Goal: Task Accomplishment & Management: Complete application form

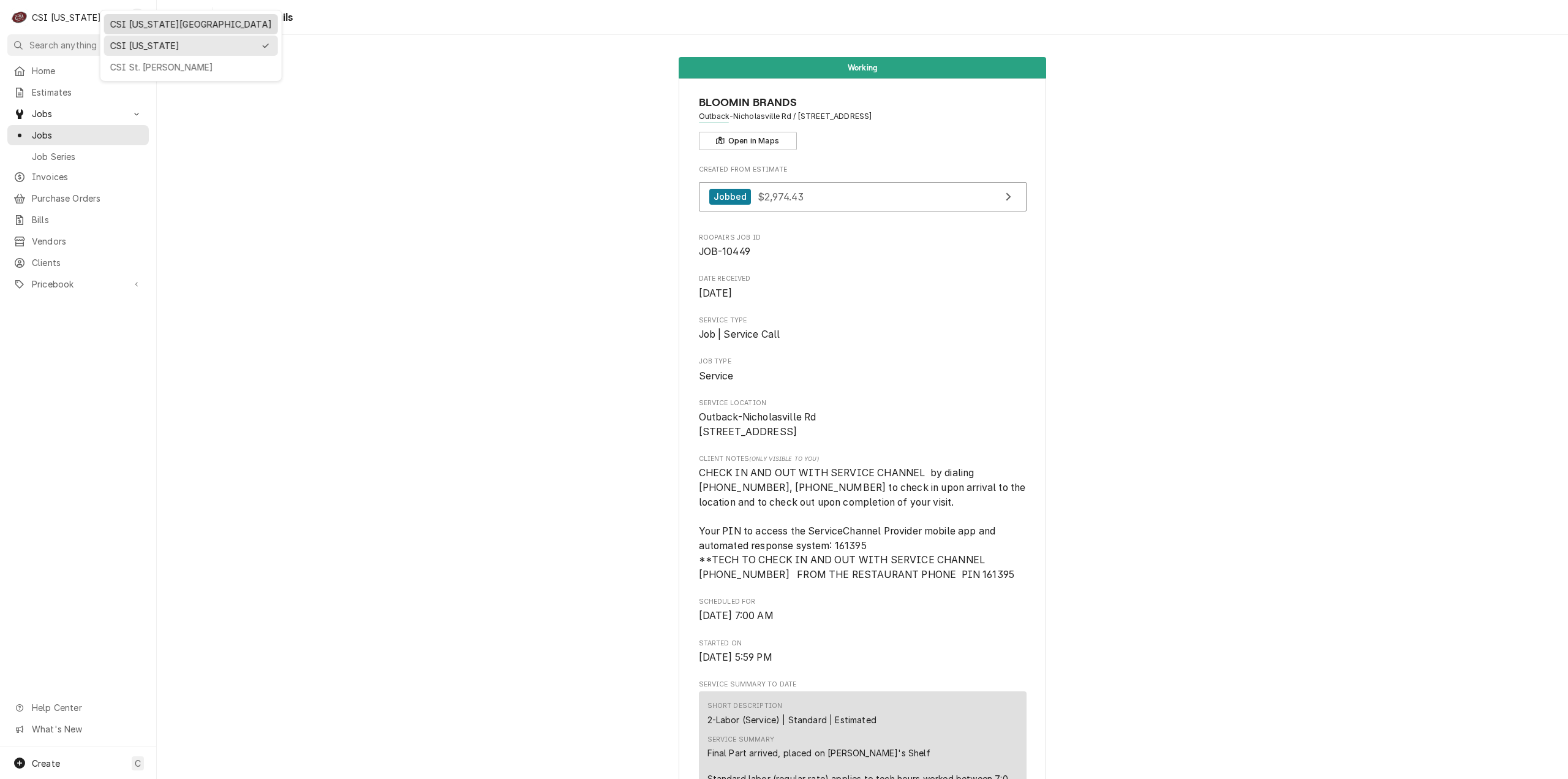
click at [128, 21] on div "CSI [US_STATE][GEOGRAPHIC_DATA]" at bounding box center [190, 24] width 161 height 13
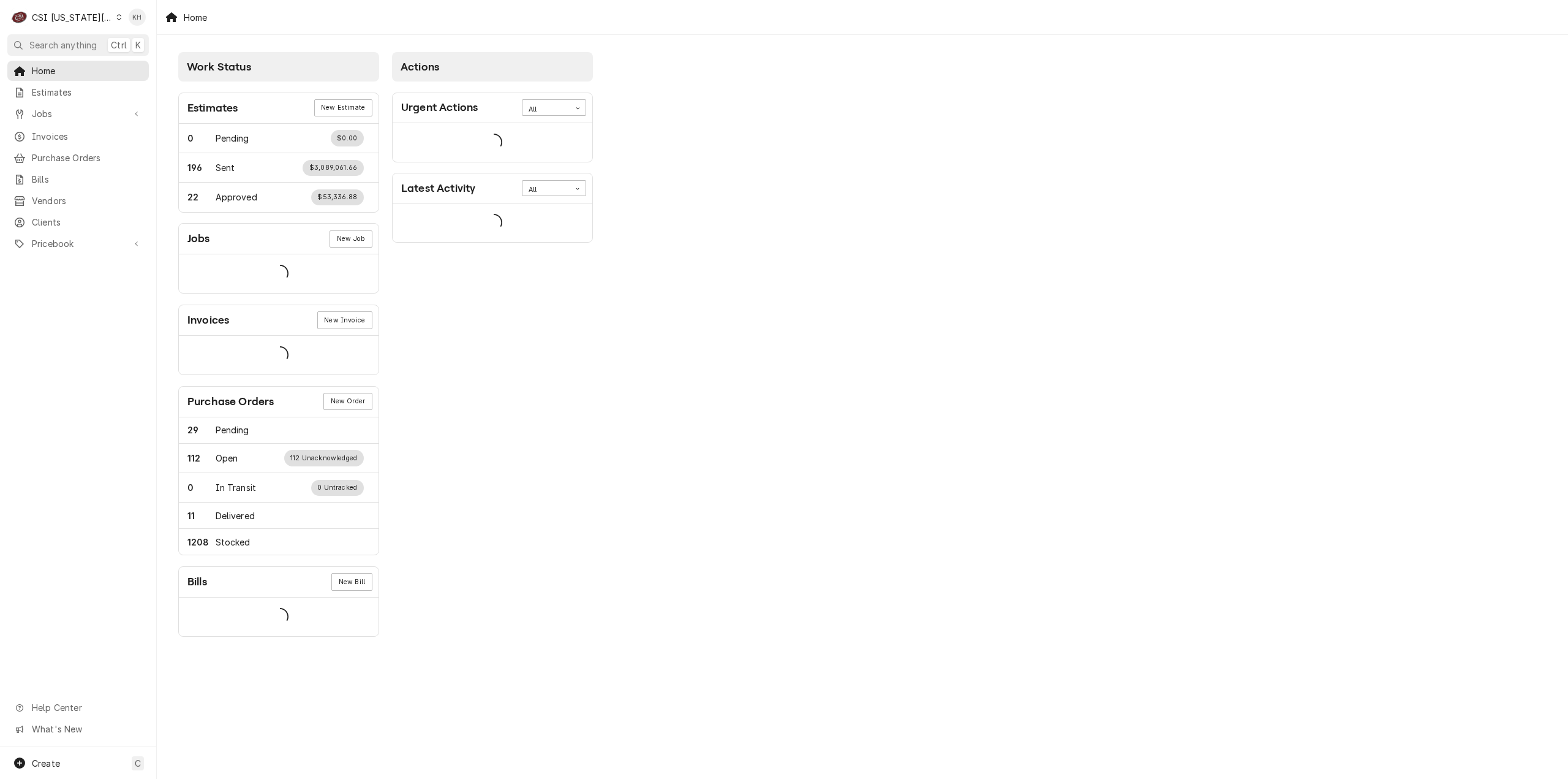
click at [43, 43] on span "Search anything" at bounding box center [63, 45] width 68 height 13
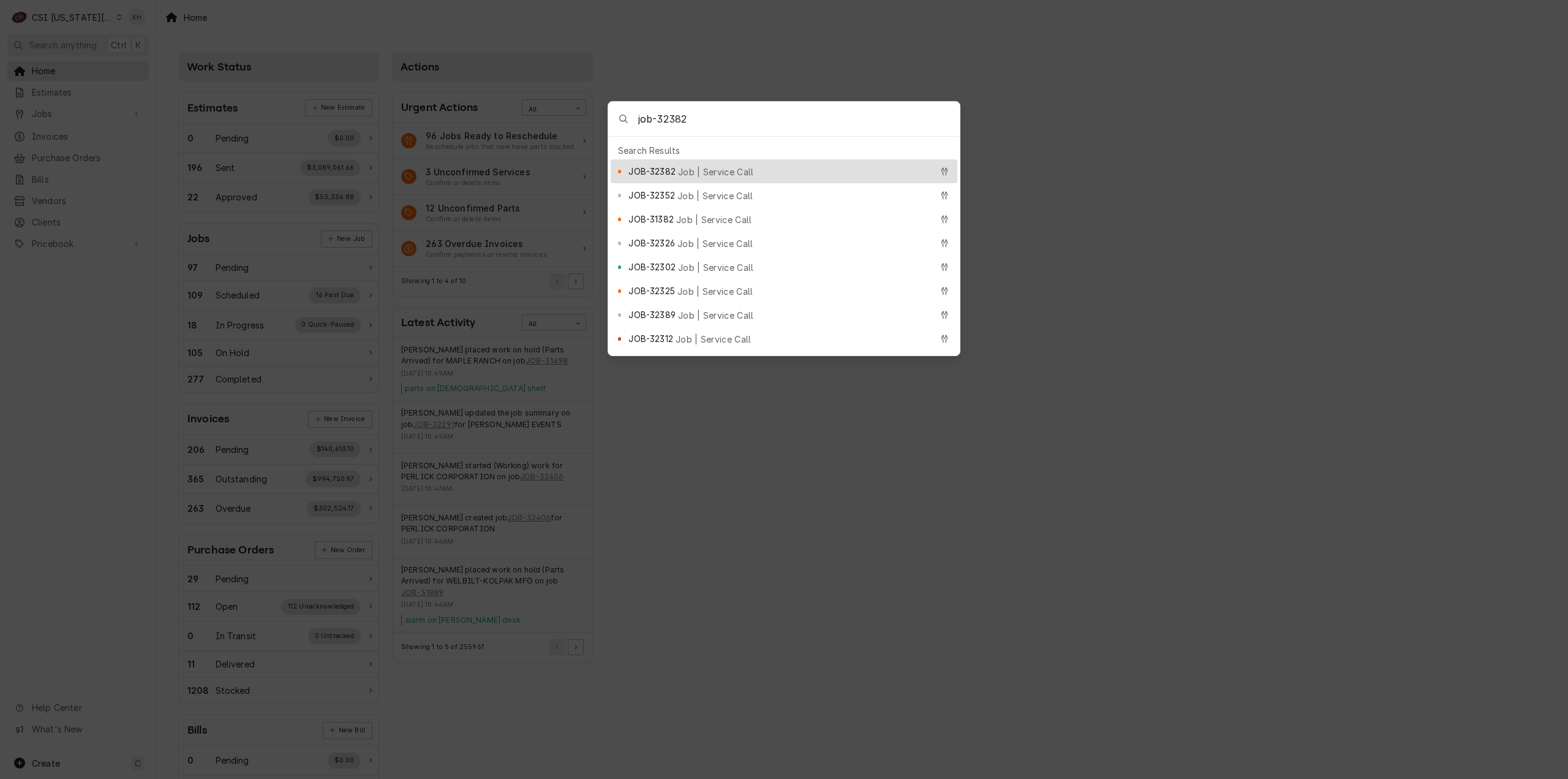
type input "job-32382"
click at [745, 166] on div "JOB-32382 Job | Service Call" at bounding box center [780, 171] width 303 height 14
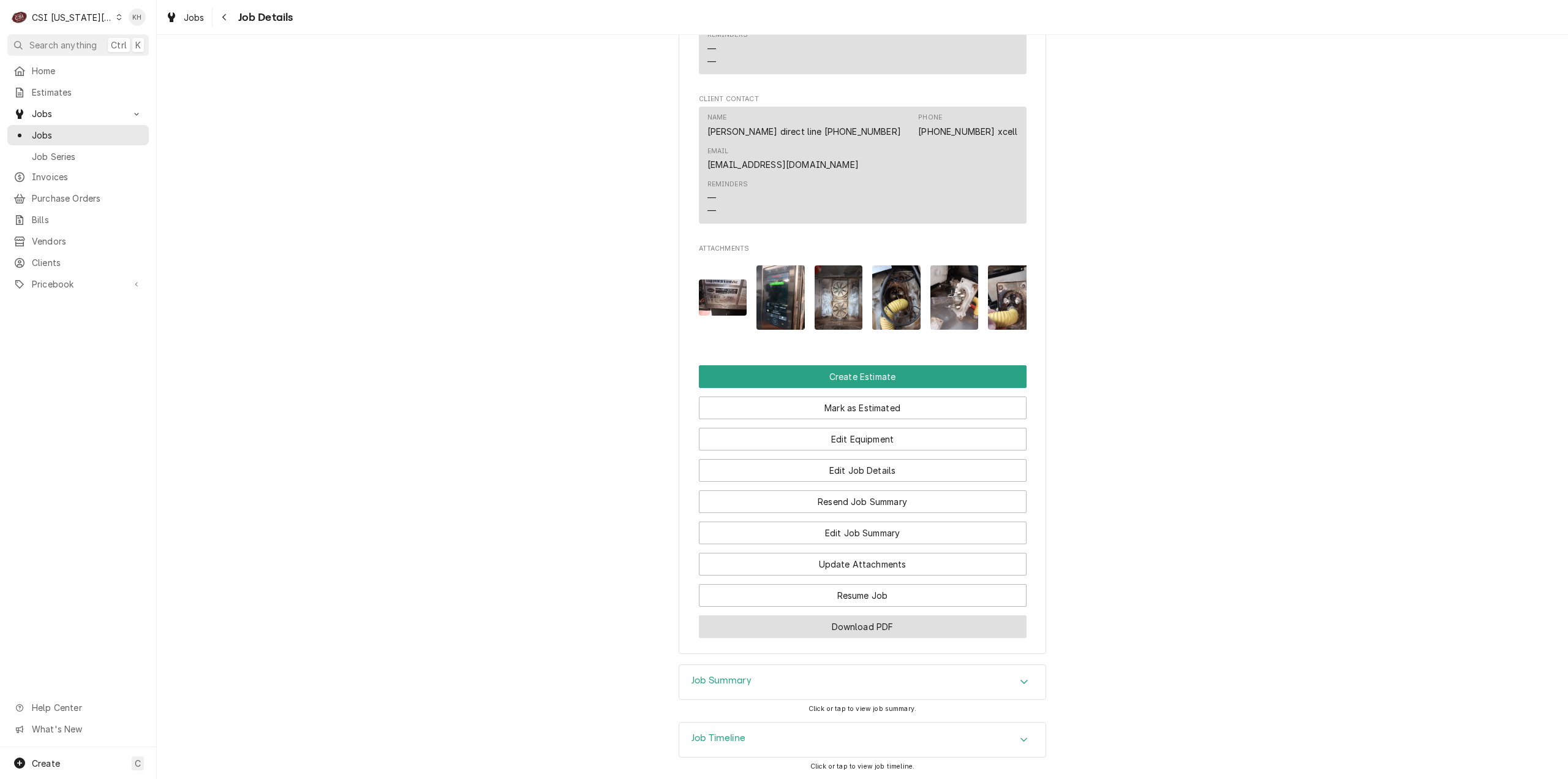
scroll to position [1109, 0]
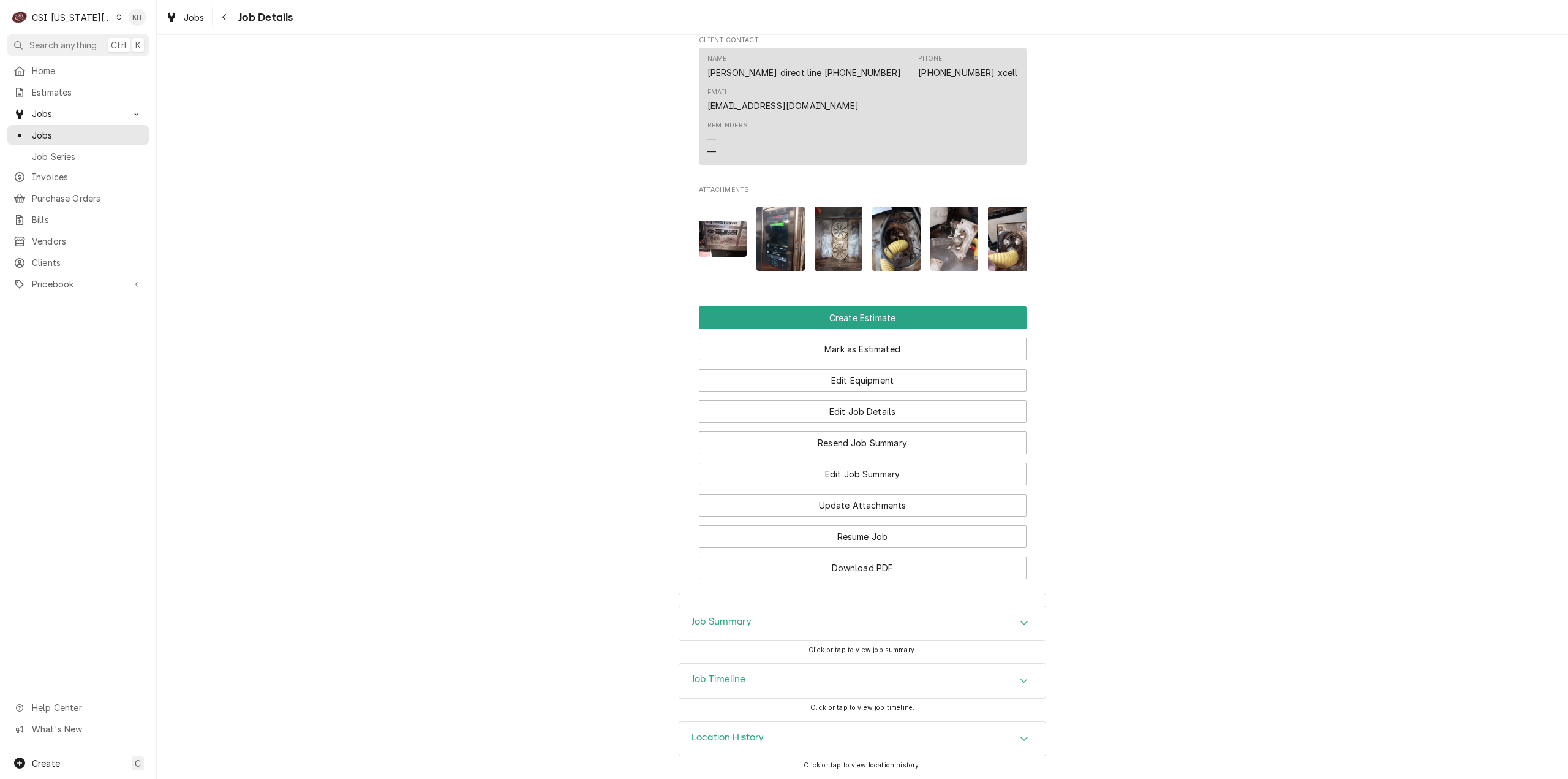
click at [758, 634] on div "Job Summary" at bounding box center [862, 623] width 366 height 34
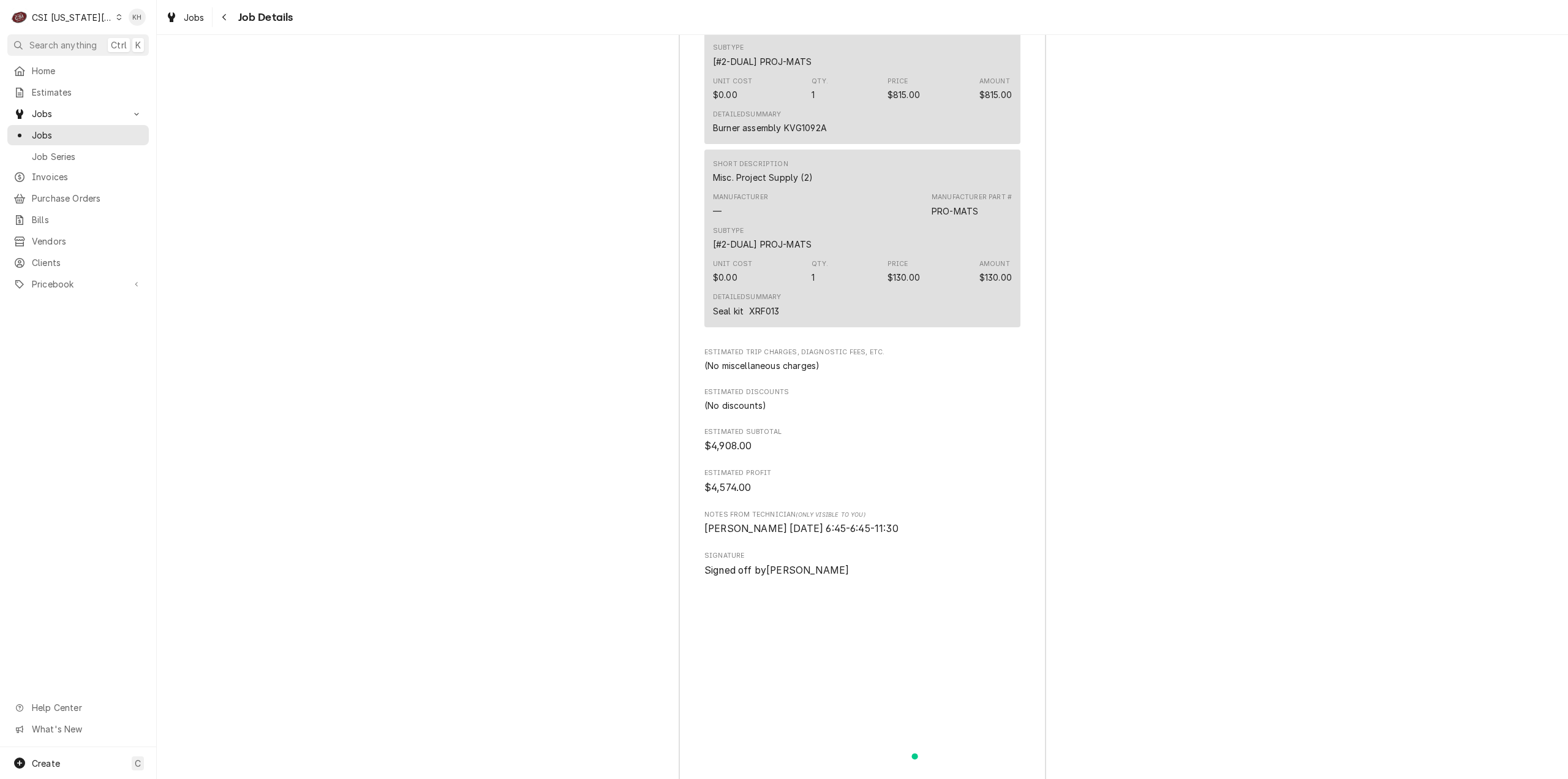
scroll to position [4234, 0]
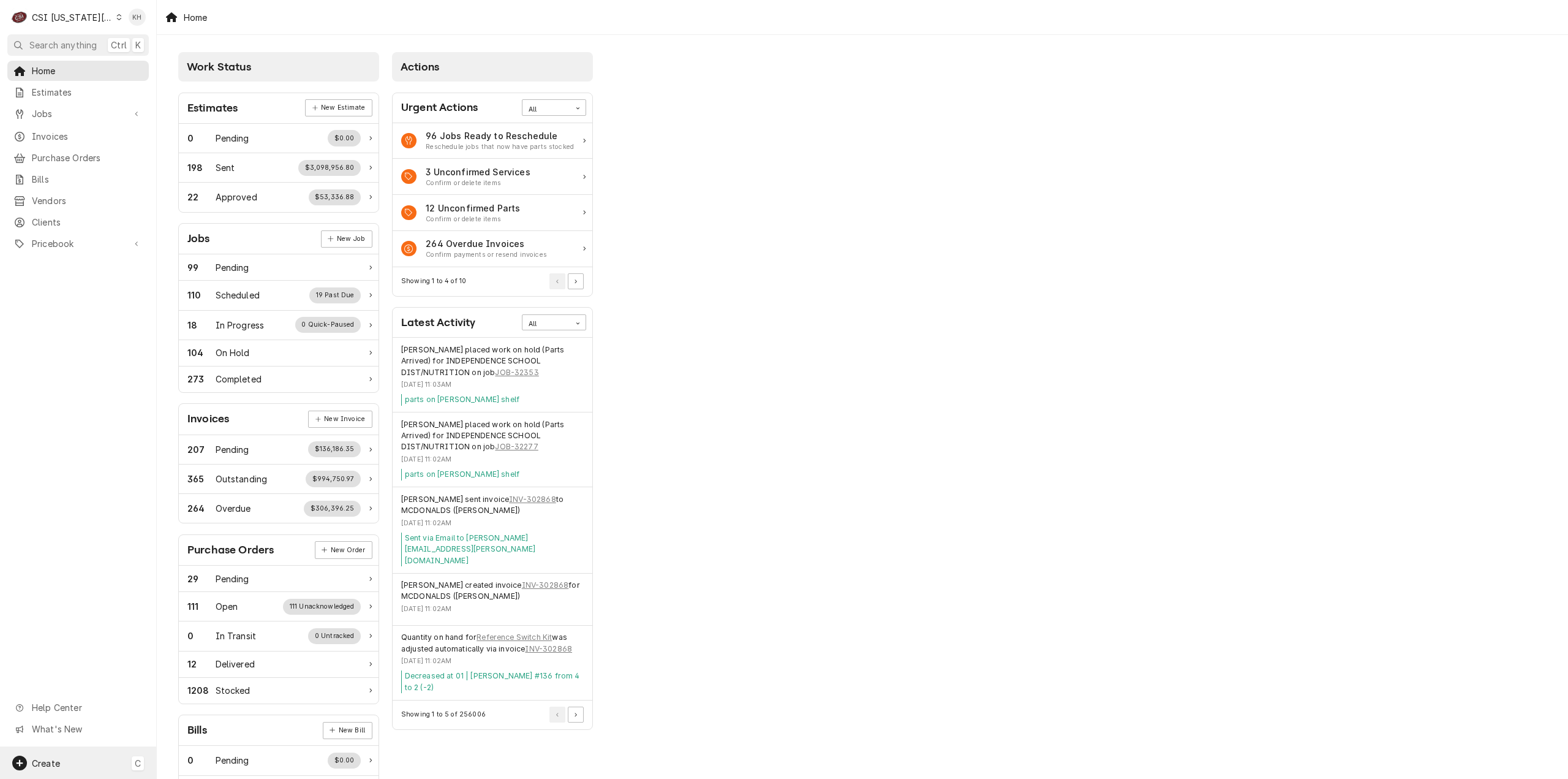
click at [101, 770] on div "Create C" at bounding box center [78, 763] width 156 height 32
click at [244, 633] on div "Job" at bounding box center [229, 636] width 82 height 13
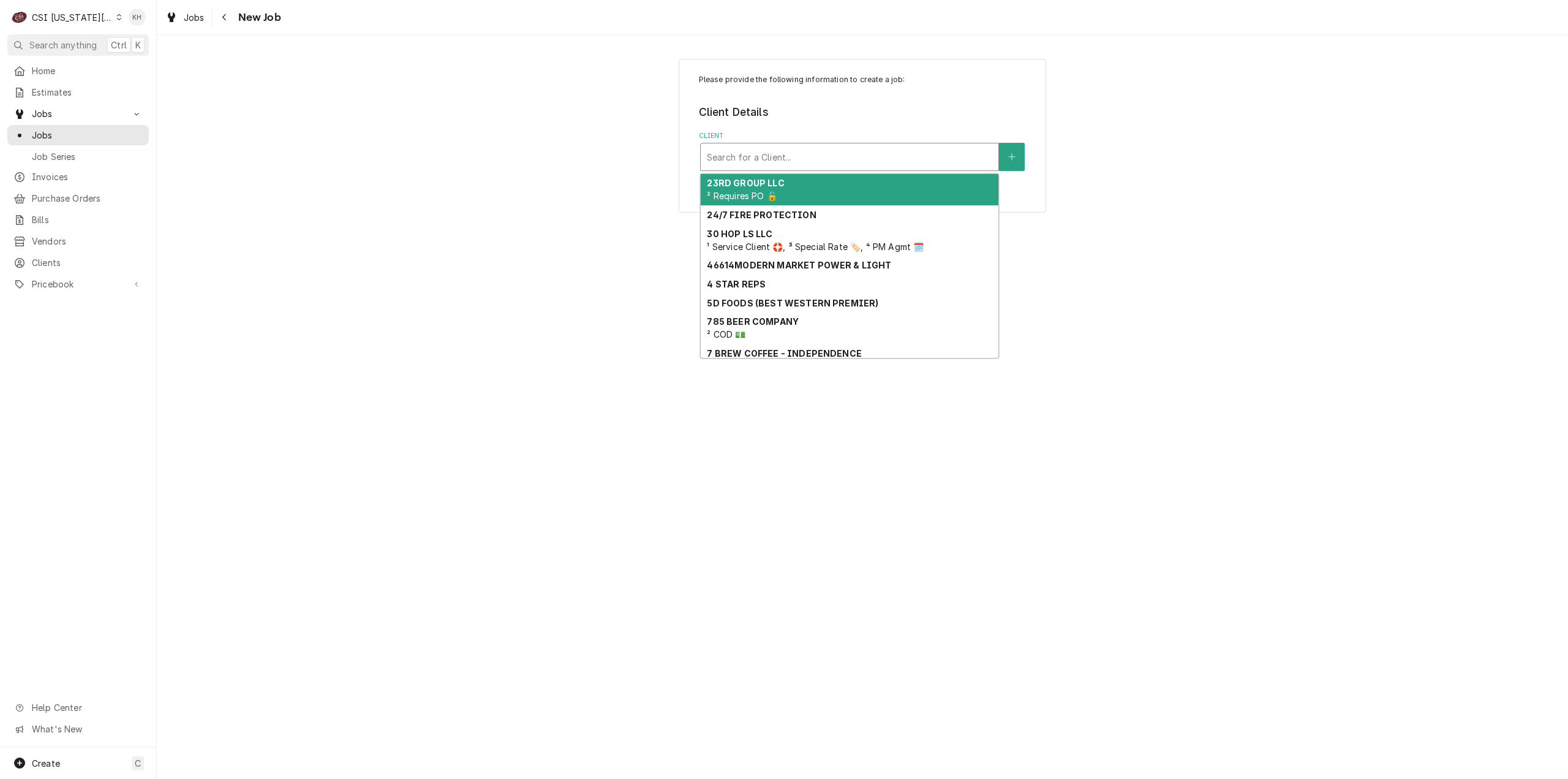
click at [812, 162] on div "Client" at bounding box center [850, 157] width 286 height 22
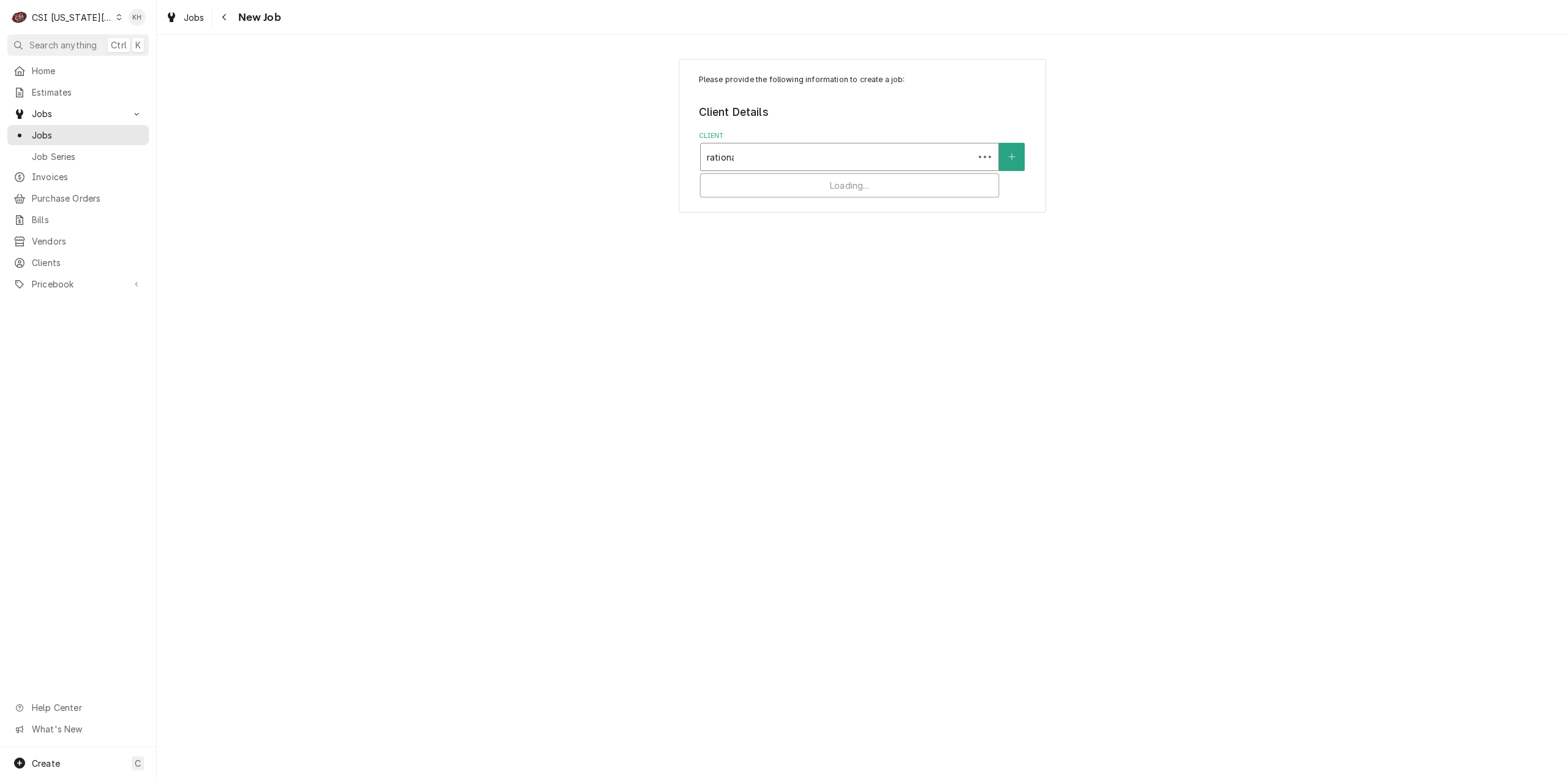
type input "rational"
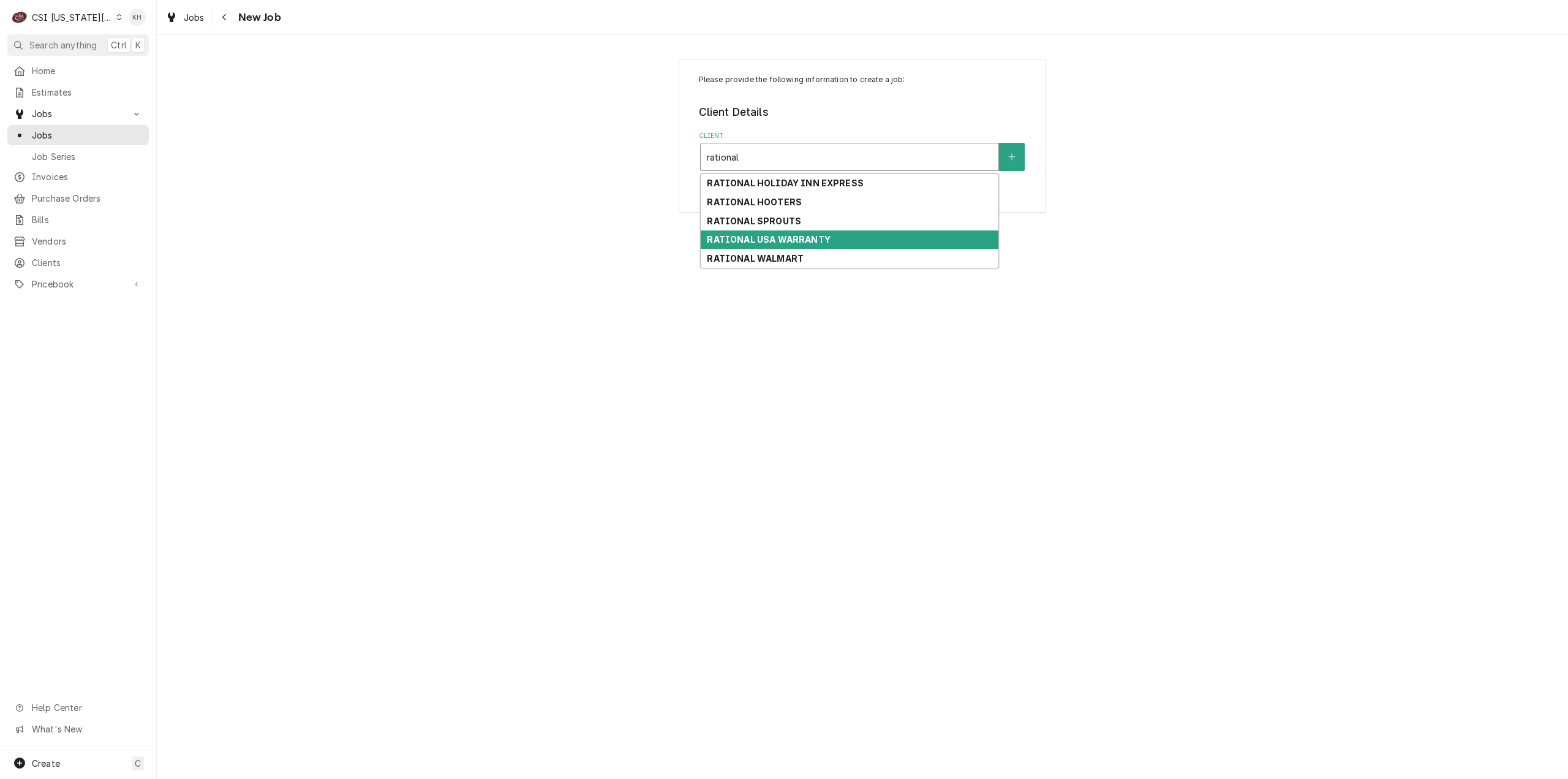
click at [814, 236] on strong "RATIONAL USA WARRANTY" at bounding box center [768, 238] width 123 height 10
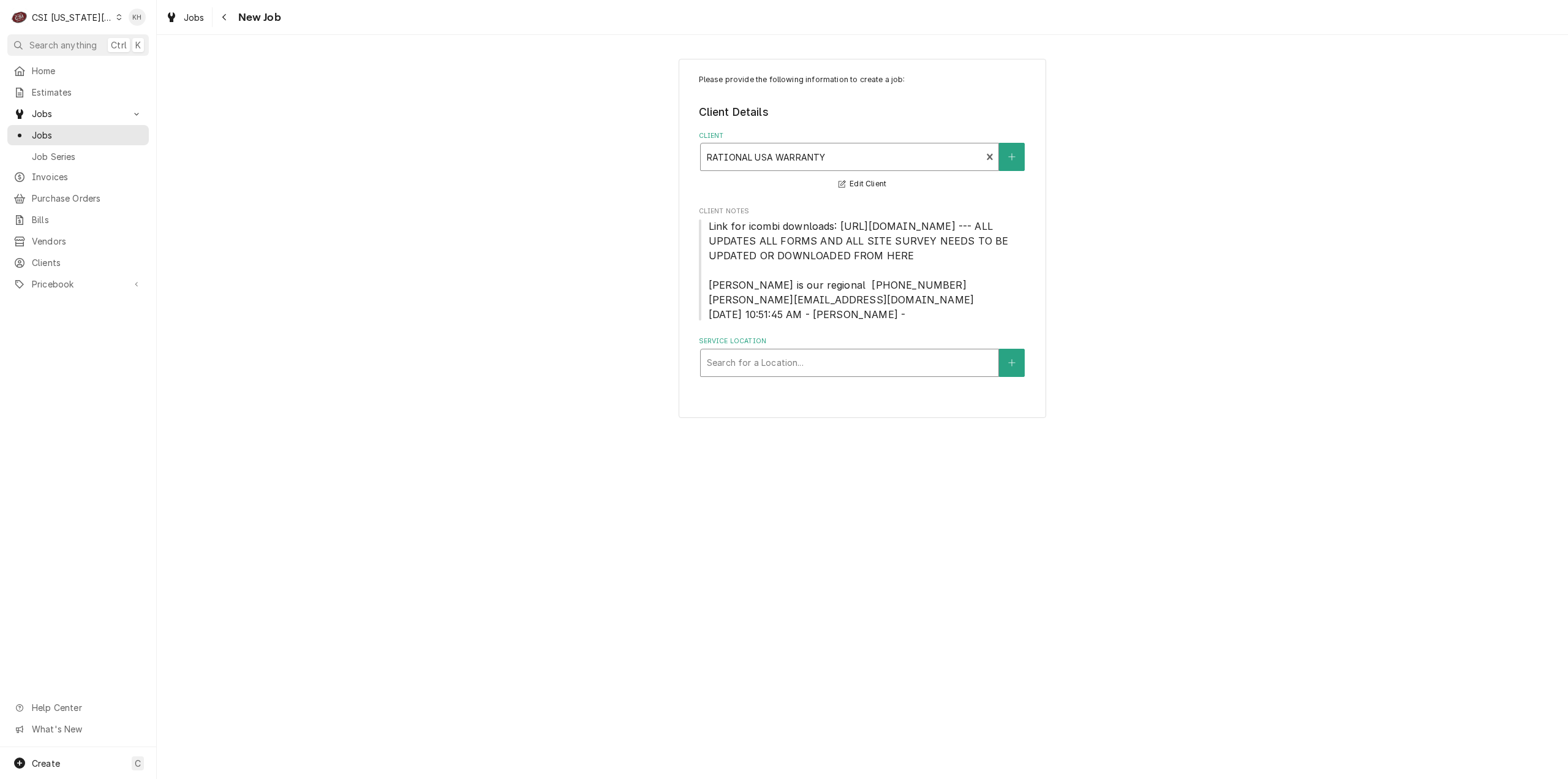
click at [853, 374] on div "Service Location" at bounding box center [850, 363] width 286 height 22
type input "241"
click at [839, 402] on div "Costco Wholesale Kansas / 241 E Linwood Blvd, Kansas City, MO 64111" at bounding box center [850, 395] width 298 height 32
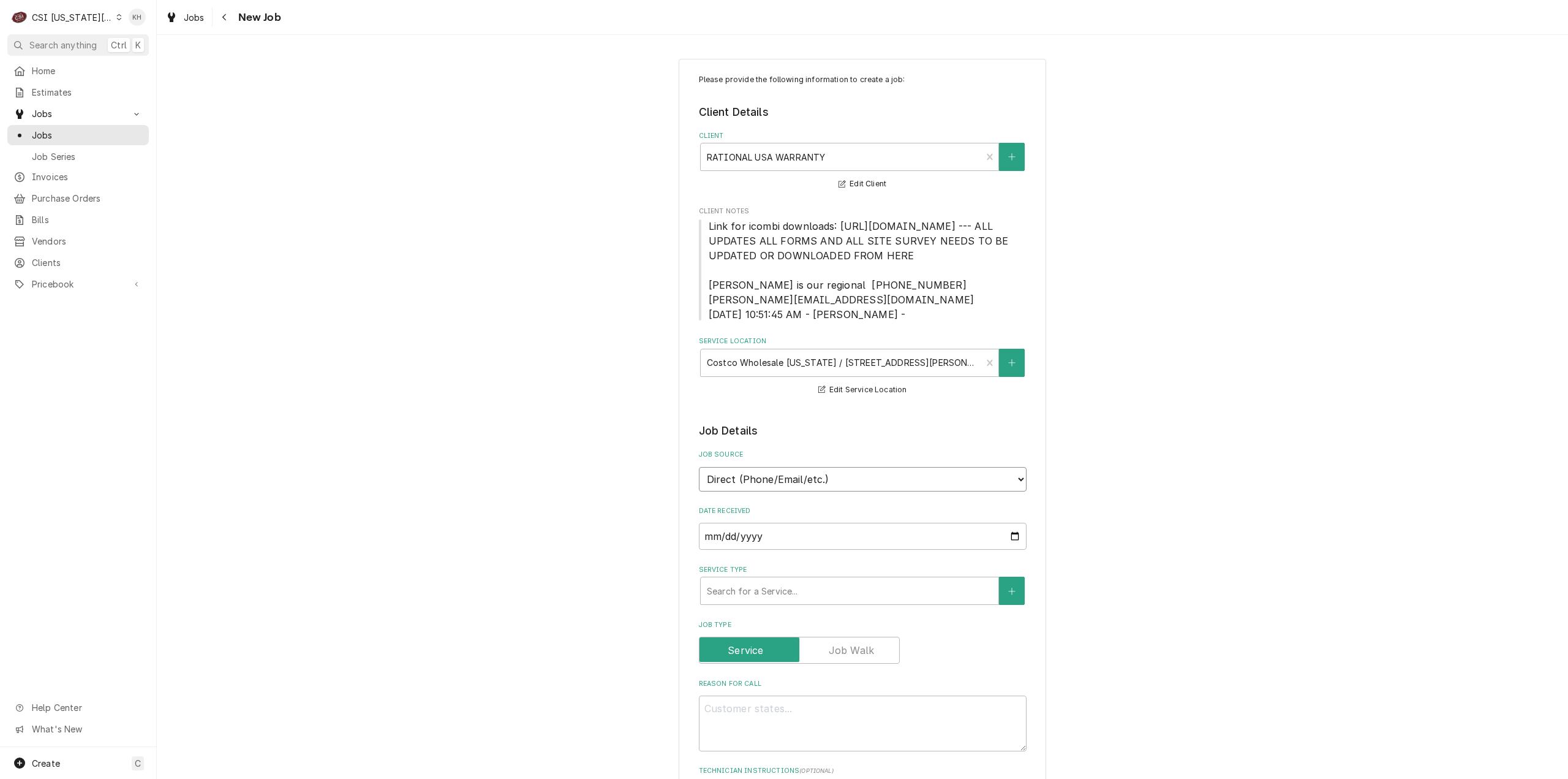
drag, startPoint x: 858, startPoint y: 490, endPoint x: 854, endPoint y: 503, distance: 13.6
click at [858, 490] on select "Direct (Phone/Email/etc.) Service Channel Corrigo Ecotrak Other" at bounding box center [862, 479] width 328 height 24
select select "100"
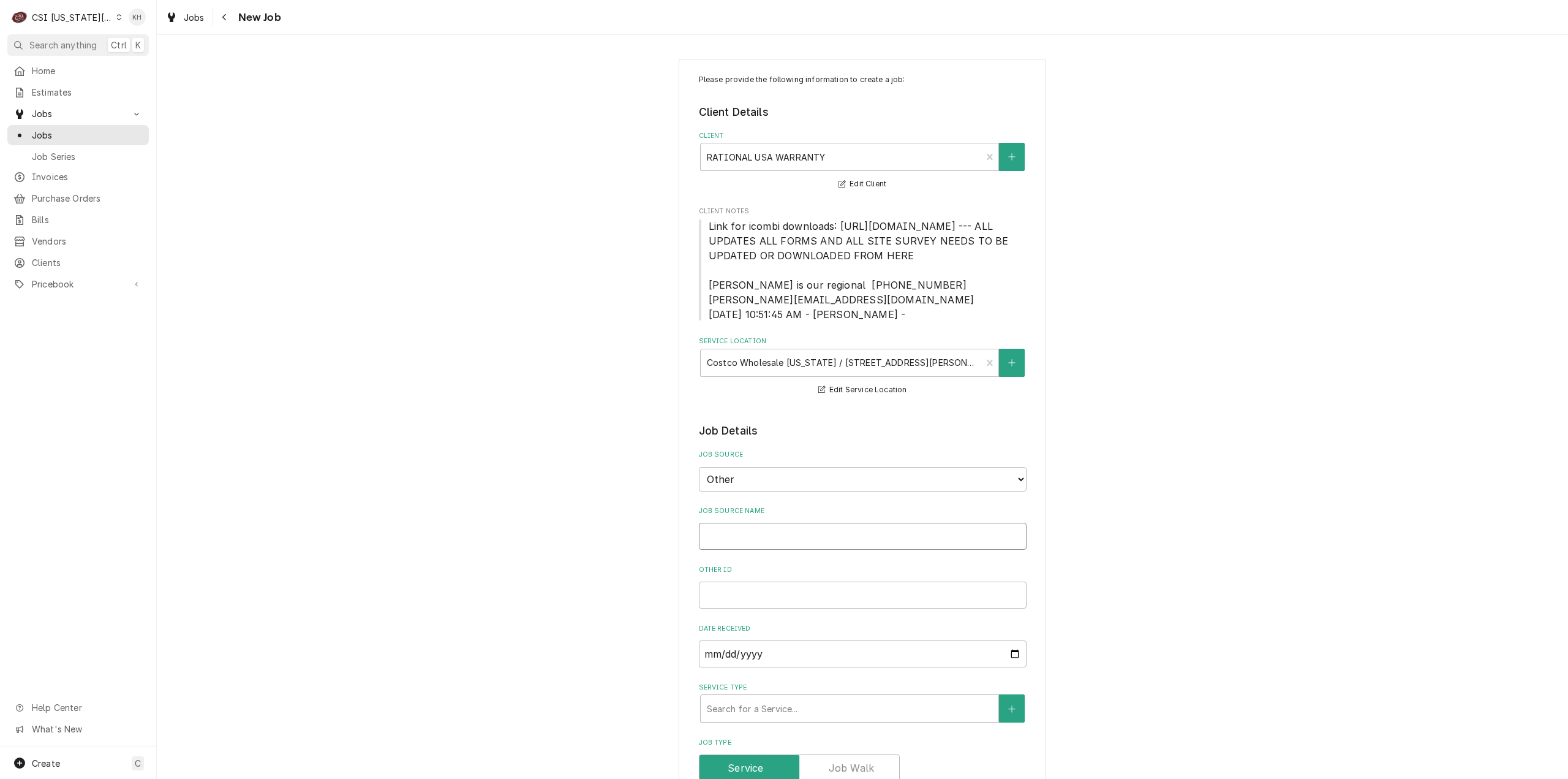
click at [793, 550] on input "Job Source Name" at bounding box center [862, 536] width 328 height 27
type textarea "x"
type input "R"
type textarea "x"
type input "Ra"
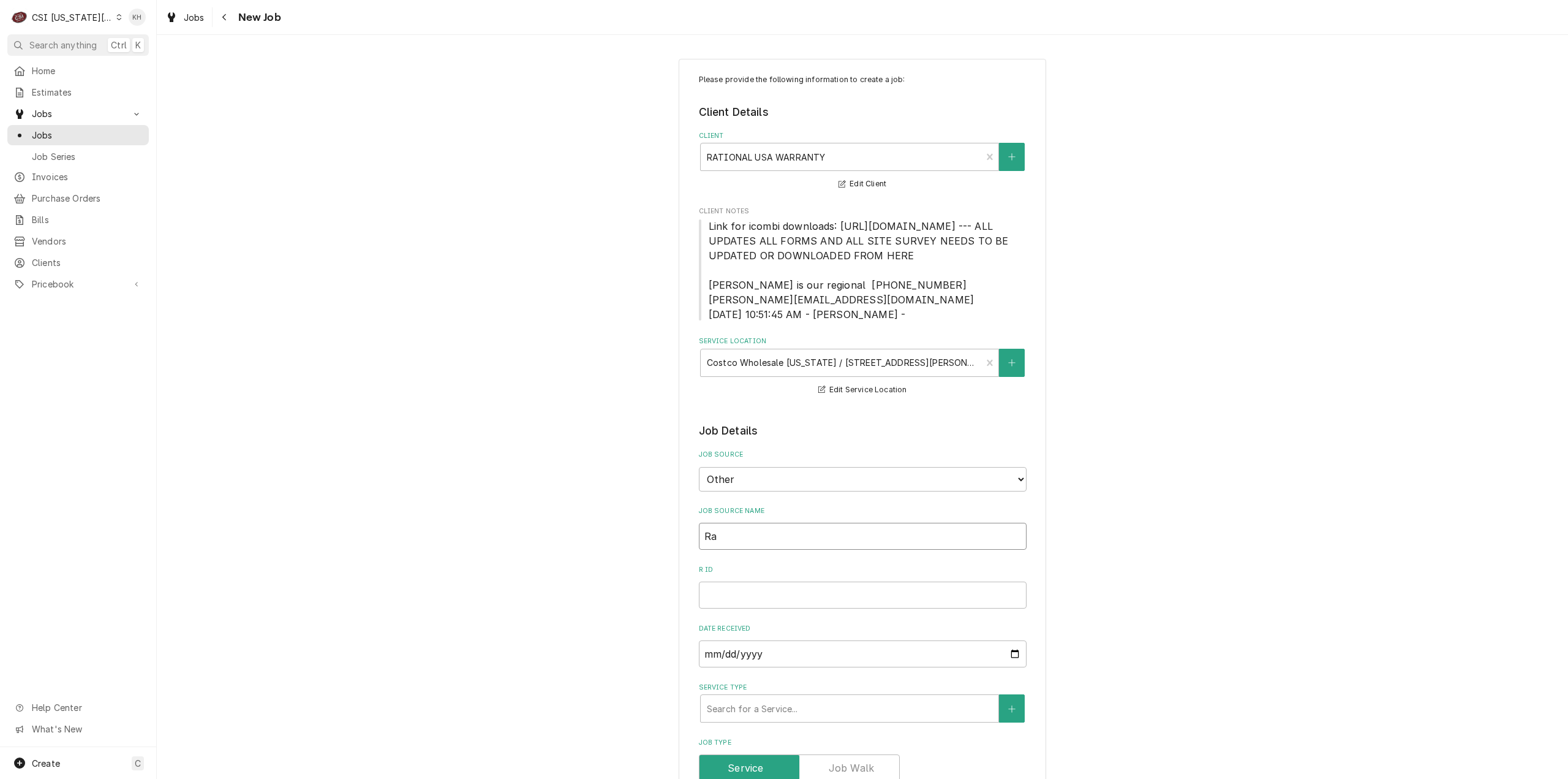
type textarea "x"
type input "Rat"
type textarea "x"
type input "Rati"
type textarea "x"
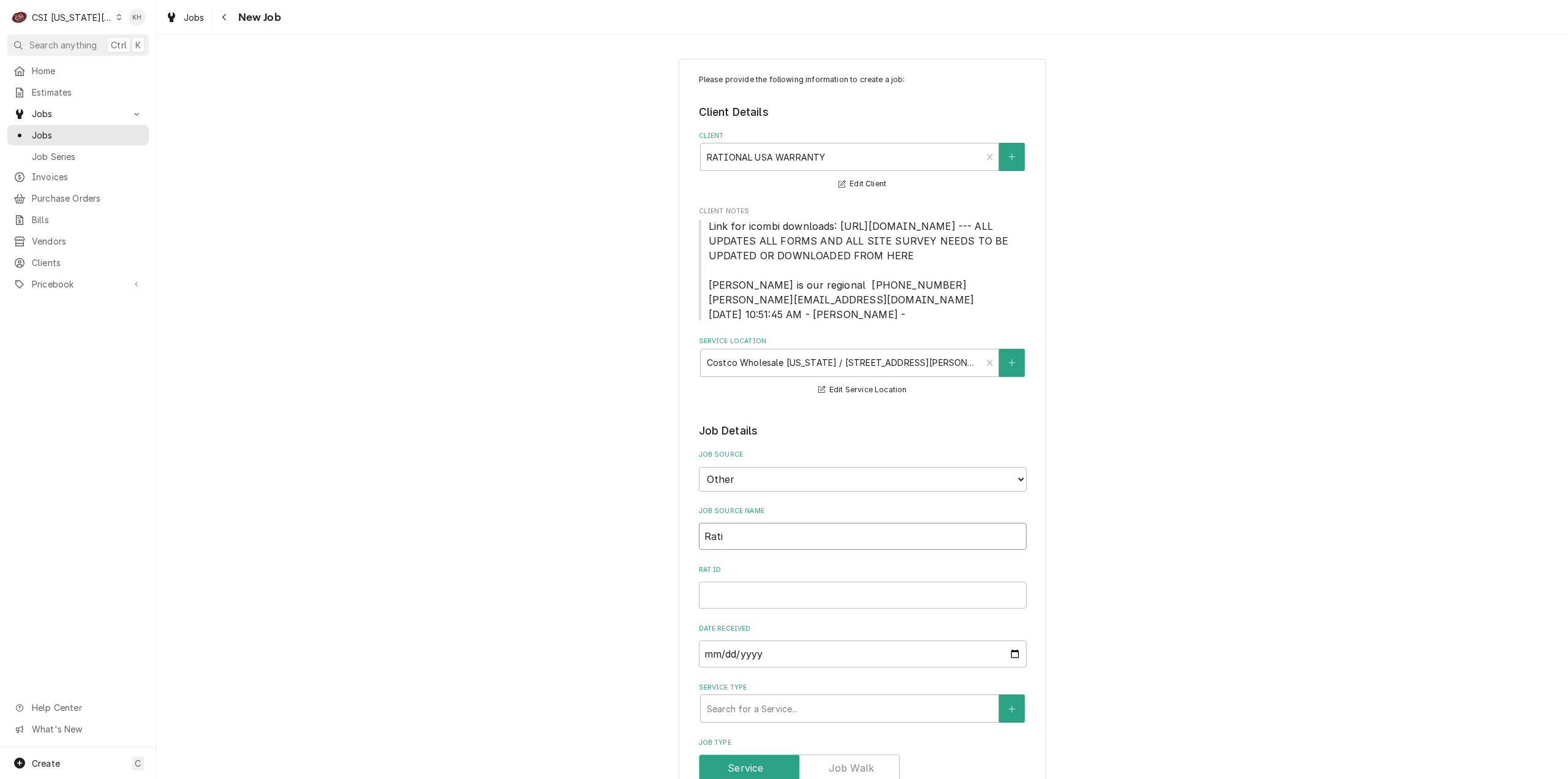
type input "Ratio"
type textarea "x"
type input "Ration"
type textarea "x"
type input "Rationa"
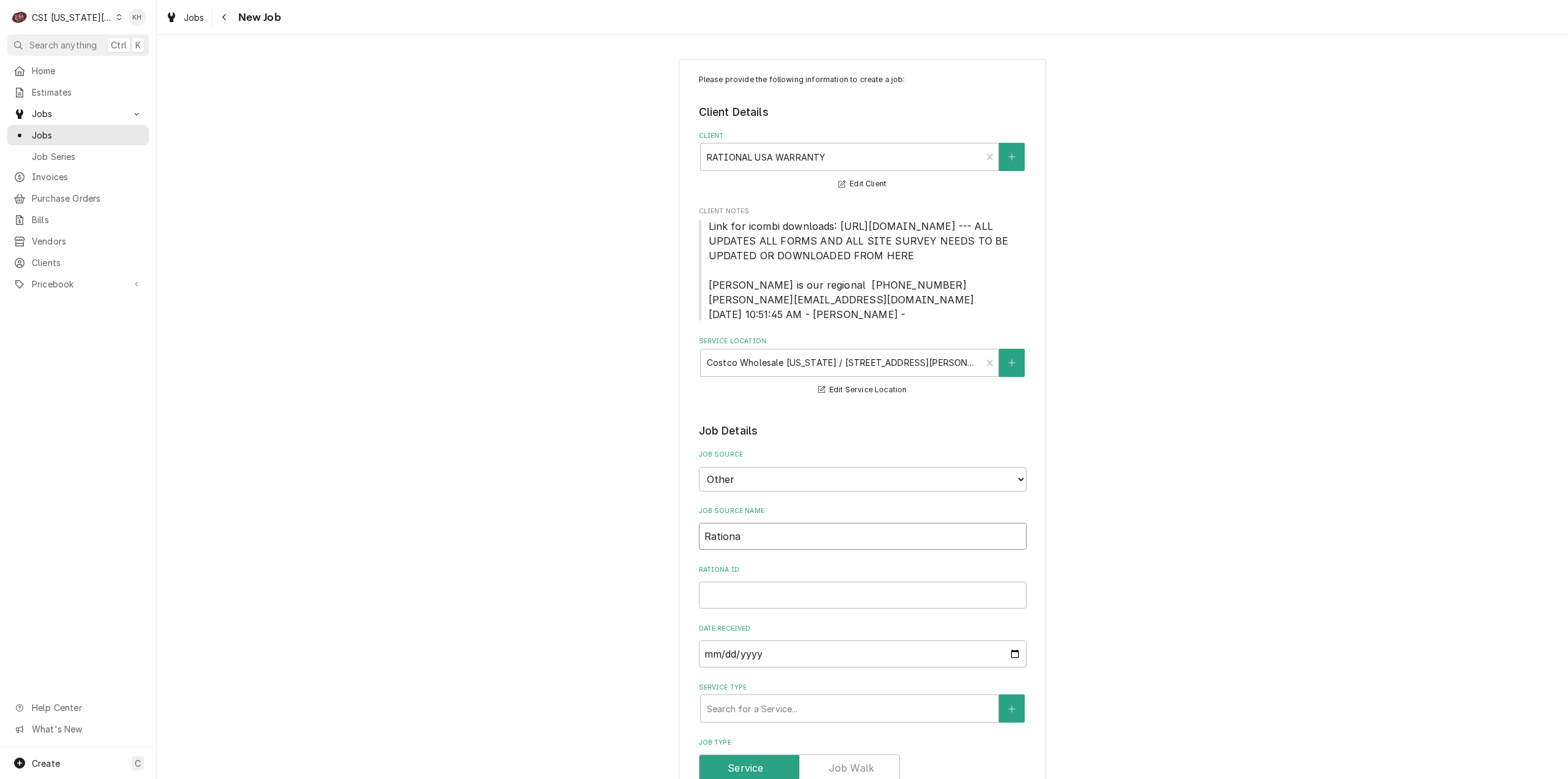
type textarea "x"
type input "Rational"
paste input "00572406"
type textarea "x"
type input "00572406"
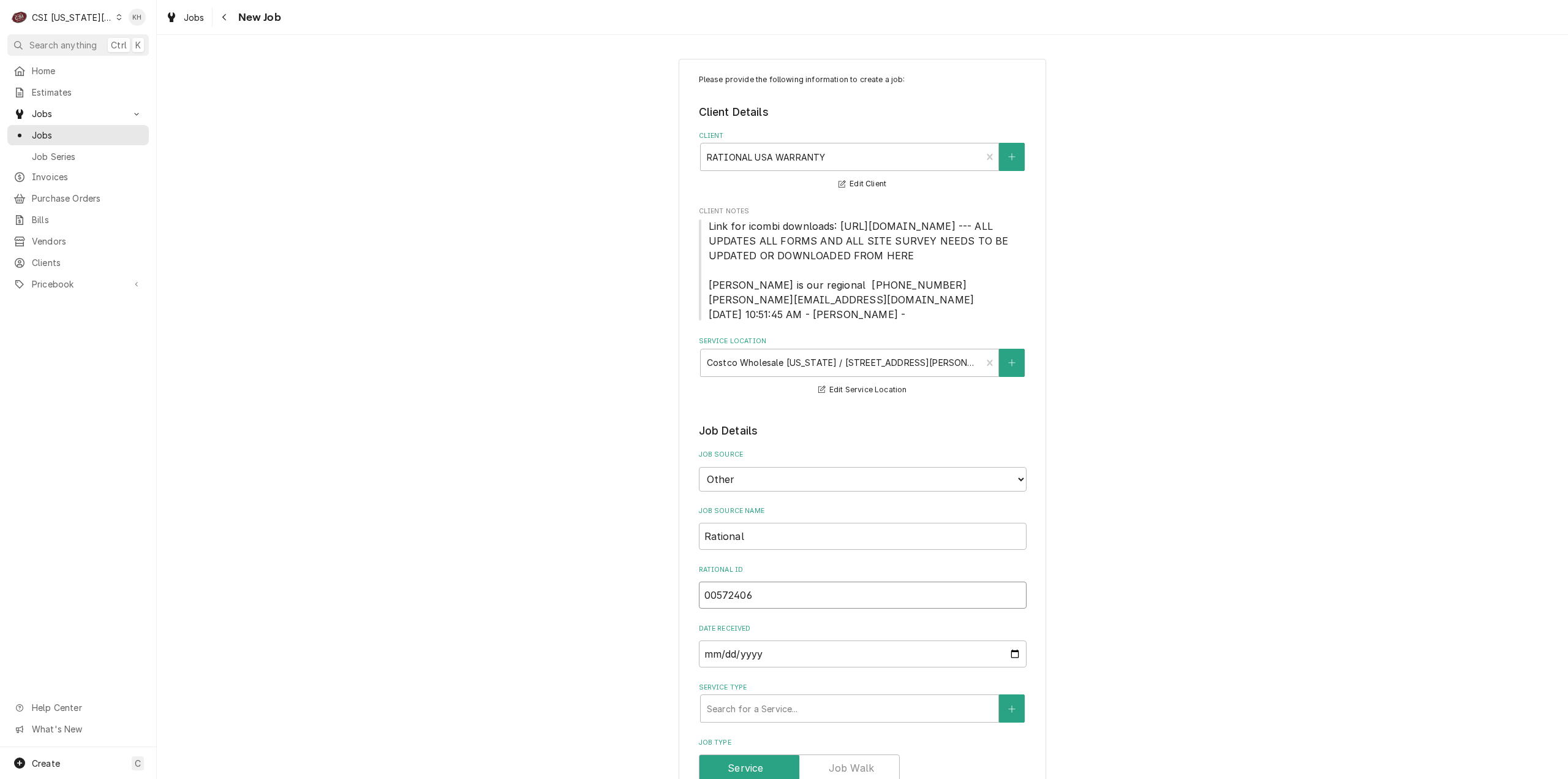
type textarea "x"
type input "00572406"
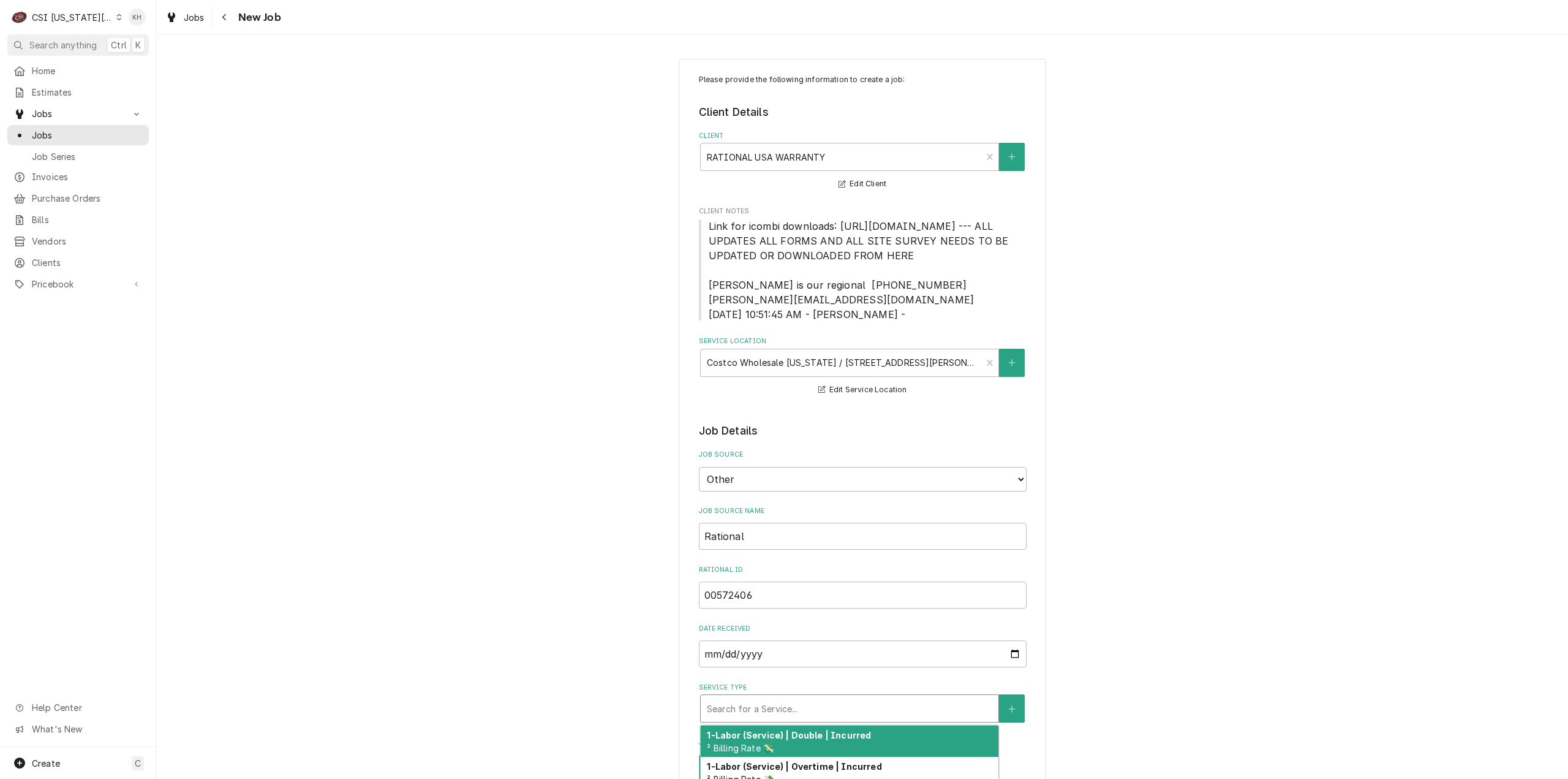
click at [779, 715] on div "Service Type" at bounding box center [850, 708] width 286 height 22
click at [807, 720] on div "Service Type" at bounding box center [850, 708] width 286 height 22
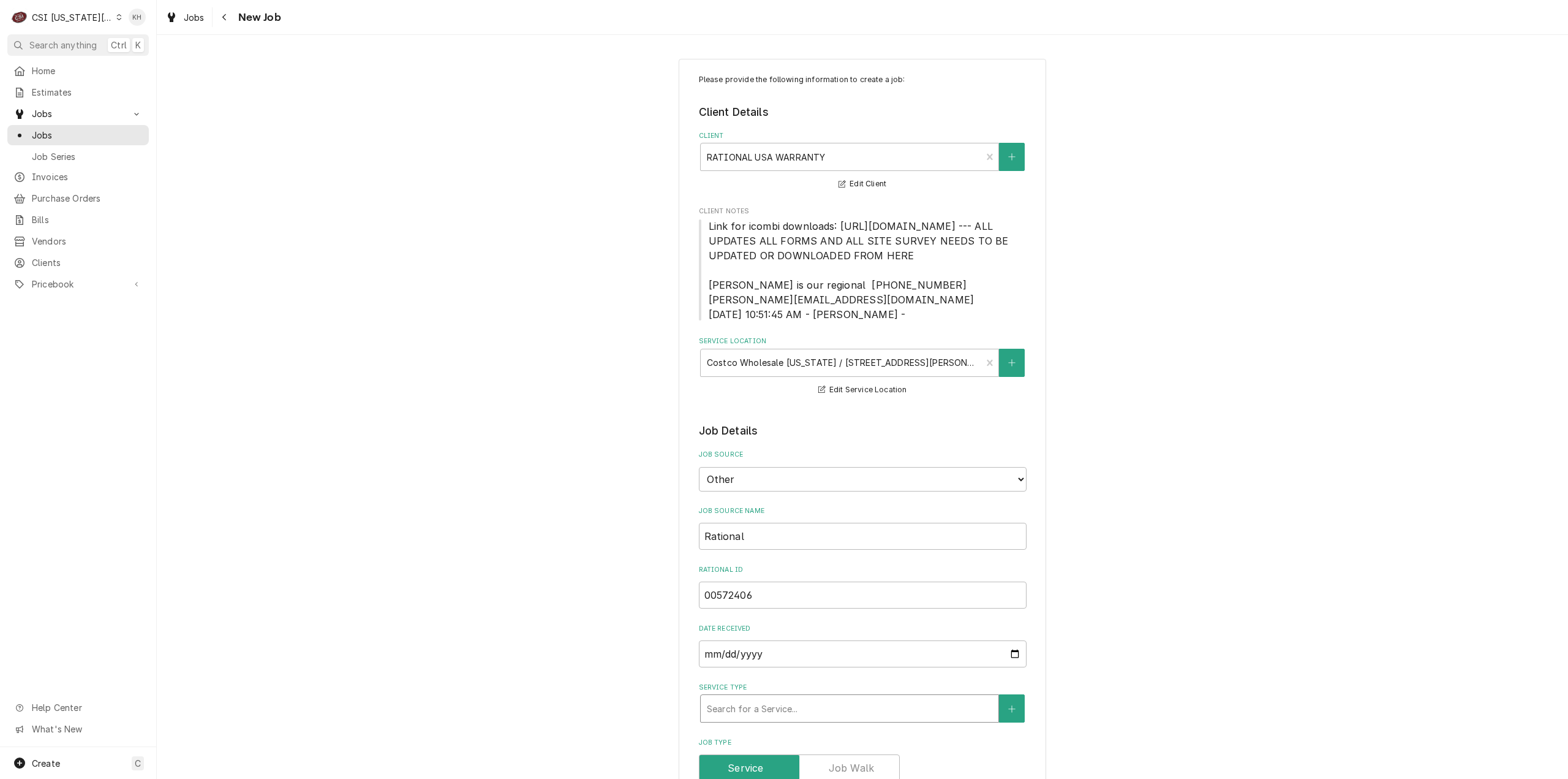
type textarea "x"
type input "s"
type textarea "x"
type input "se"
type textarea "x"
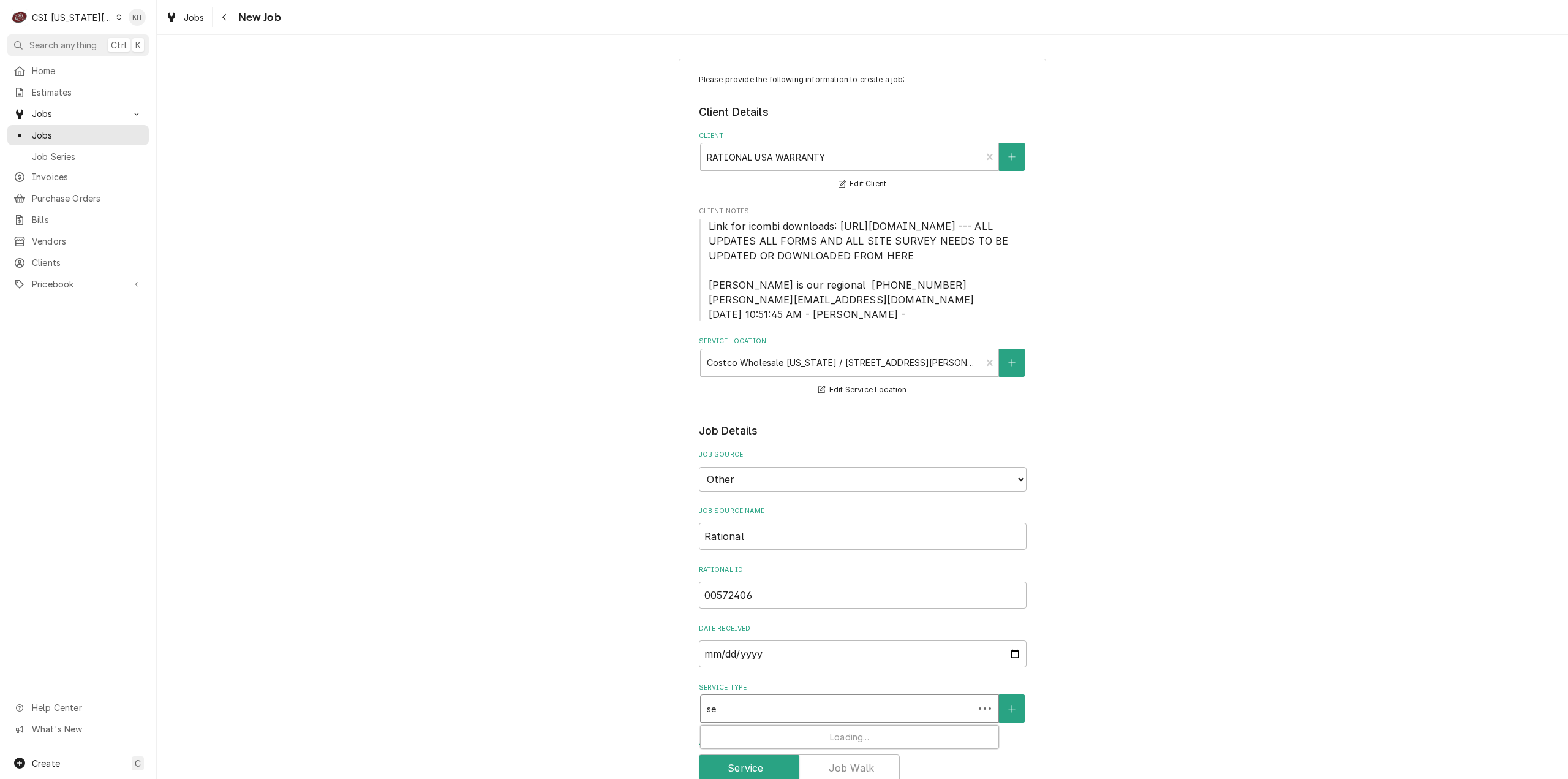
type input "ser"
type textarea "x"
type input "serv"
type textarea "x"
type input "servic"
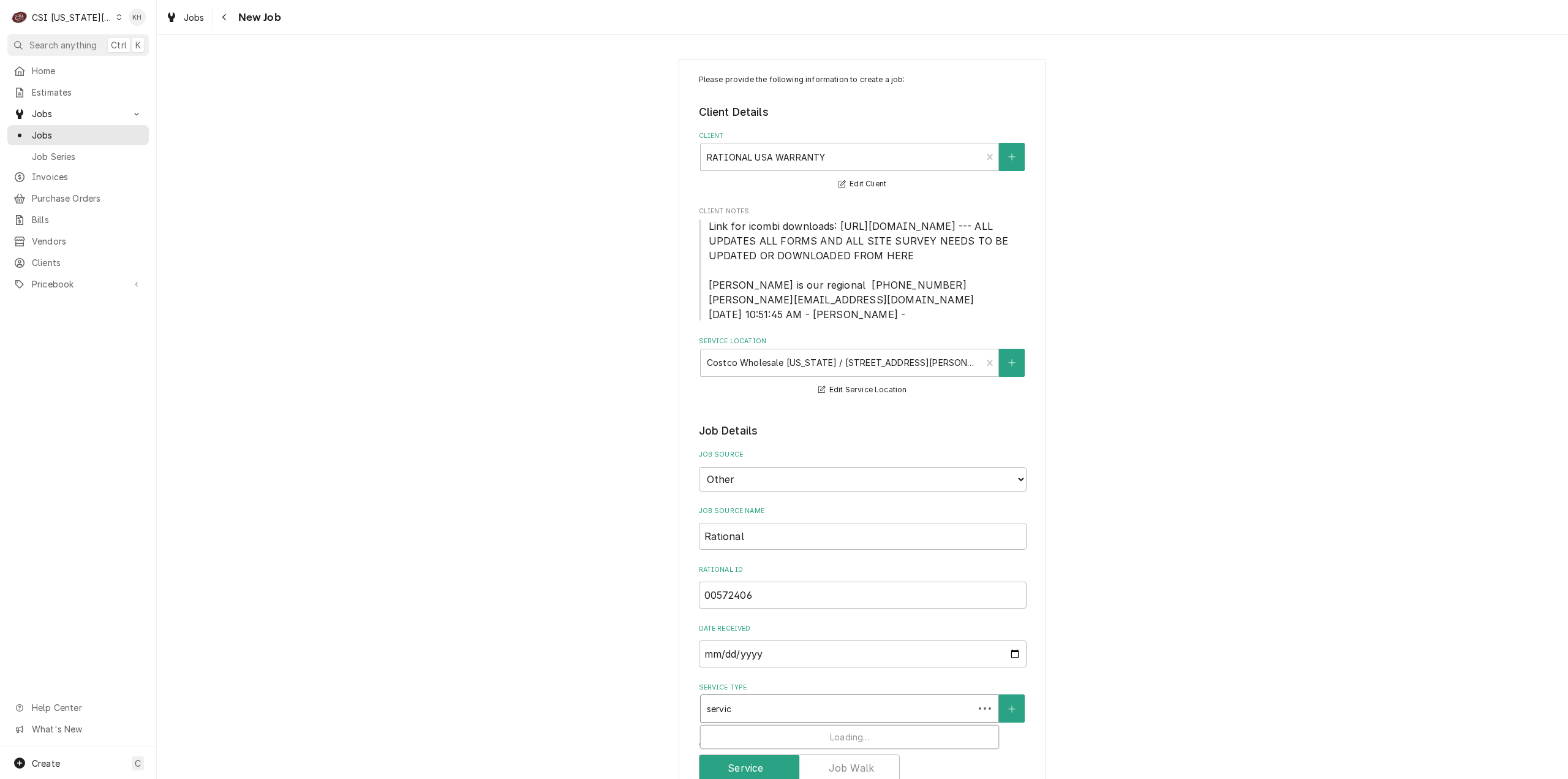
type textarea "x"
type input "service"
type textarea "x"
type input "service"
type textarea "x"
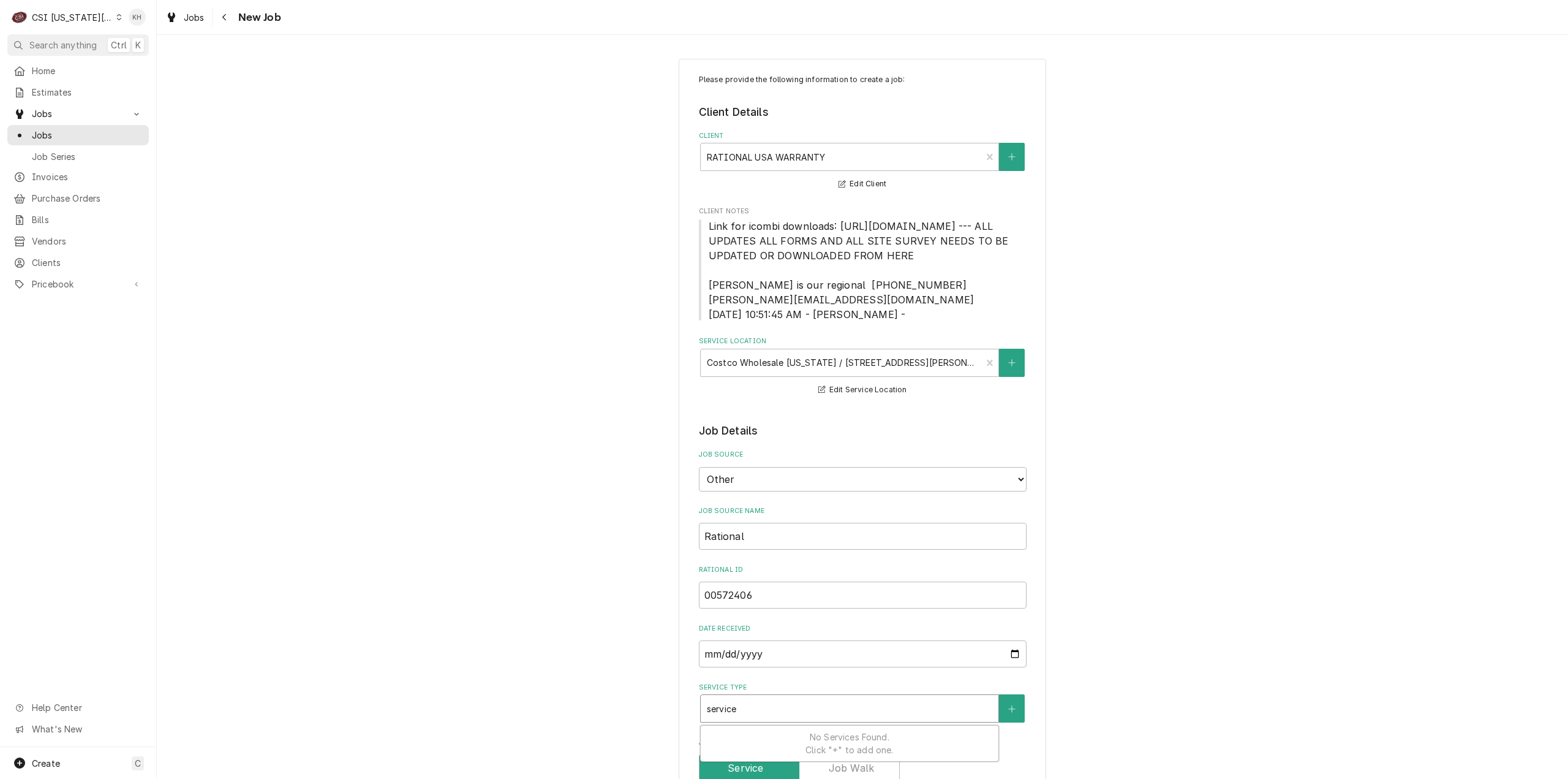
type input "service c"
type textarea "x"
type input "service ca"
type textarea "x"
type input "service cal"
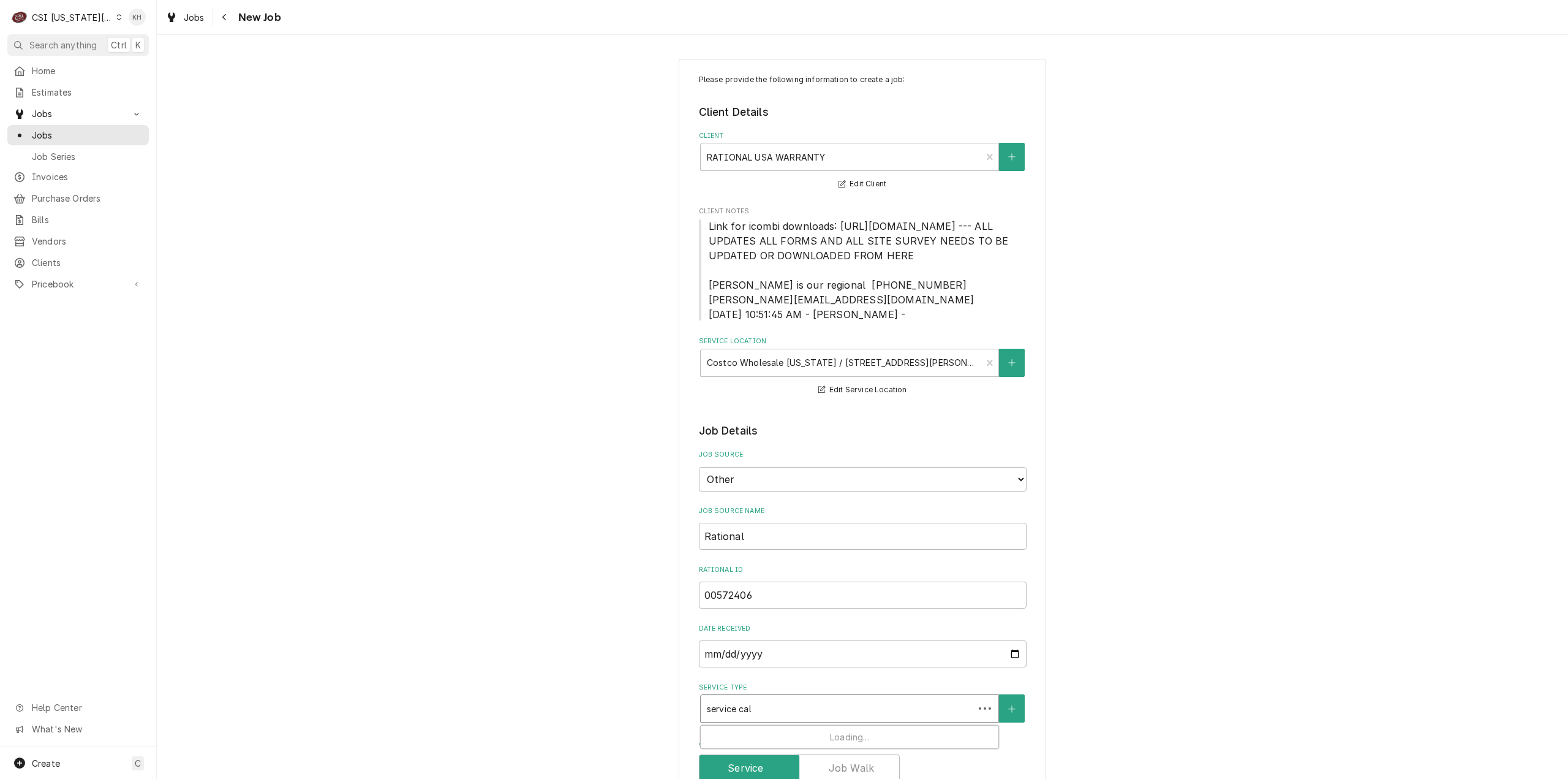
type textarea "x"
type input "service call"
click at [835, 746] on div "Job | Service Call ¹ Service Type 🛠️" at bounding box center [850, 741] width 298 height 32
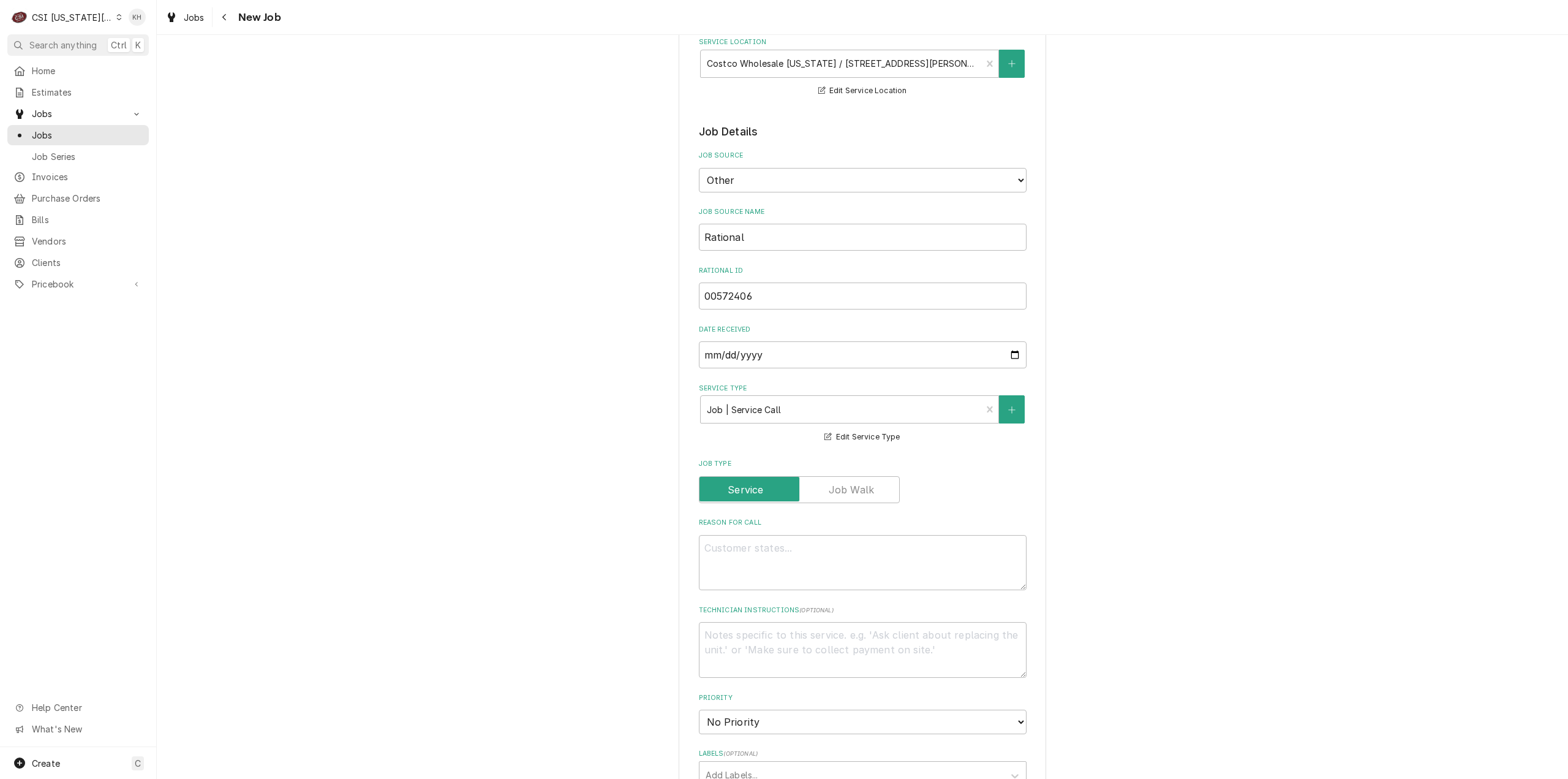
scroll to position [368, 0]
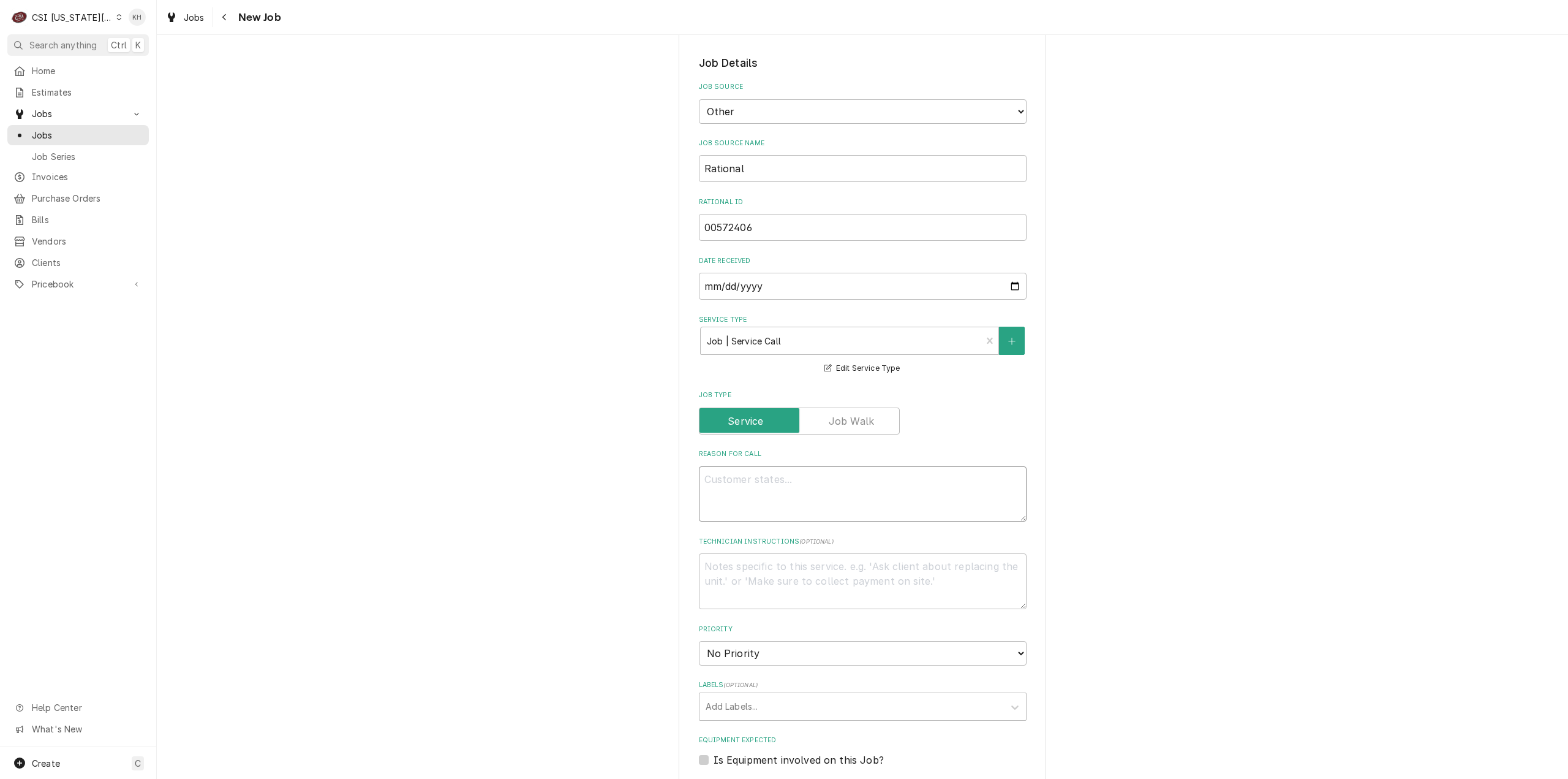
drag, startPoint x: 791, startPoint y: 503, endPoint x: 796, endPoint y: 516, distance: 13.9
click at [793, 504] on textarea "Reason For Call" at bounding box center [862, 494] width 328 height 56
paste textarea "Unit is down - requesting tech to be onsite"
type textarea "x"
type textarea "Unit is down - requesting tech to be onsite"
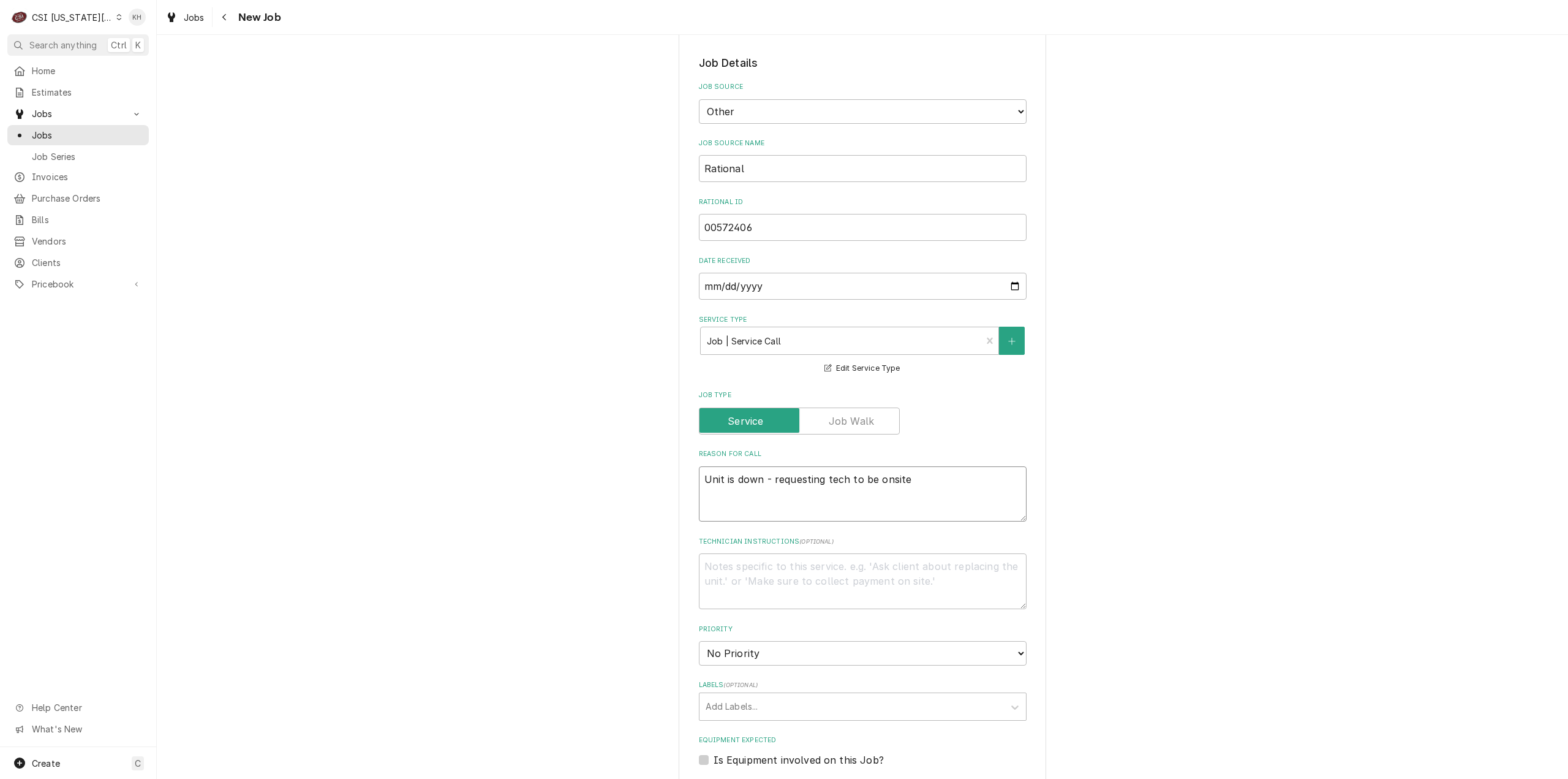
type textarea "x"
type textarea "Unit is down - requesting tech to be onsite"
type textarea "x"
type textarea "Unit is down - requesting tech to be onsite -"
type textarea "x"
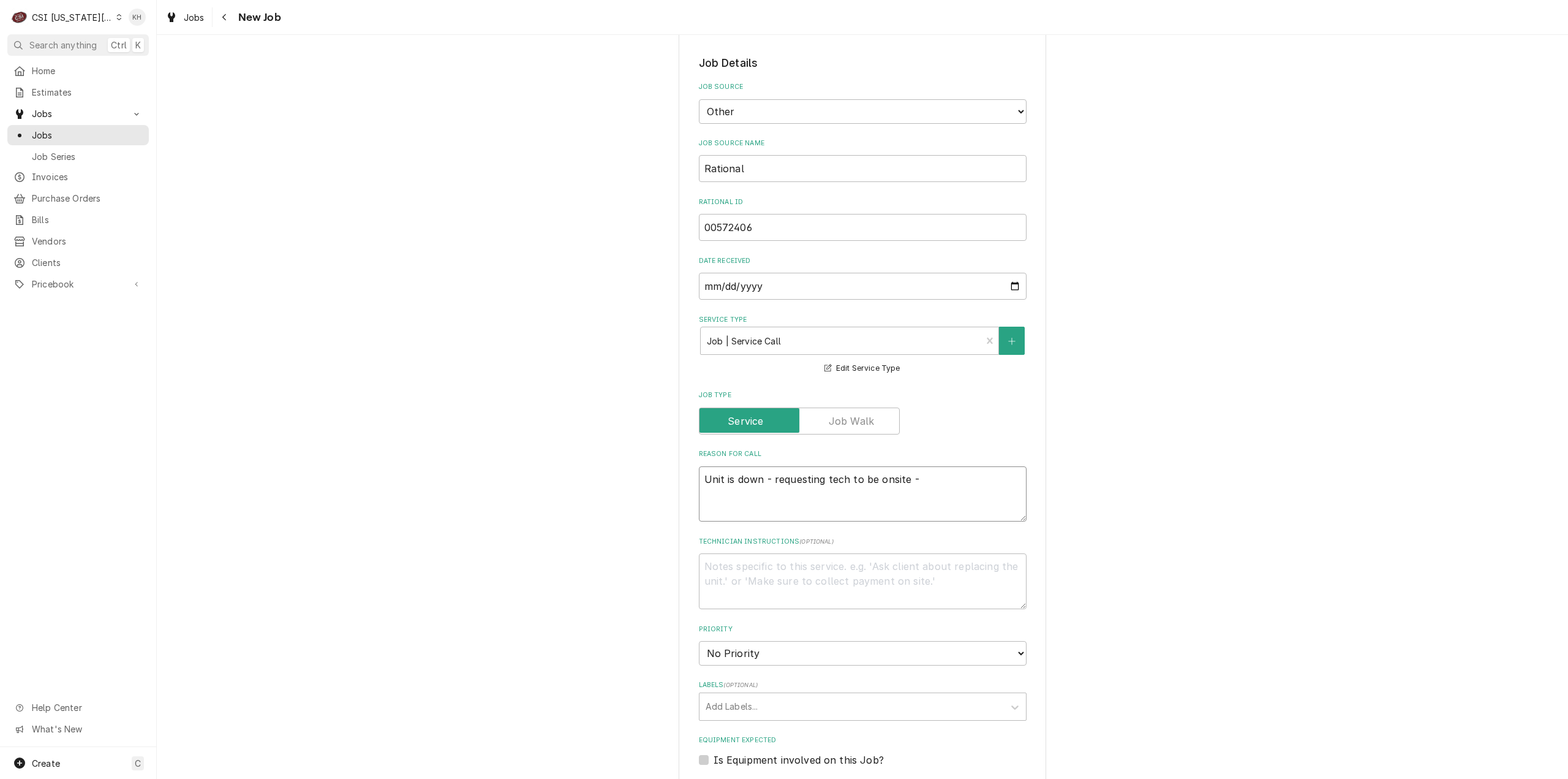
type textarea "Unit is down - requesting tech to be onsite -"
type textarea "x"
type textarea "Unit is down - requesting tech to be onsite - Z"
type textarea "x"
type textarea "Unit is down - requesting tech to be onsite - Zo"
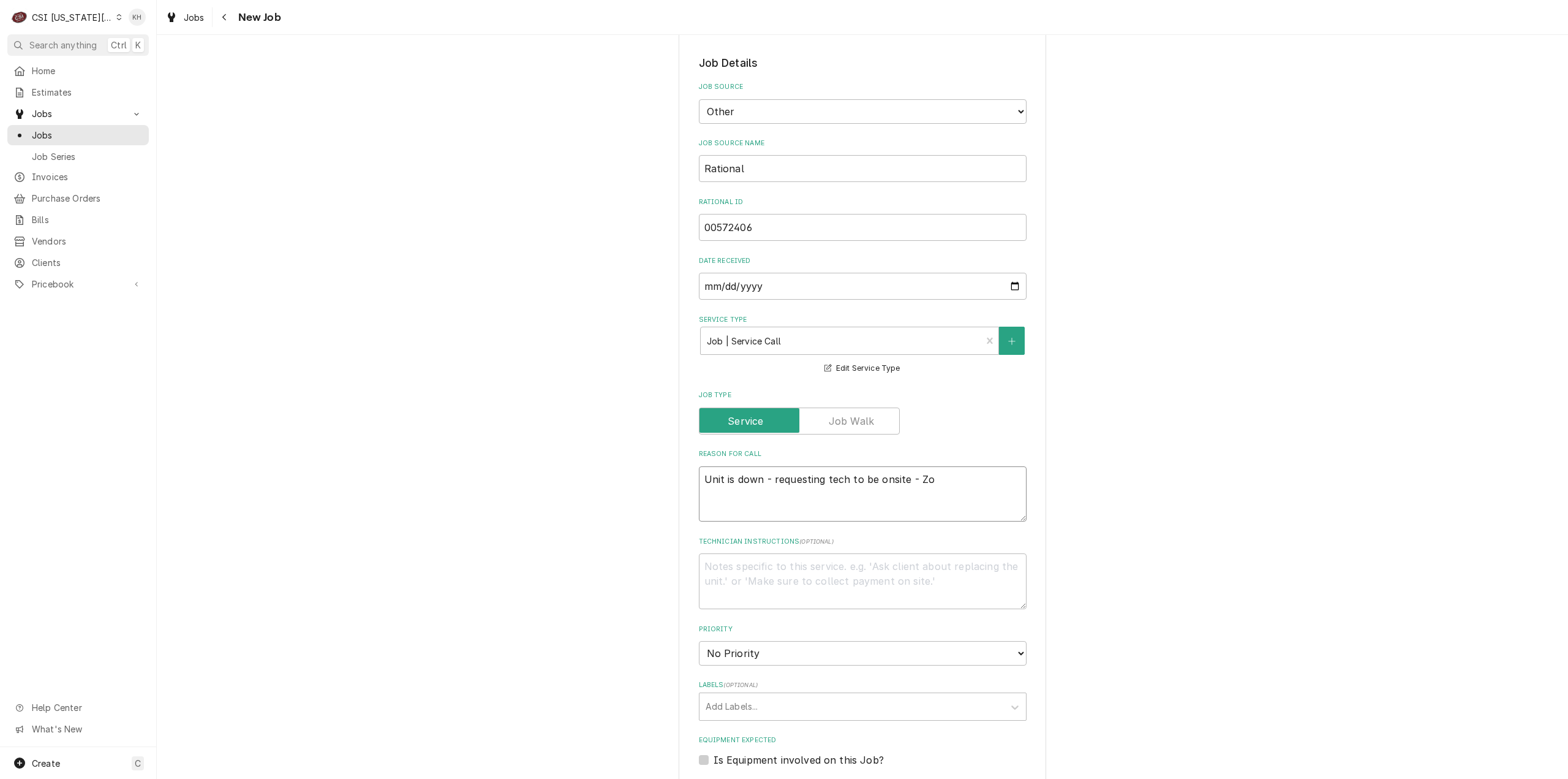
type textarea "x"
type textarea "Unit is down - requesting tech to be onsite - Zon"
type textarea "x"
type textarea "Unit is down - requesting tech to be onsite - Zone"
type textarea "x"
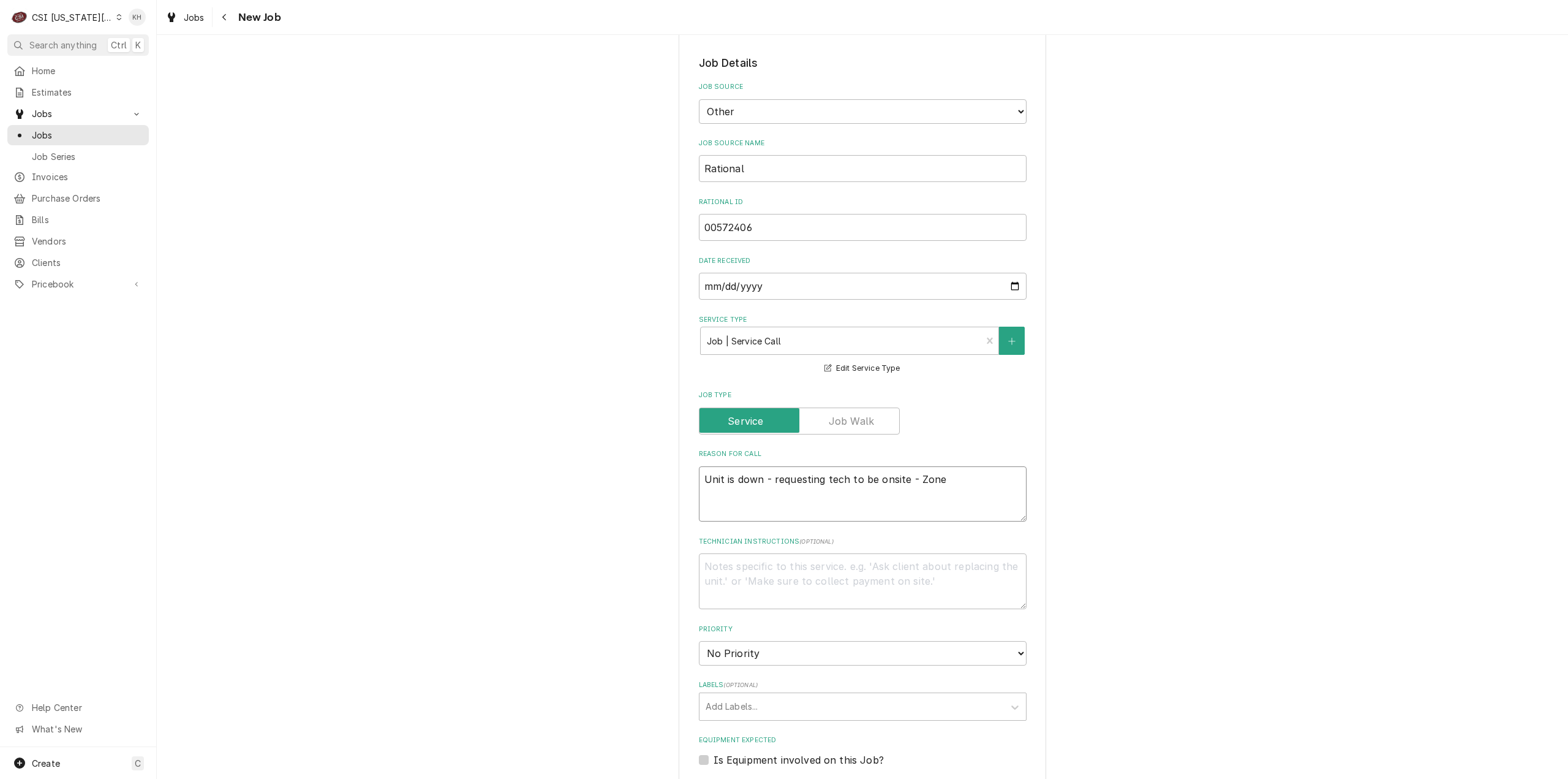
type textarea "Unit is down - requesting tech to be onsite - Zone C"
type textarea "x"
type textarea "Unit is down - requesting tech to be onsite - Zone C"
click at [908, 586] on textarea "Technician Instructions ( optional )" at bounding box center [862, 581] width 328 height 56
paste textarea "Call store immediately with ETA, inform RATIONAL/customer of delays. IVR mandat…"
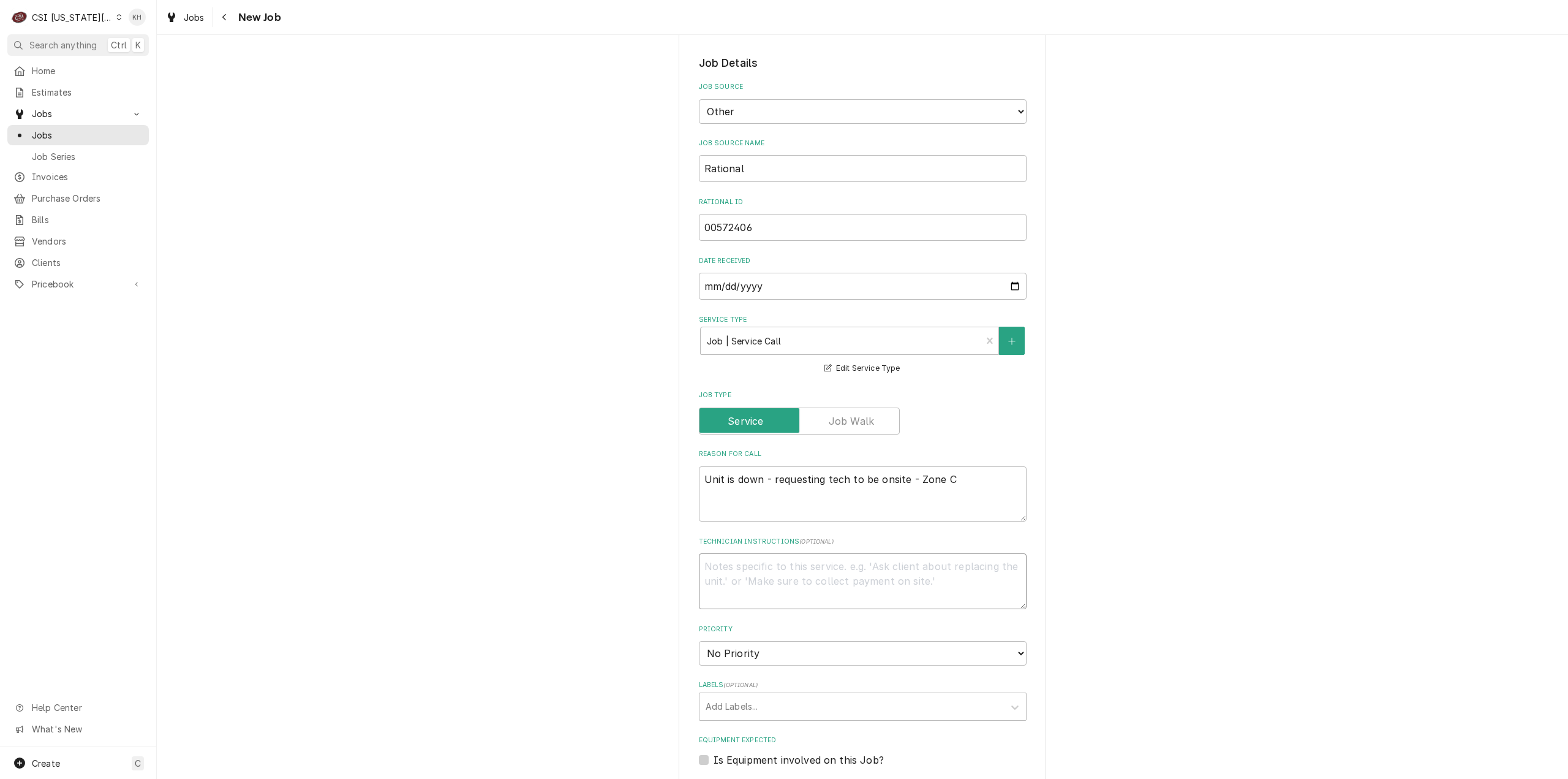
type textarea "x"
type textarea "Call store immediately with ETA, inform RATIONAL/customer of delays. IVR mandat…"
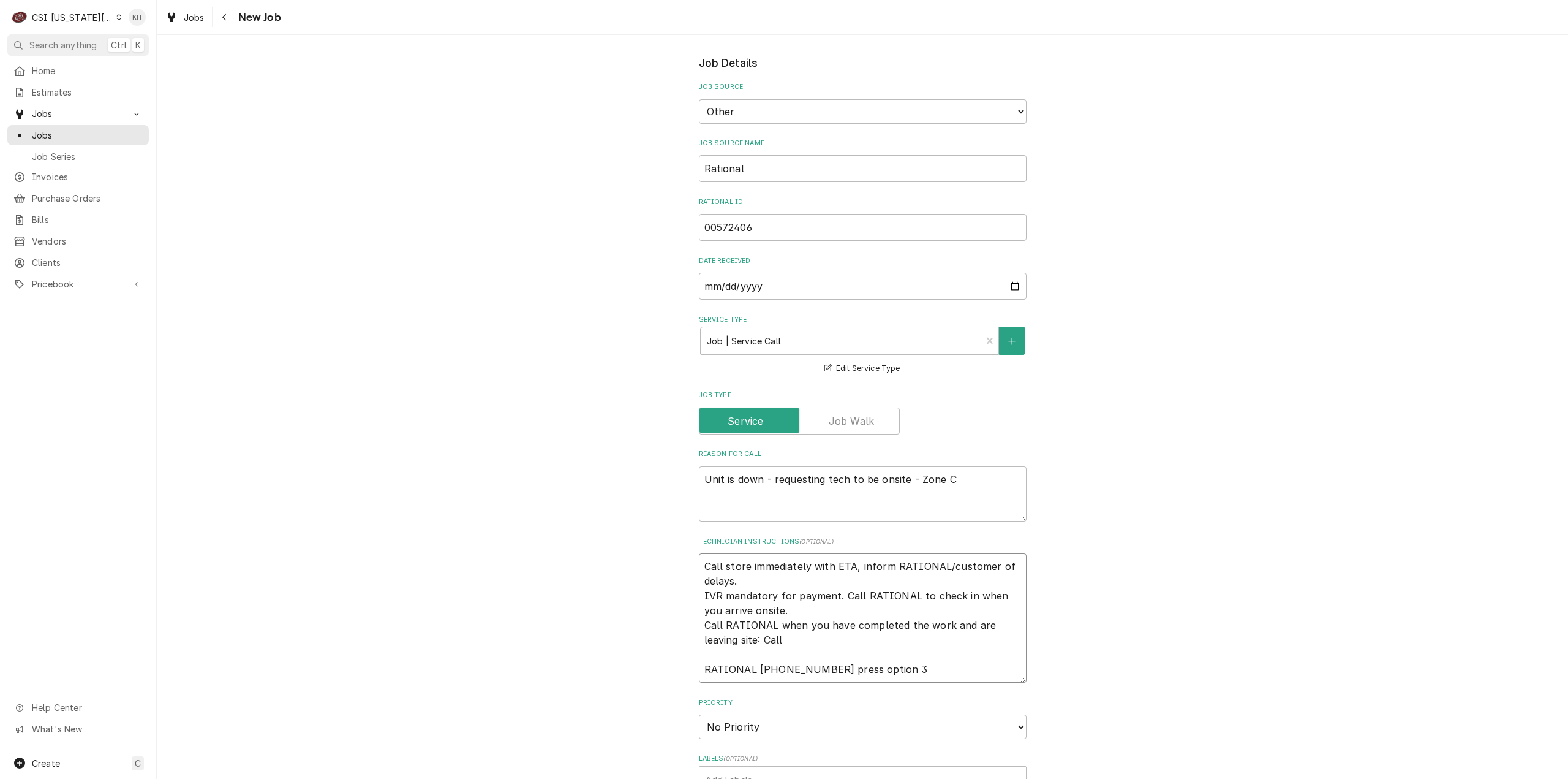
type textarea "x"
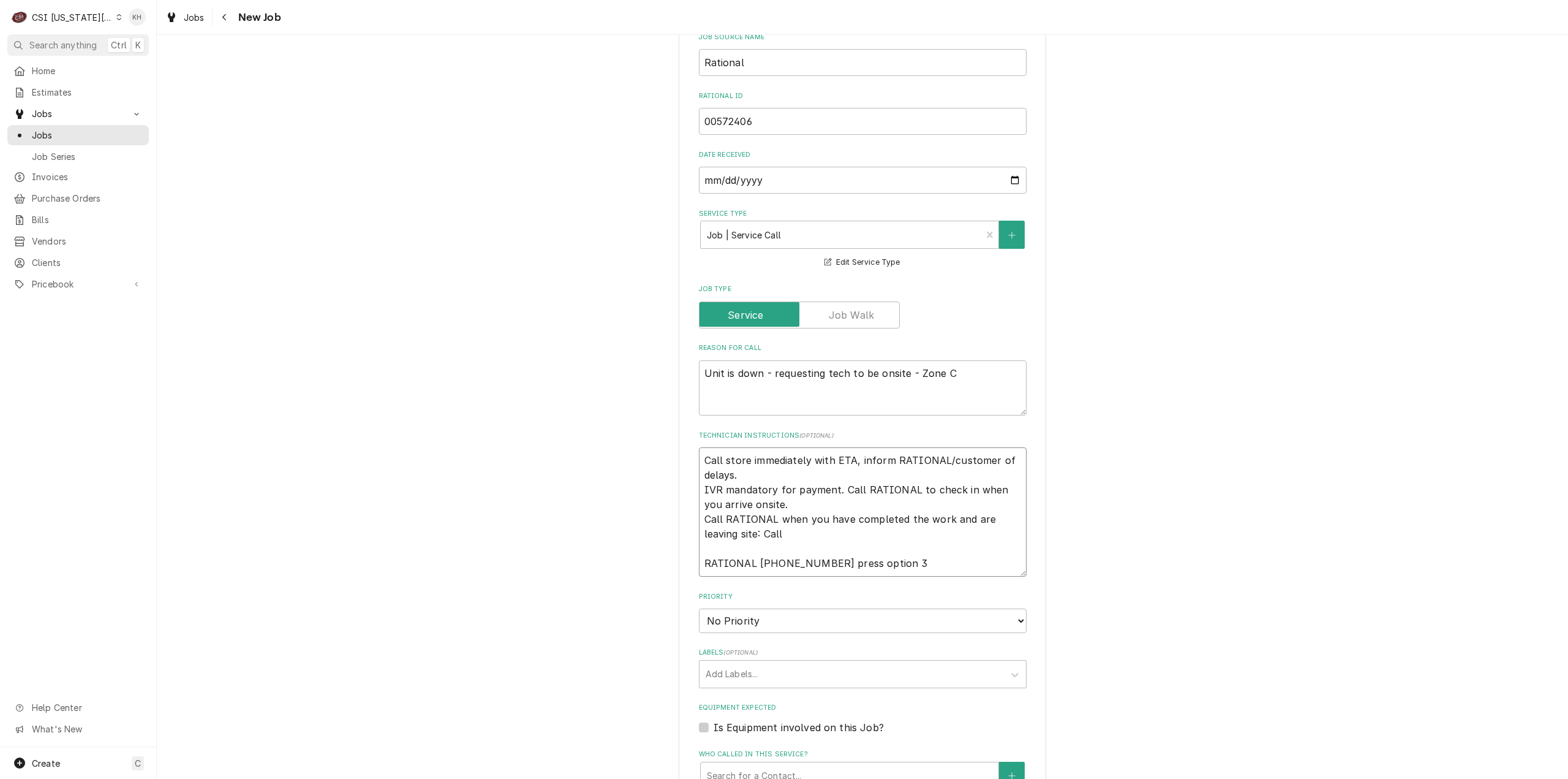
scroll to position [491, 0]
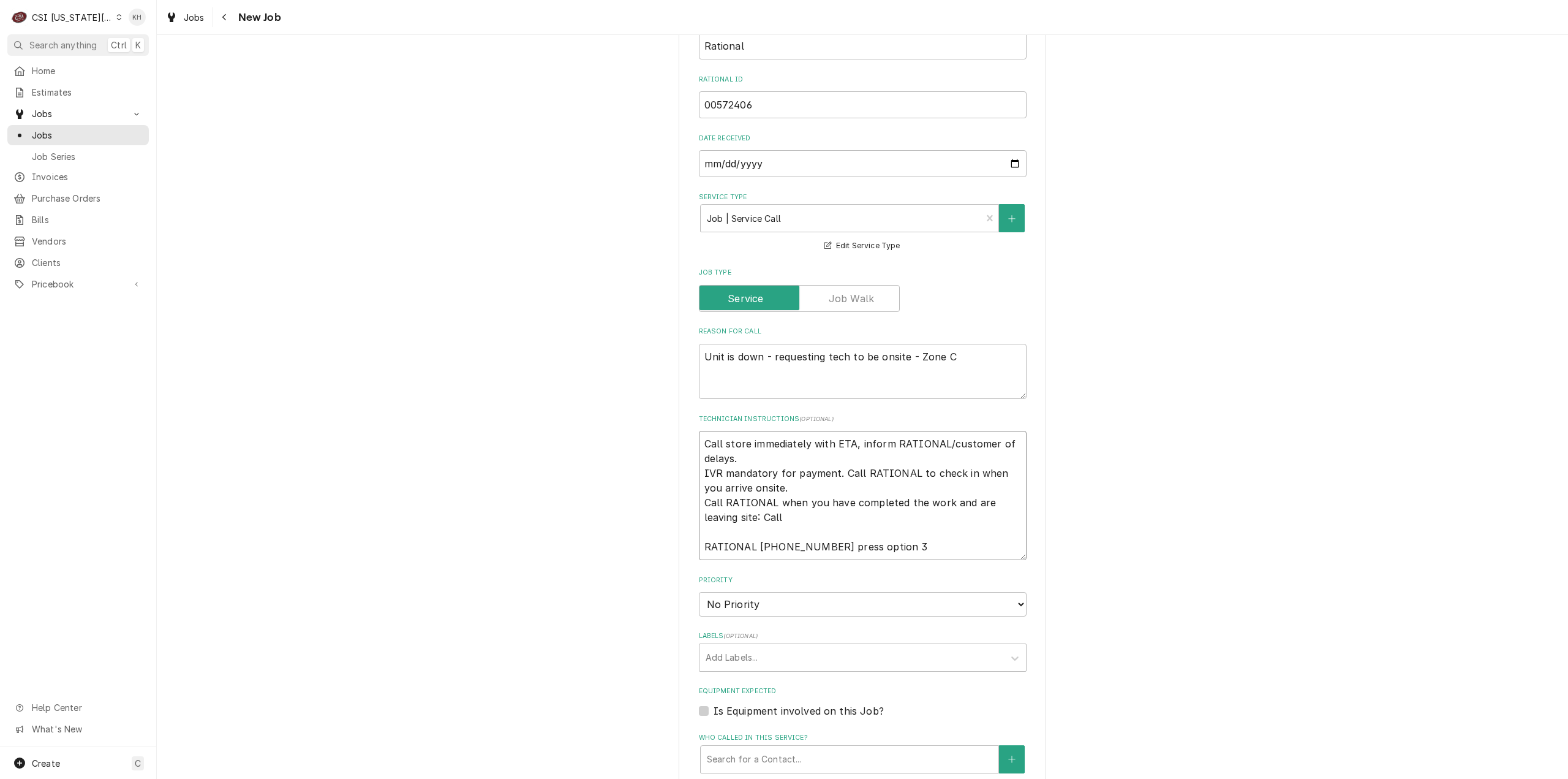
type textarea "Call store immediately with ETA, inform RATIONAL/customer of delays. IVR mandat…"
drag, startPoint x: 943, startPoint y: 622, endPoint x: 929, endPoint y: 630, distance: 16.1
click at [943, 616] on select "No Priority Urgent High Medium Low" at bounding box center [862, 604] width 328 height 24
select select "3"
click at [699, 607] on select "No Priority Urgent High Medium Low" at bounding box center [862, 604] width 328 height 24
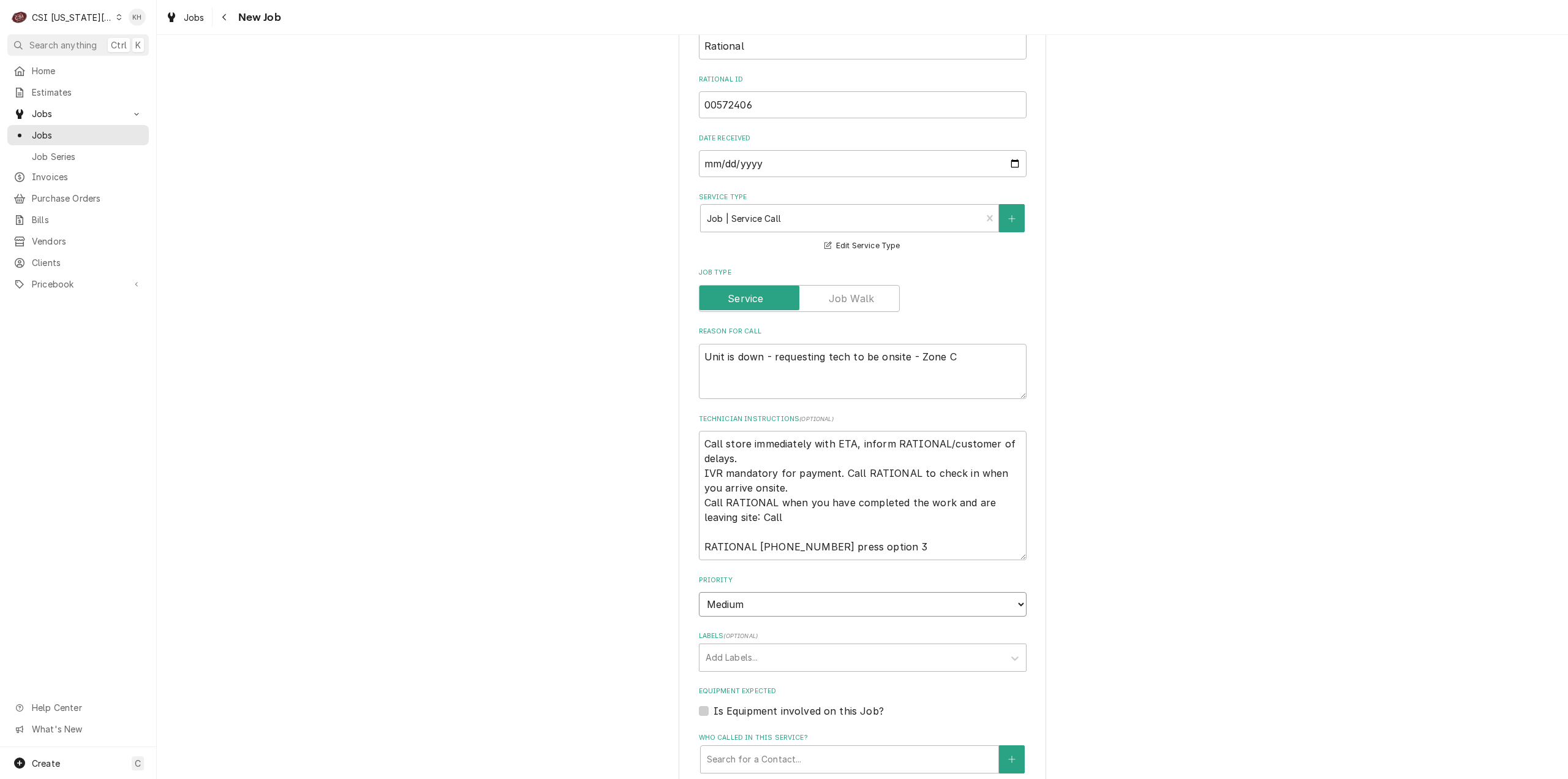
type textarea "x"
drag, startPoint x: 787, startPoint y: 618, endPoint x: 775, endPoint y: 636, distance: 21.6
click at [775, 636] on fieldset "Job Details Job Source Direct (Phone/Email/etc.) Service Channel Corrigo Ecotra…" at bounding box center [862, 494] width 328 height 1123
select select "4"
click at [699, 607] on select "No Priority Urgent High Medium Low" at bounding box center [862, 604] width 328 height 24
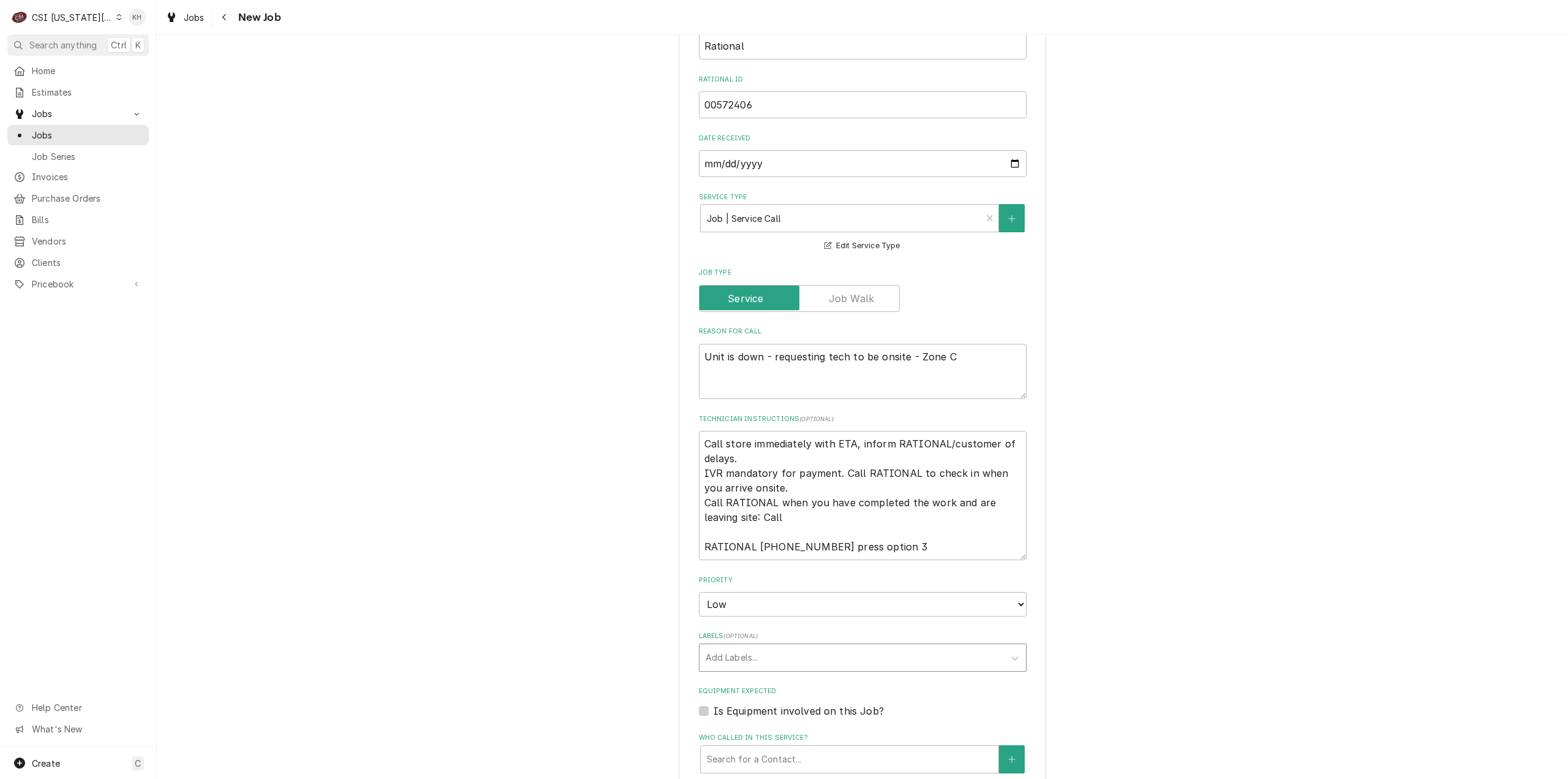
click at [736, 669] on div "Labels" at bounding box center [852, 657] width 292 height 22
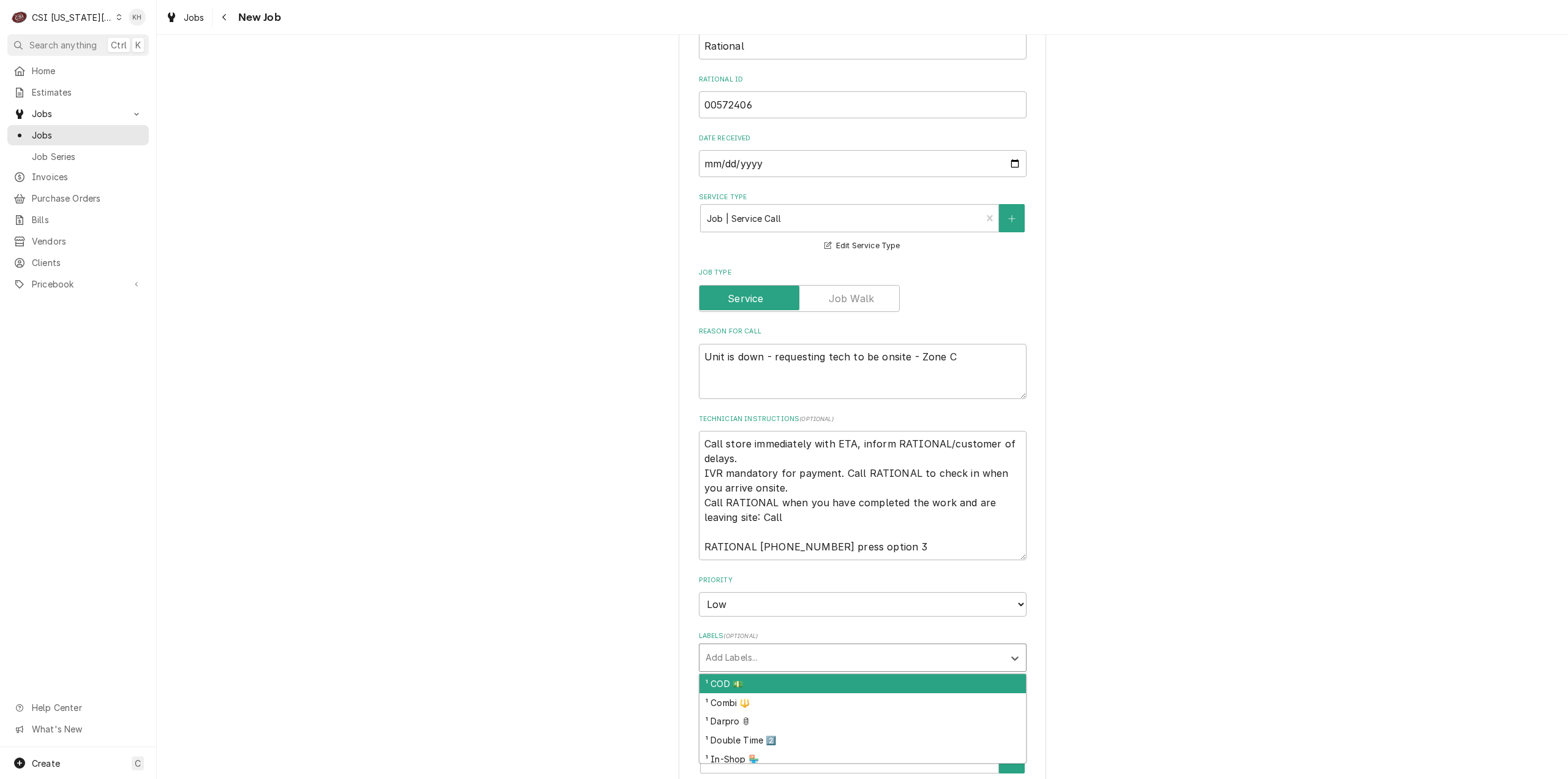
type textarea "x"
type input "com"
type textarea "x"
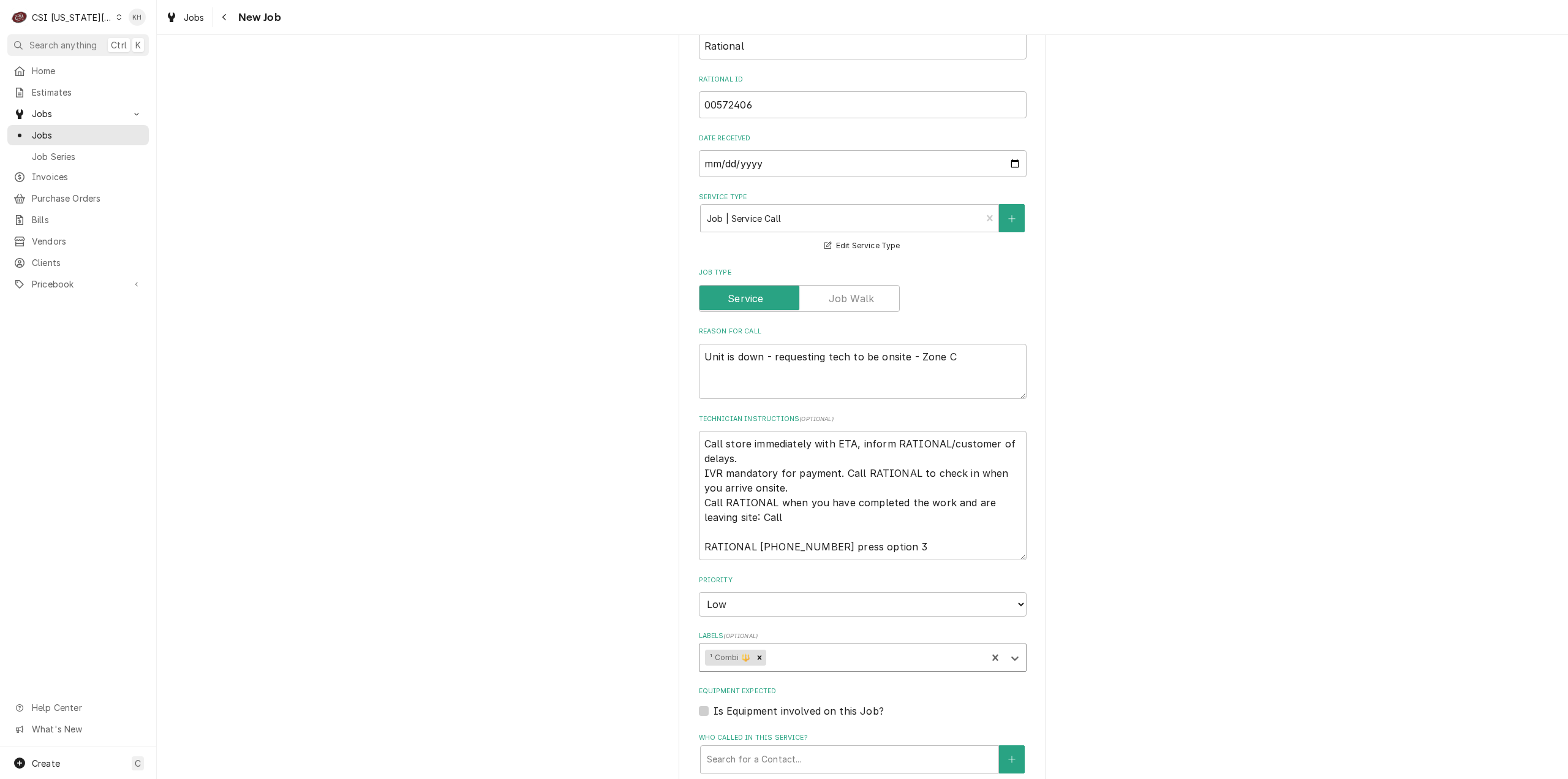
type textarea "x"
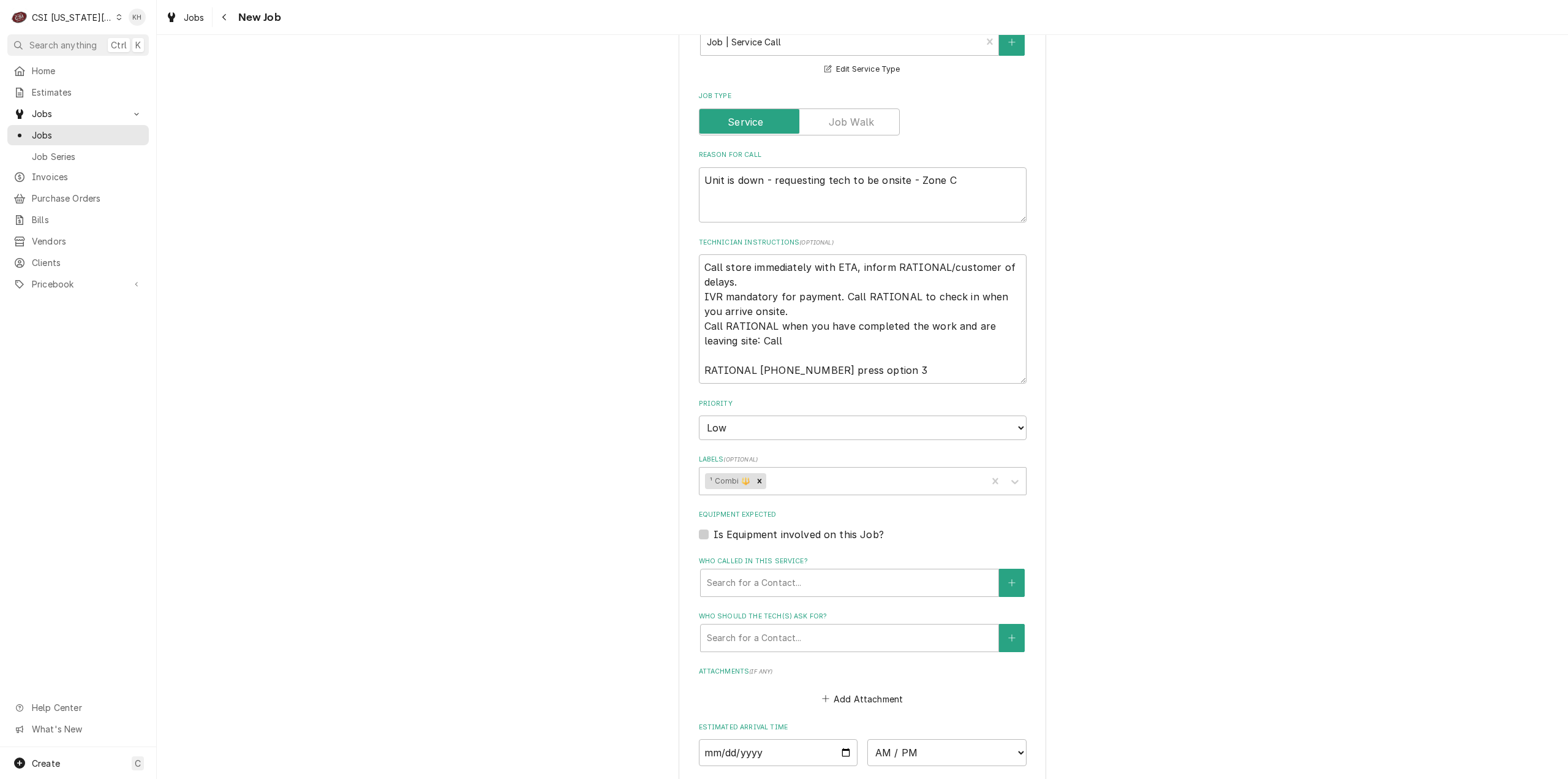
scroll to position [674, 0]
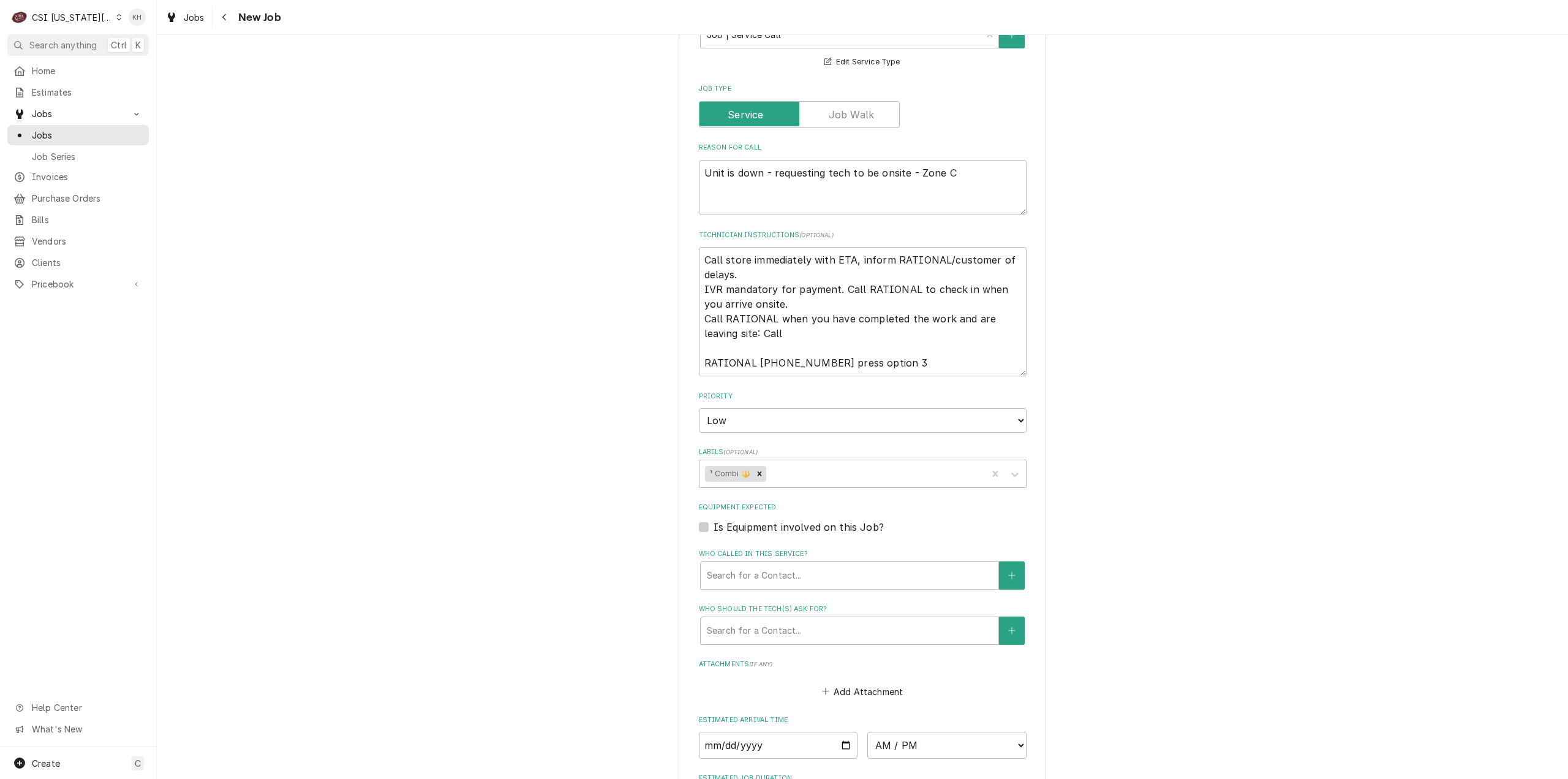
click at [714, 534] on label "Is Equipment involved on this Job?" at bounding box center [799, 527] width 170 height 15
click at [714, 538] on input "Equipment Expected" at bounding box center [877, 533] width 328 height 27
checkbox input "true"
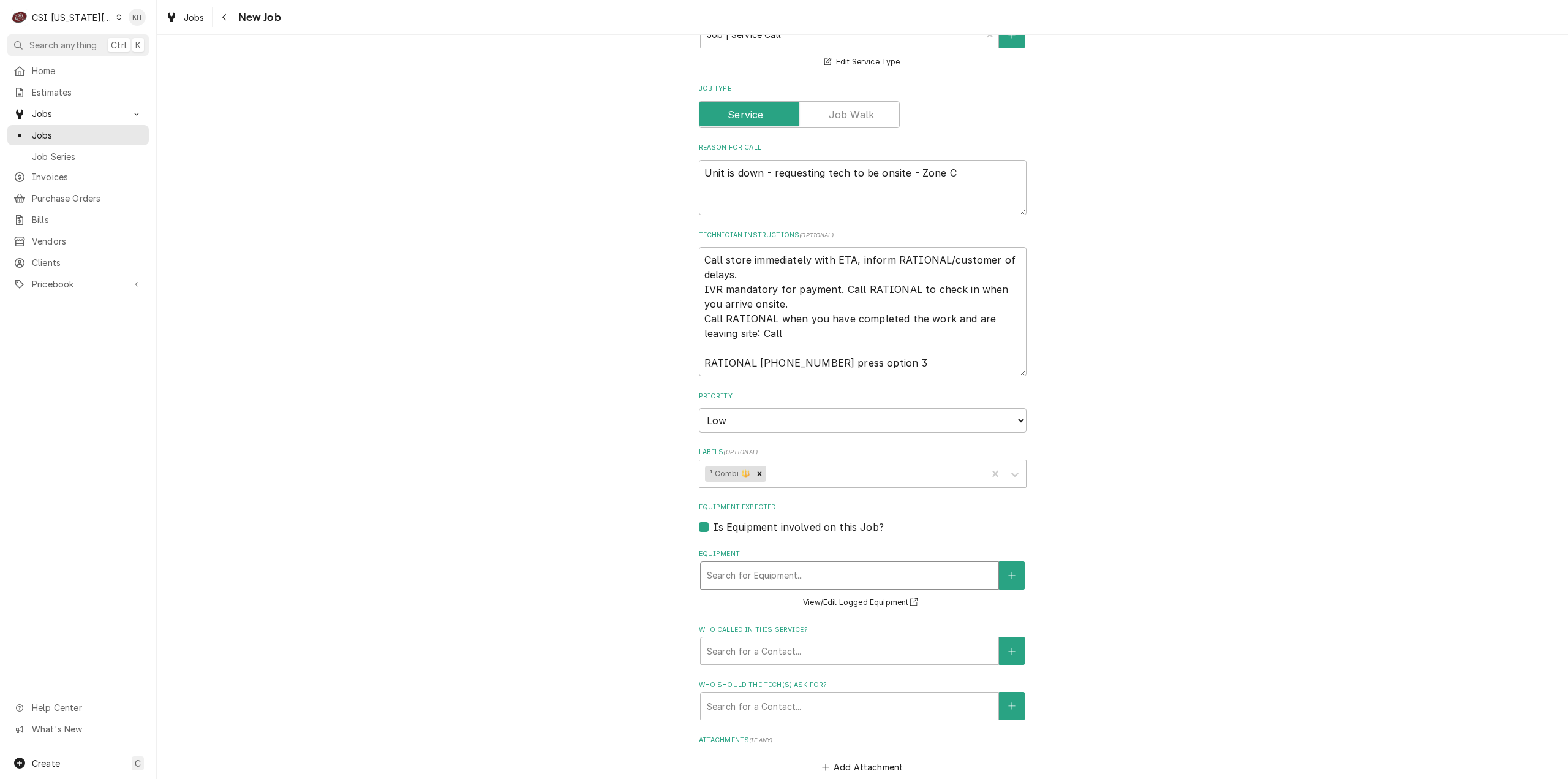
click at [748, 584] on div "Equipment" at bounding box center [850, 575] width 286 height 22
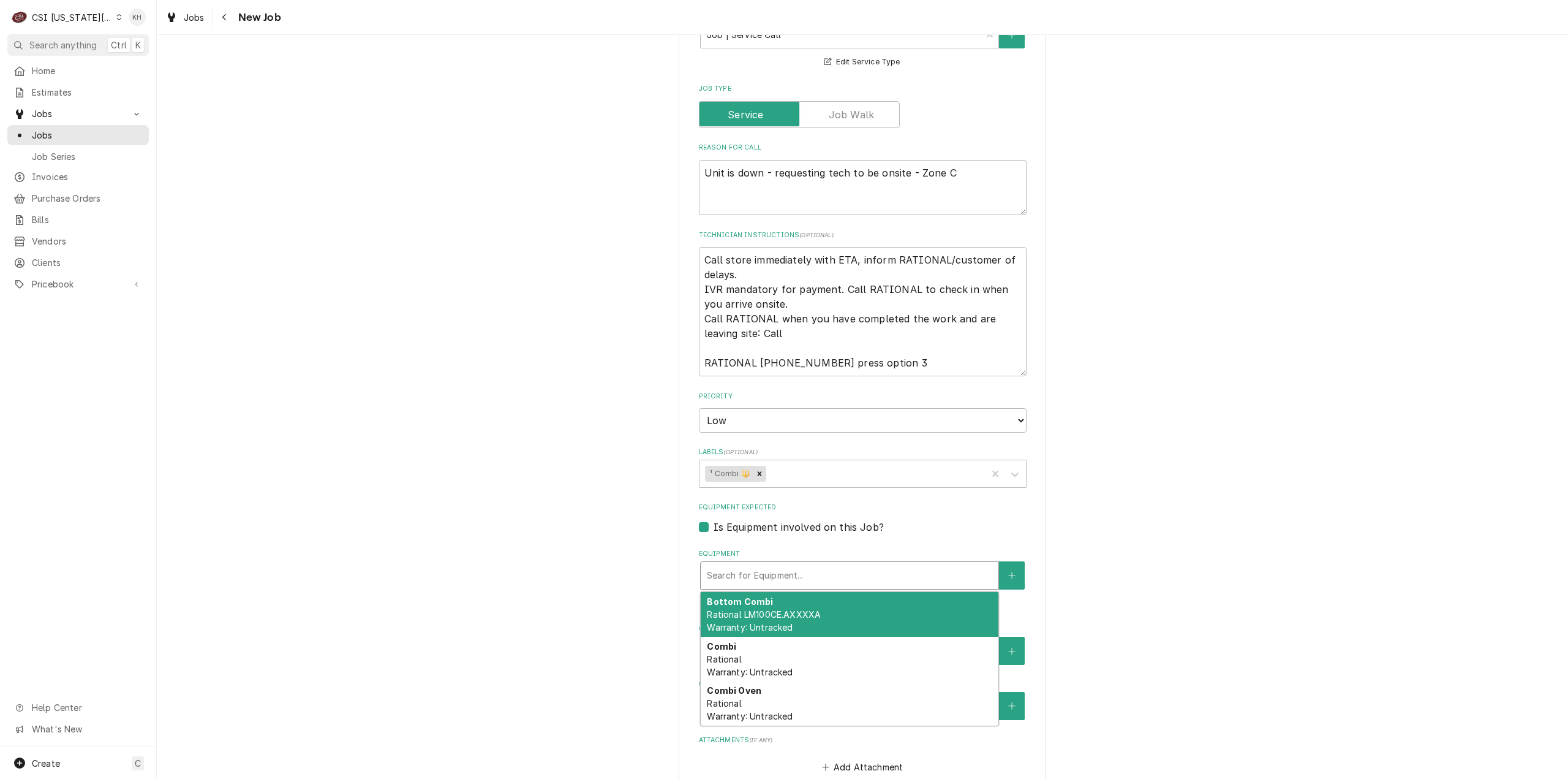
paste input "E62SJ24093165759"
type textarea "x"
type input "E62SJ24093165759"
click at [766, 635] on div "Combi Rational Warranty: Untracked" at bounding box center [850, 614] width 298 height 45
type textarea "x"
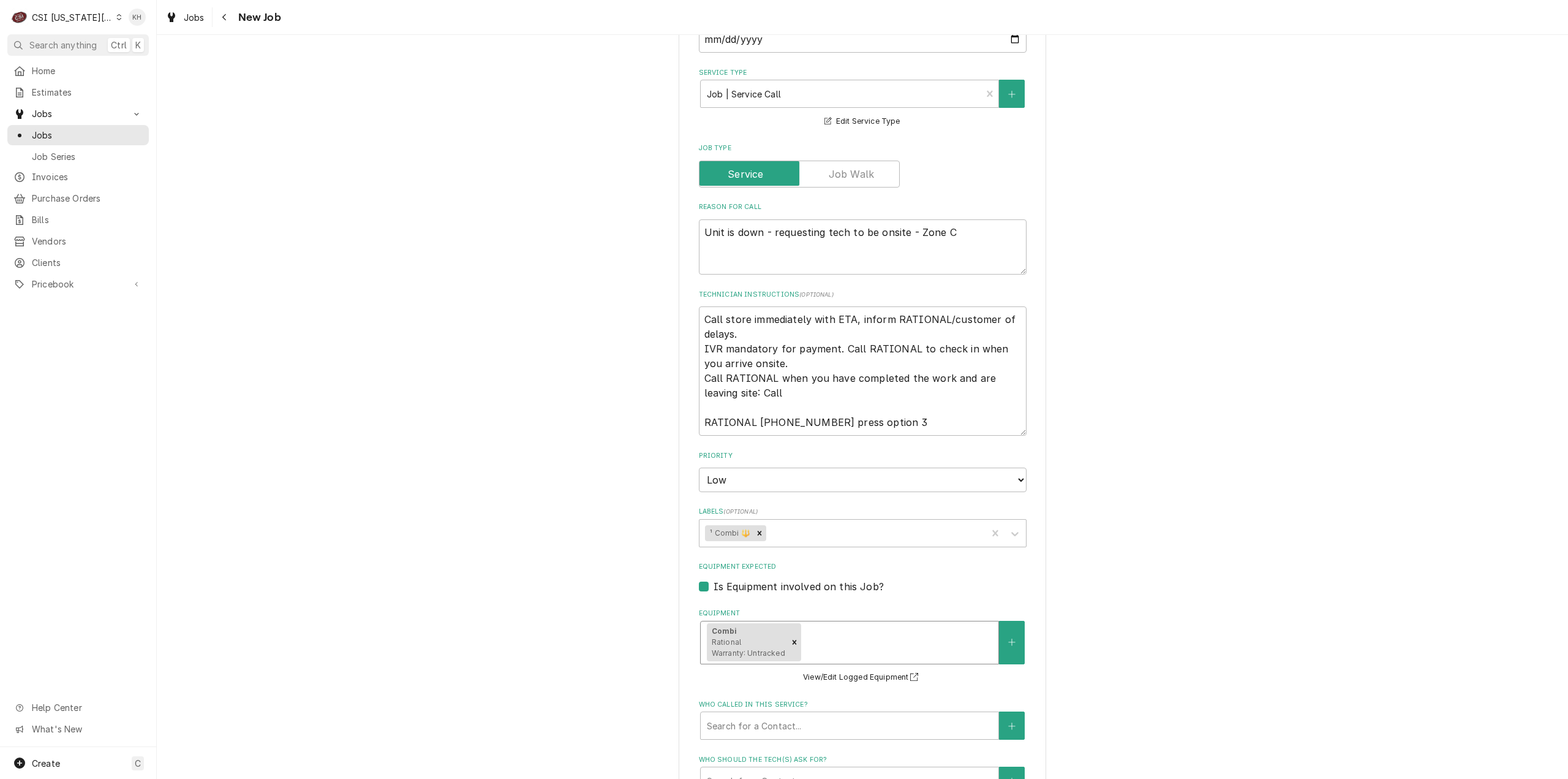
scroll to position [613, 0]
click at [708, 247] on textarea "Unit is down - requesting tech to be onsite - Zone C" at bounding box center [862, 249] width 328 height 56
type textarea "x"
type textarea "iis down - requesting tech to be onsite - Zone C"
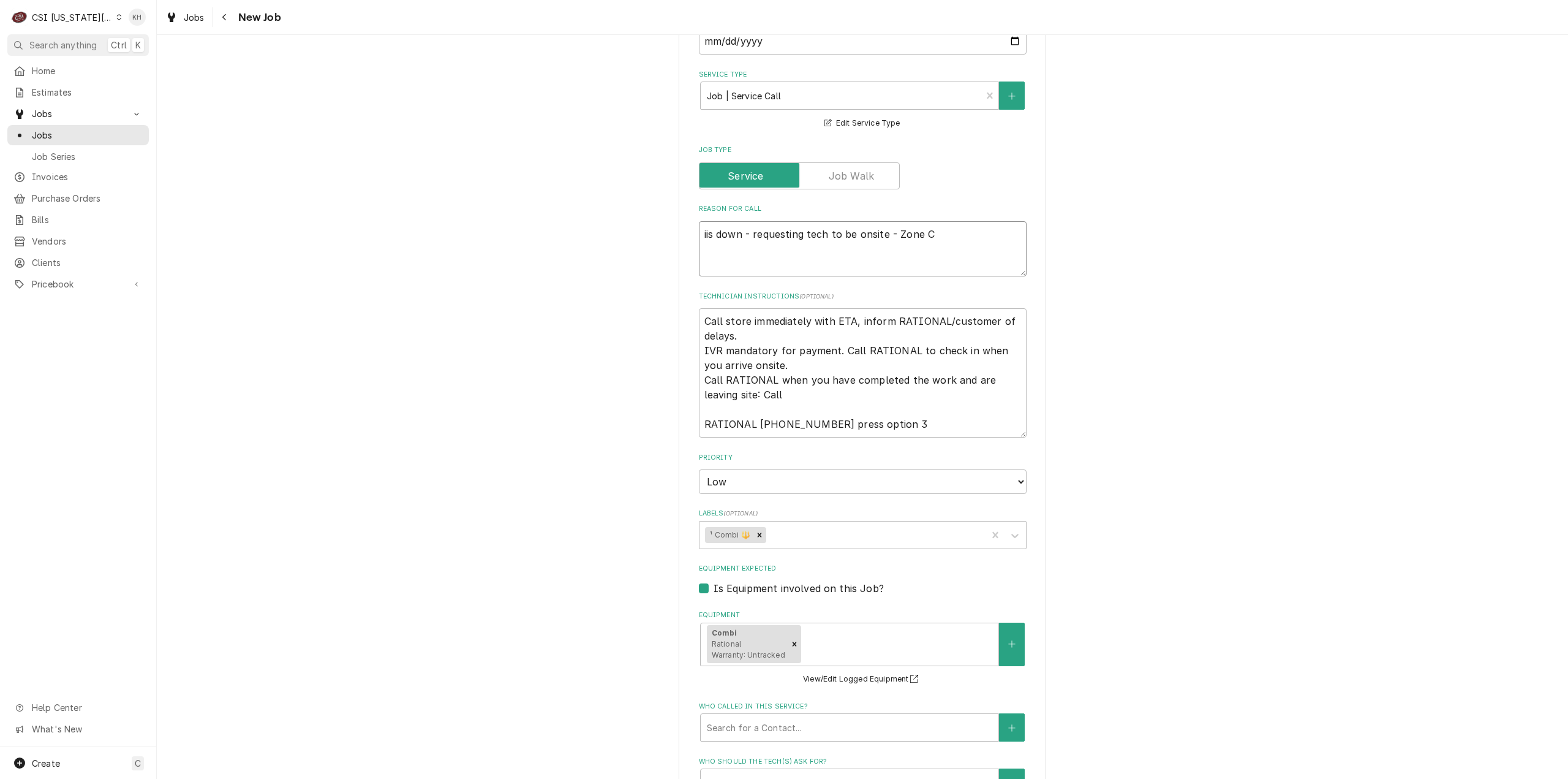
type textarea "x"
type textarea "iCis down - requesting tech to be onsite - Zone C"
type textarea "x"
type textarea "iCois down - requesting tech to be onsite - Zone C"
type textarea "x"
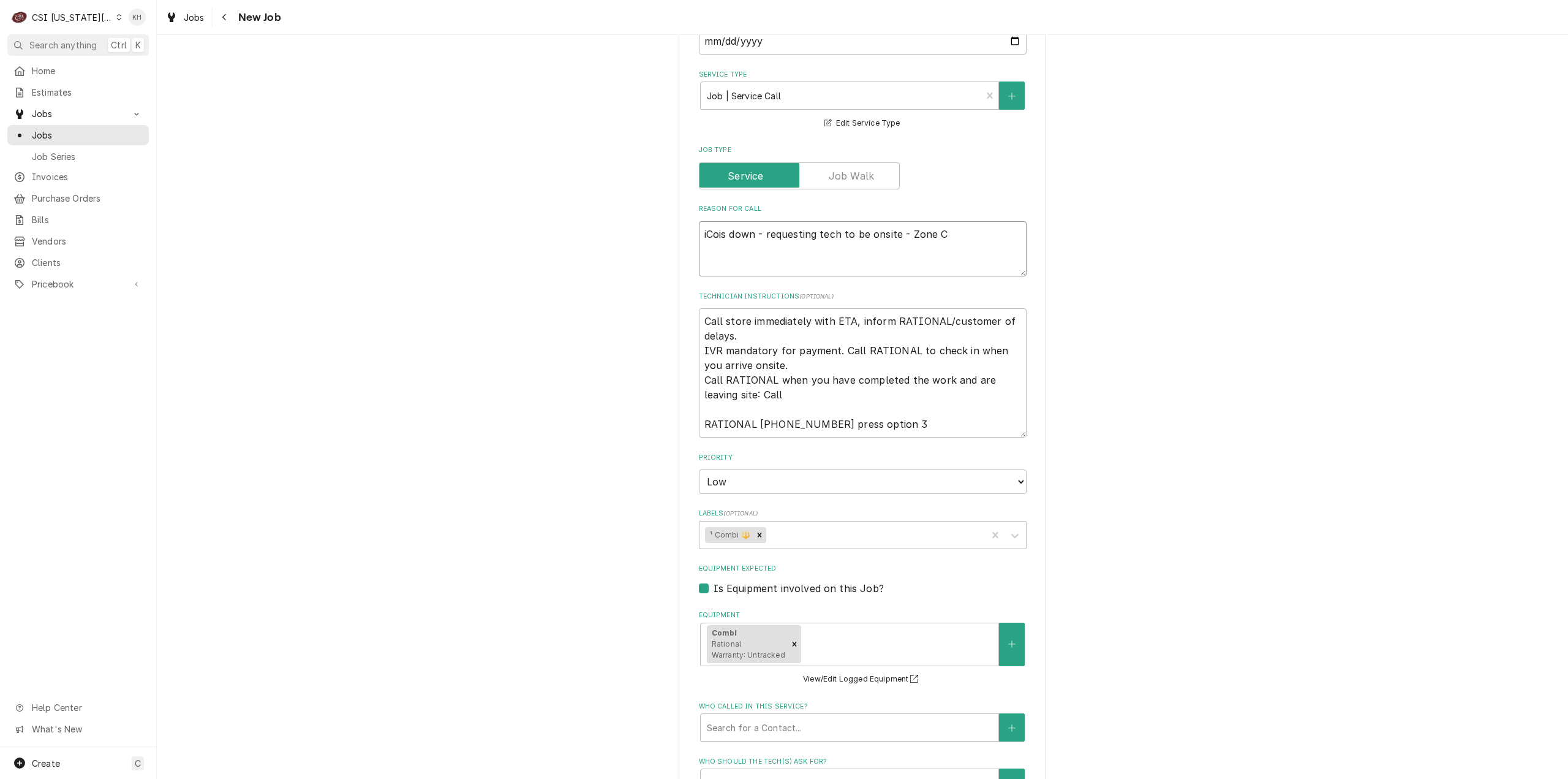
type textarea "iComis down - requesting tech to be onsite - Zone C"
type textarea "x"
type textarea "iCombis down - requesting tech to be onsite - Zone C"
type textarea "x"
type textarea "iCombiis down - requesting tech to be onsite - Zone C"
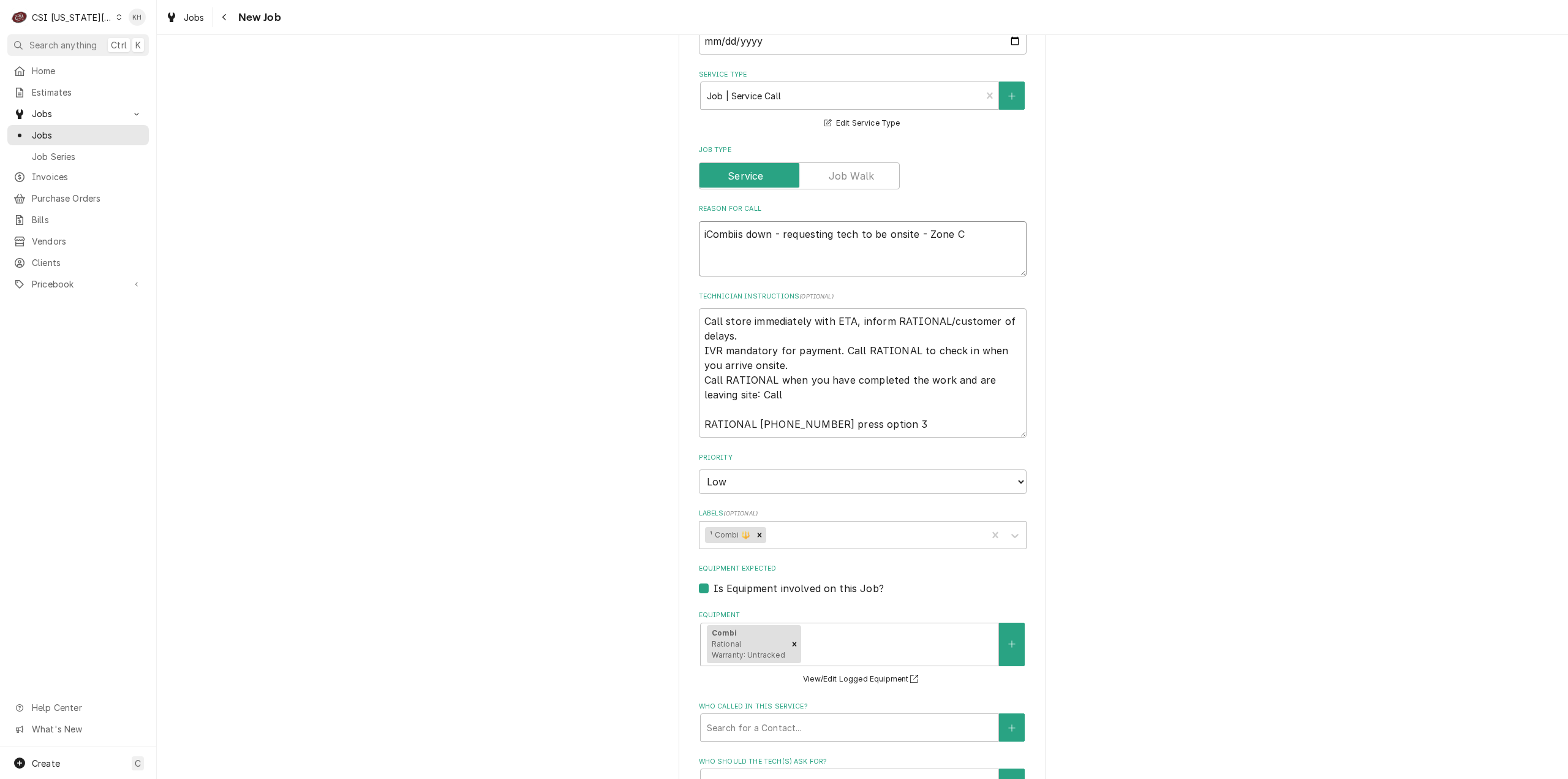
type textarea "x"
type textarea "iCombi is down - requesting tech to be onsite - Zone C"
type textarea "x"
type textarea "iCombi is down - requesting tech to be onsite - Zone C"
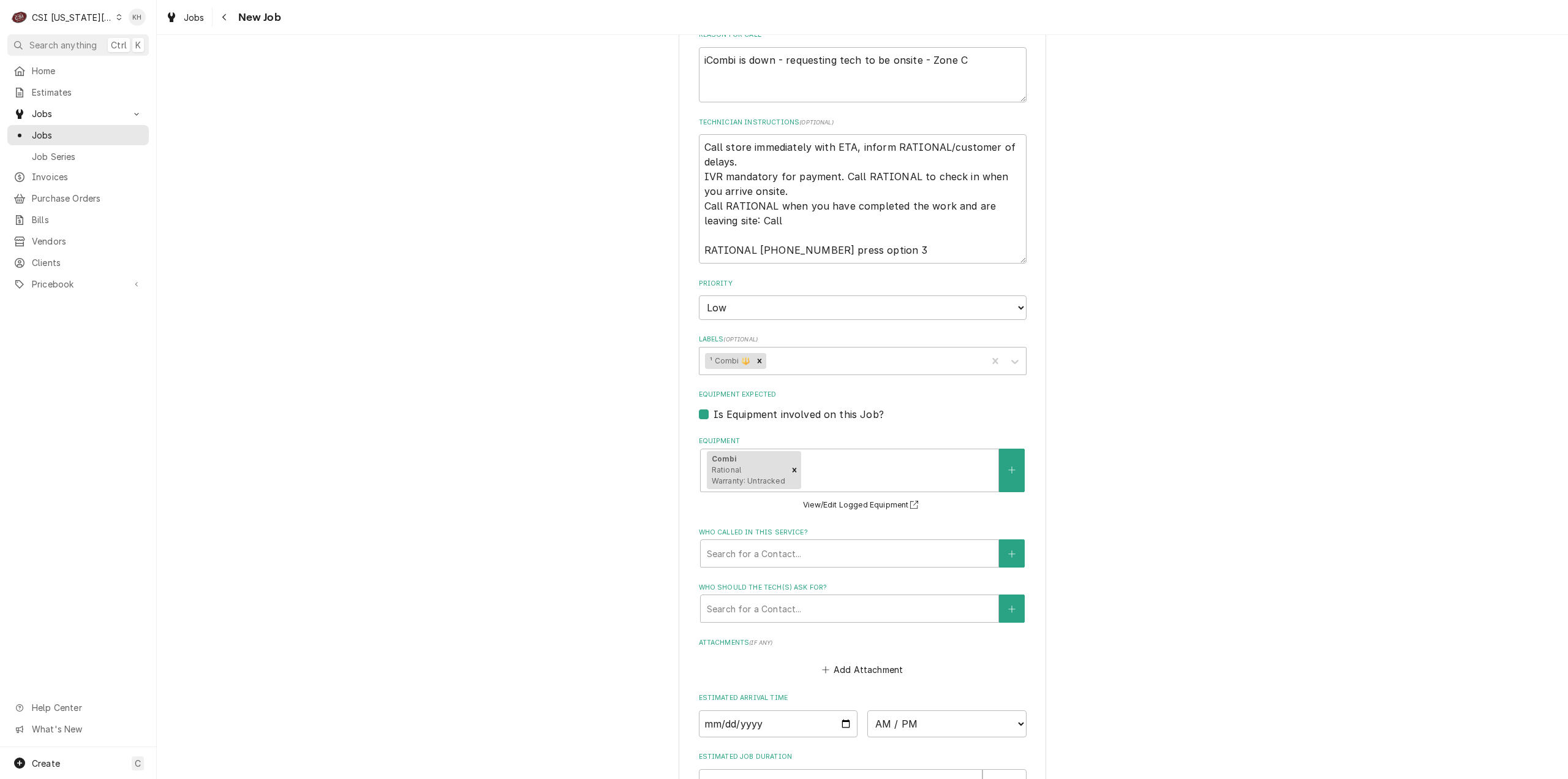
scroll to position [980, 0]
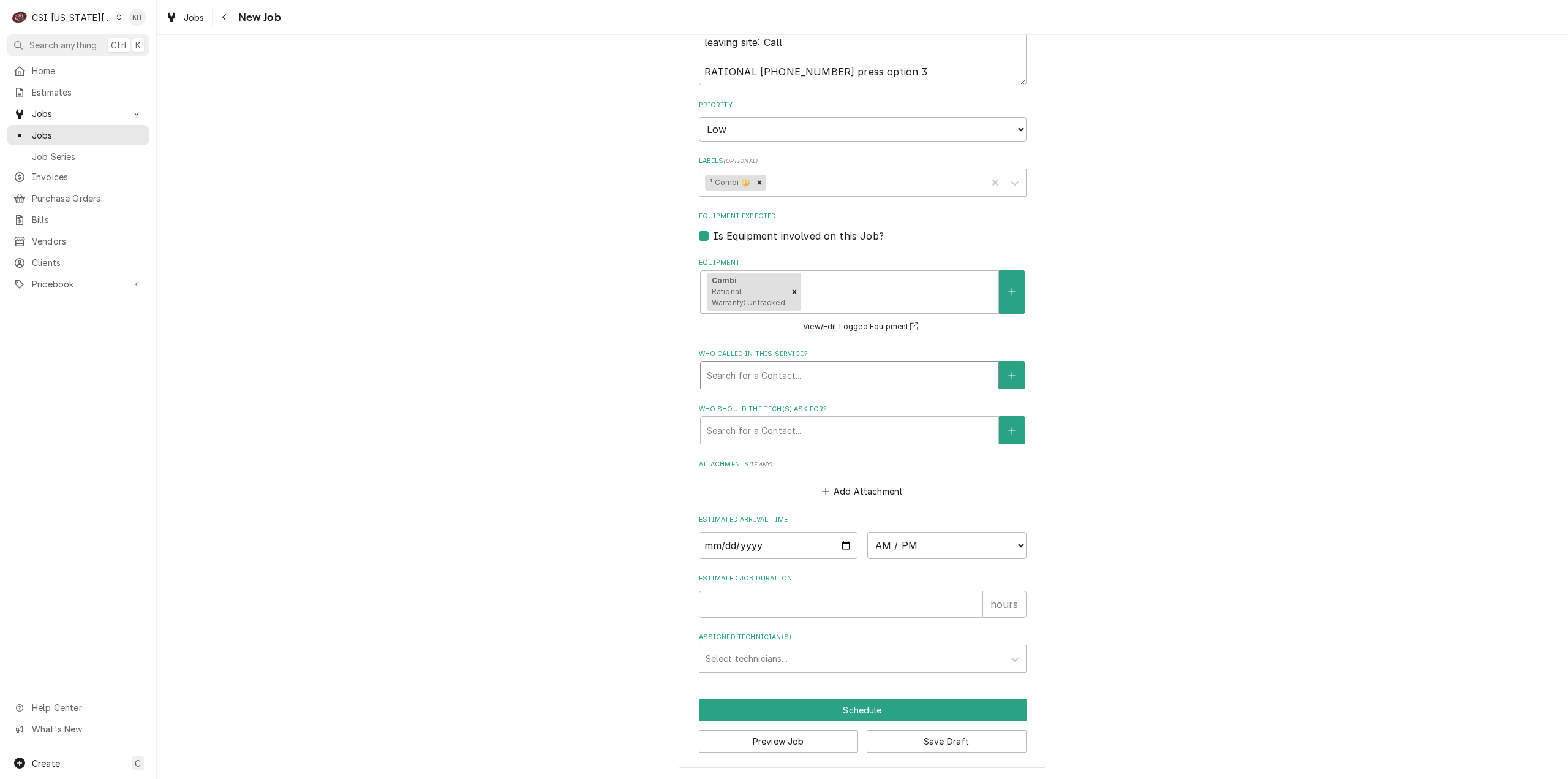
click at [827, 382] on div "Who called in this service?" at bounding box center [850, 375] width 286 height 22
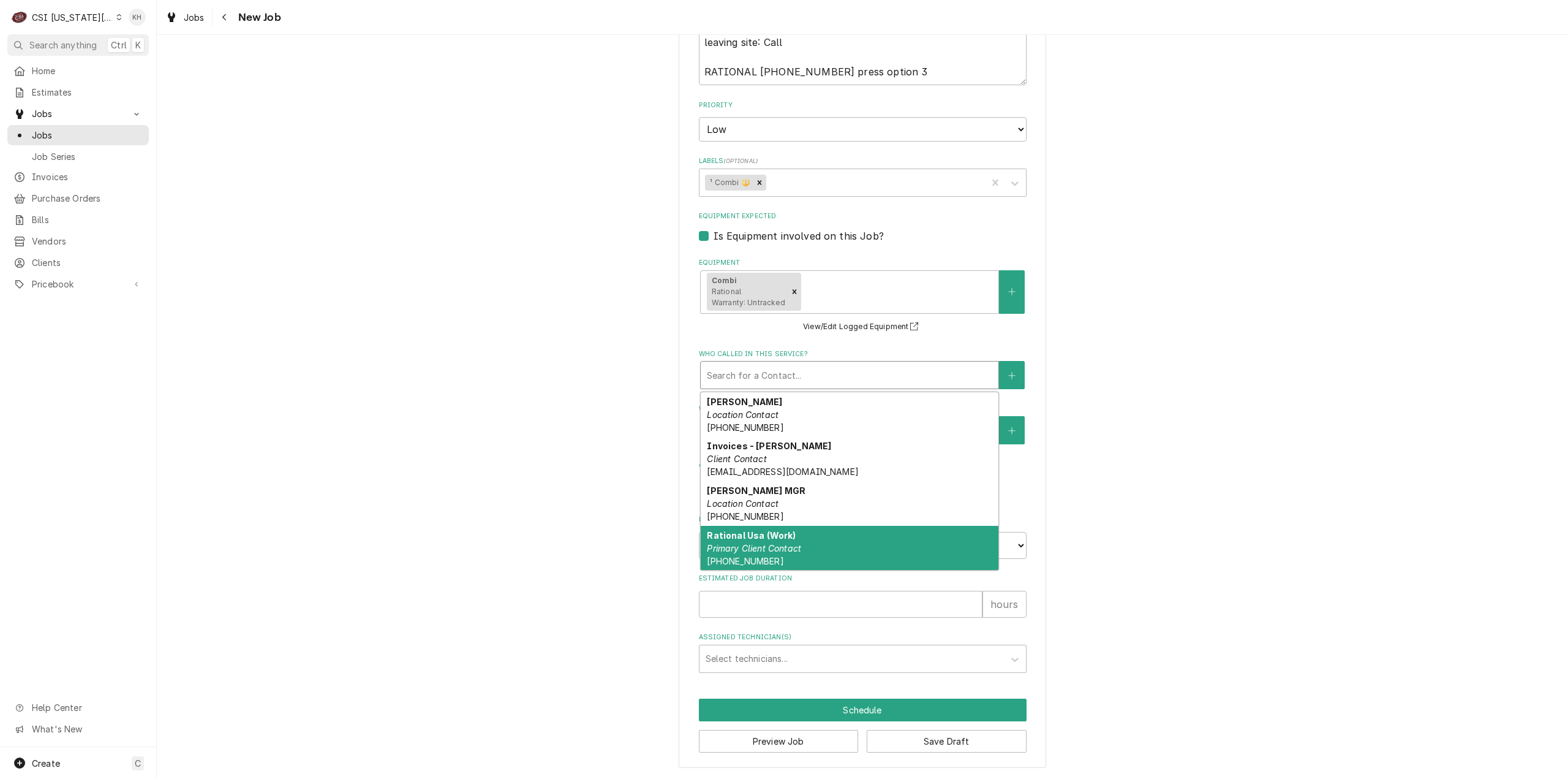
click at [827, 536] on div "Rational Usa (Work) Primary Client Contact (224) 366-3506" at bounding box center [850, 548] width 298 height 45
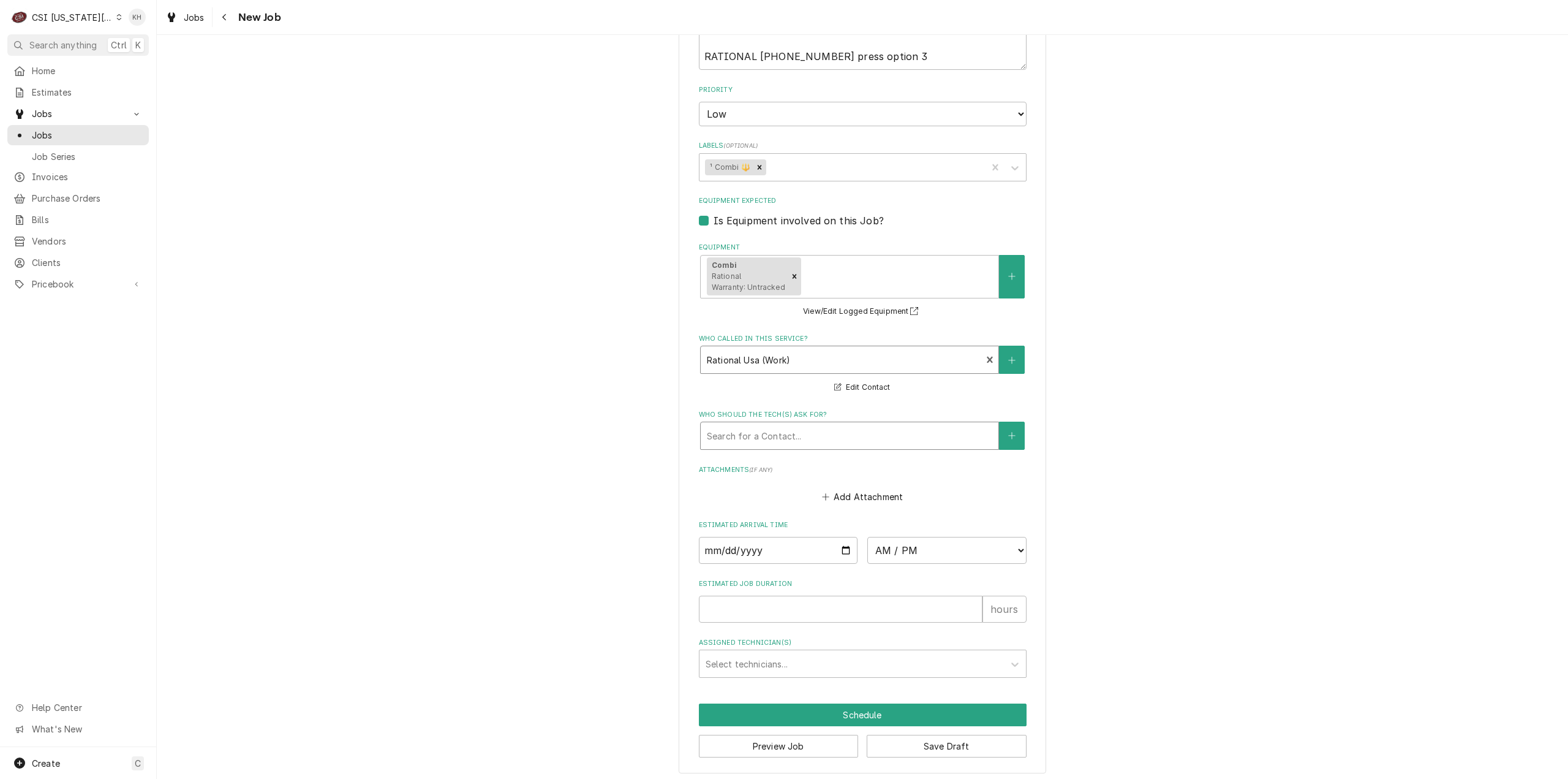
click at [820, 447] on div "Who should the tech(s) ask for?" at bounding box center [850, 436] width 286 height 22
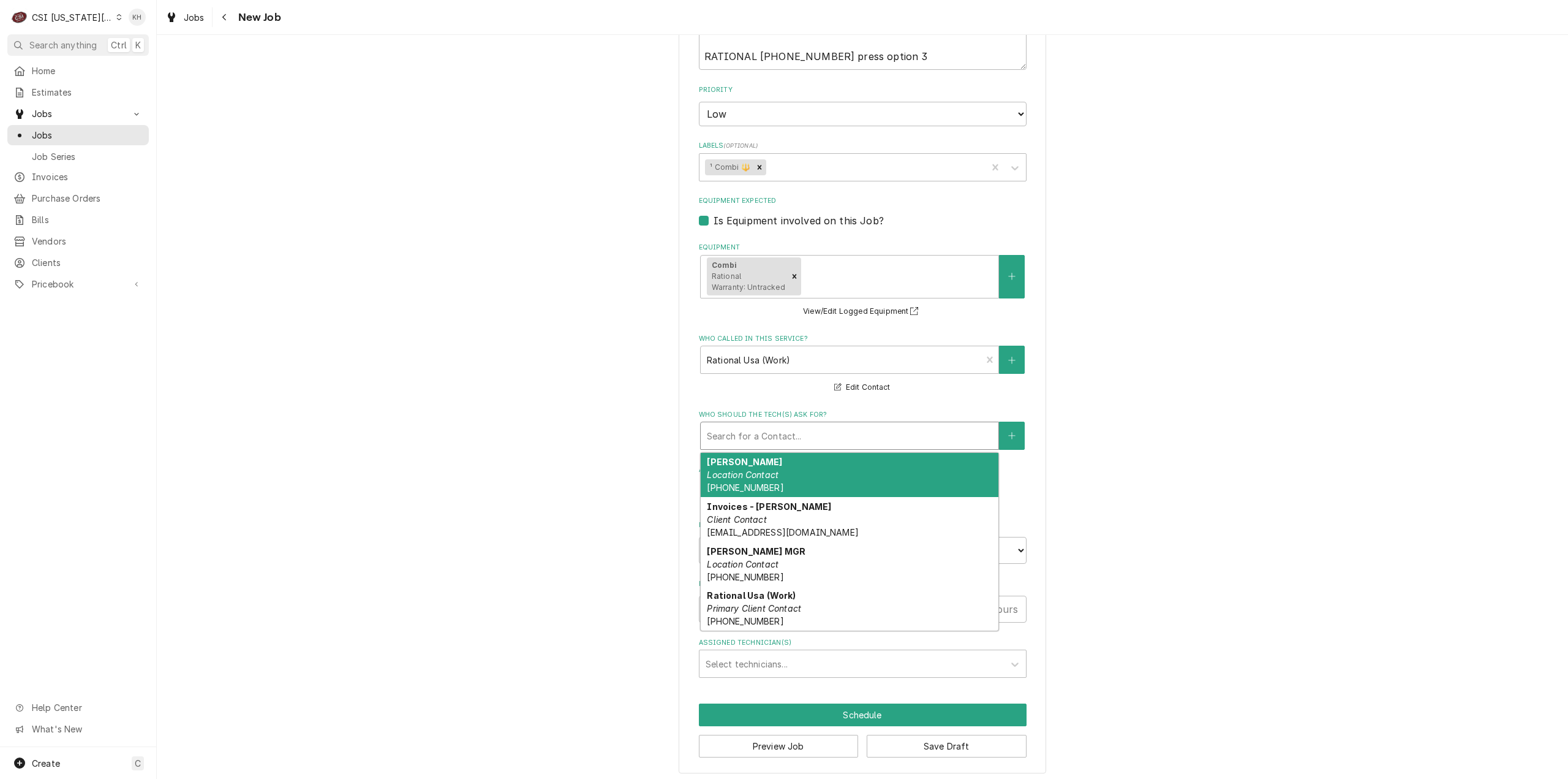
drag, startPoint x: 858, startPoint y: 490, endPoint x: 945, endPoint y: 487, distance: 87.1
click at [866, 488] on div "Chad Beretta Location Contact (913) 707-4742" at bounding box center [850, 475] width 298 height 45
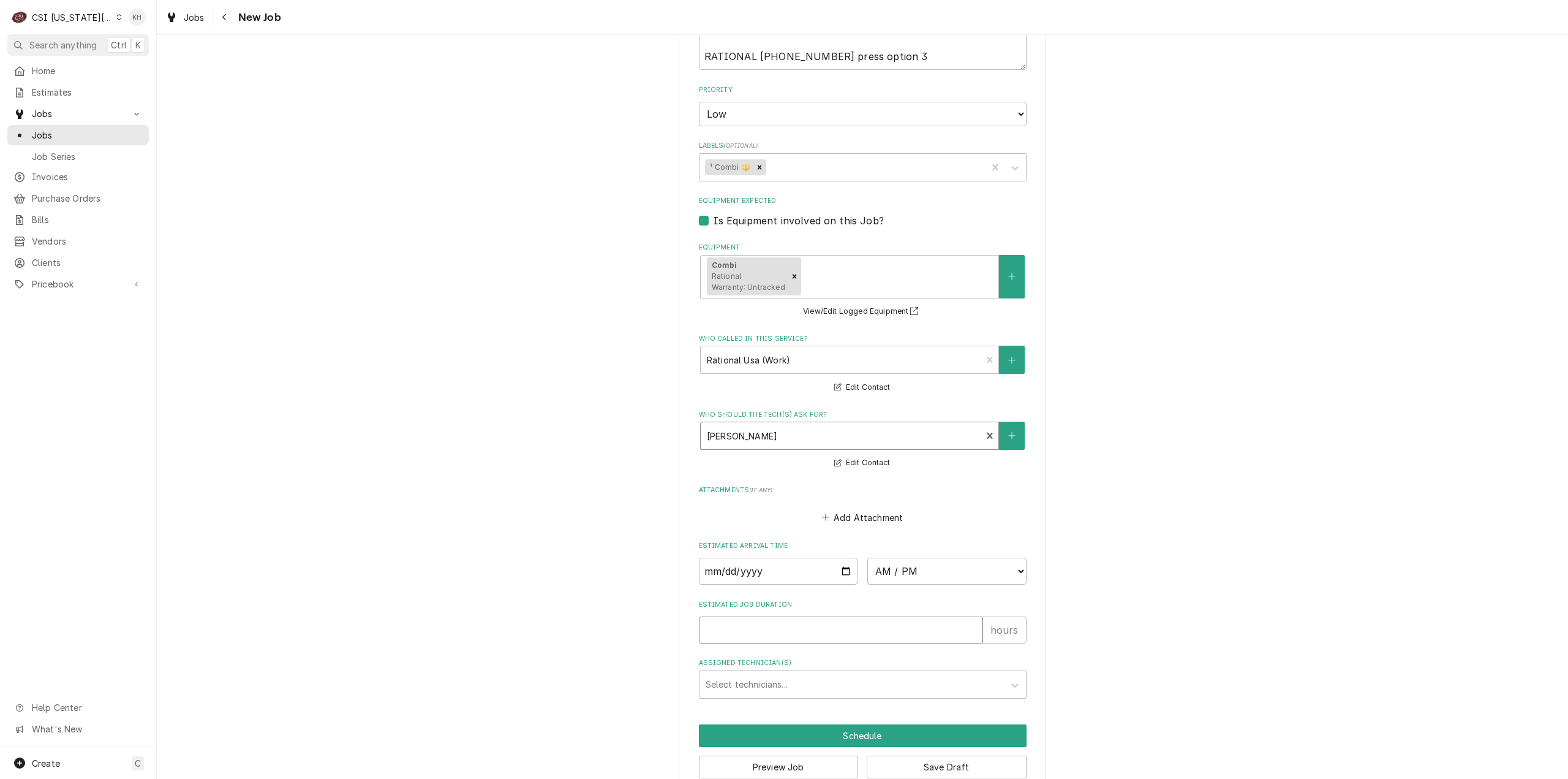
click at [836, 640] on input "Estimated Job Duration" at bounding box center [841, 630] width 284 height 27
type textarea "x"
type input "2"
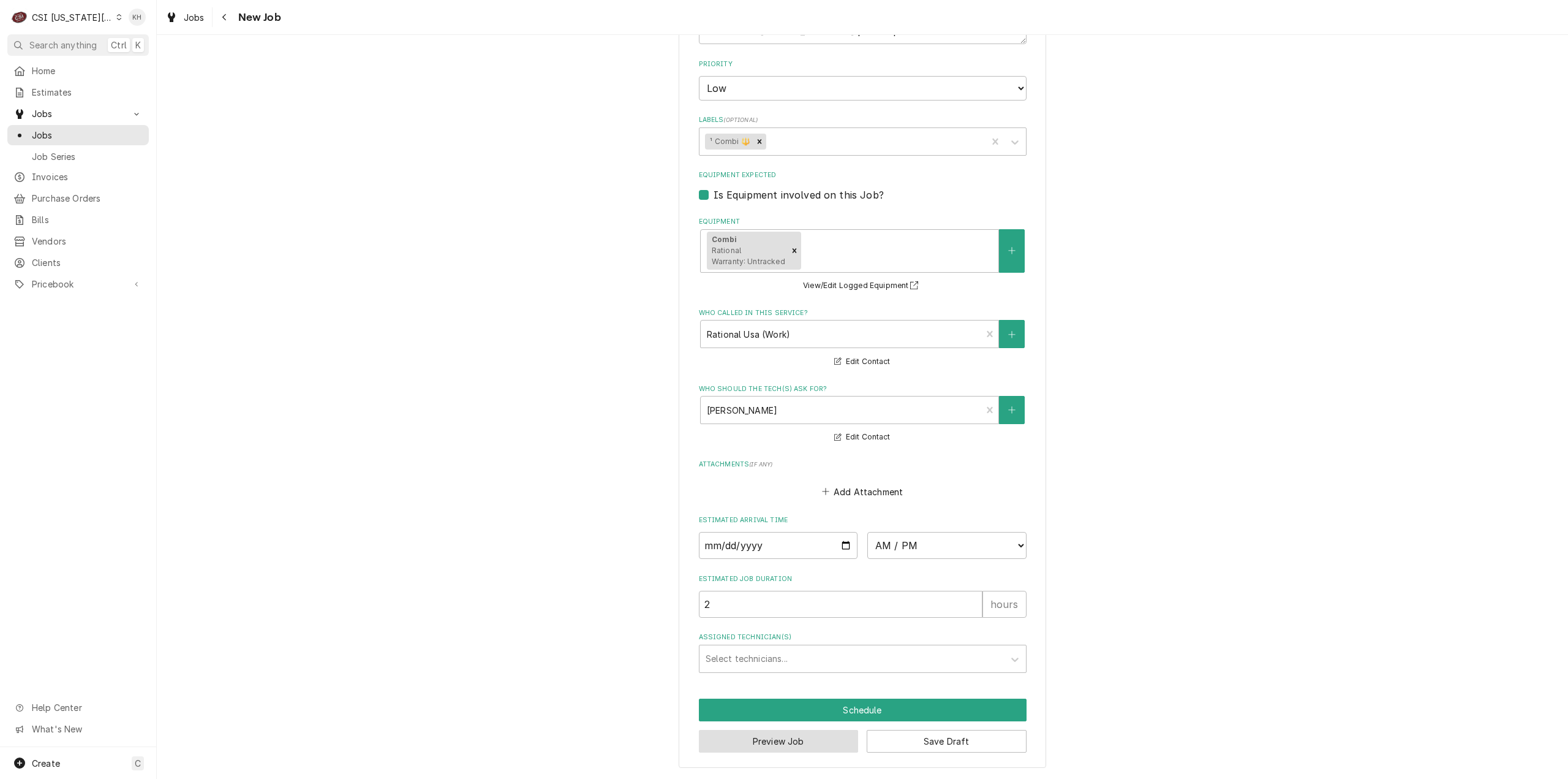
click at [820, 736] on button "Preview Job" at bounding box center [779, 741] width 160 height 23
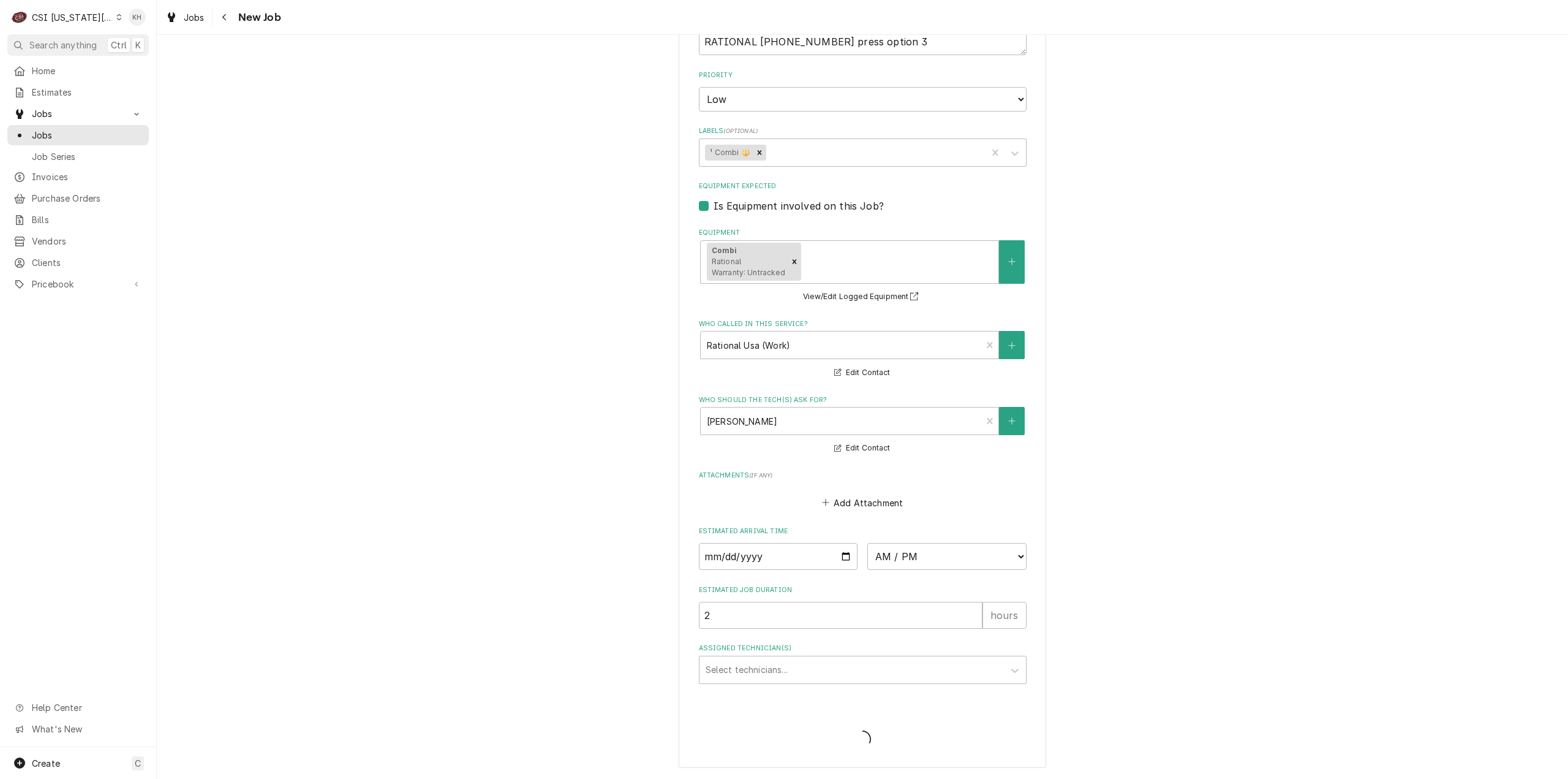
scroll to position [1011, 0]
type textarea "x"
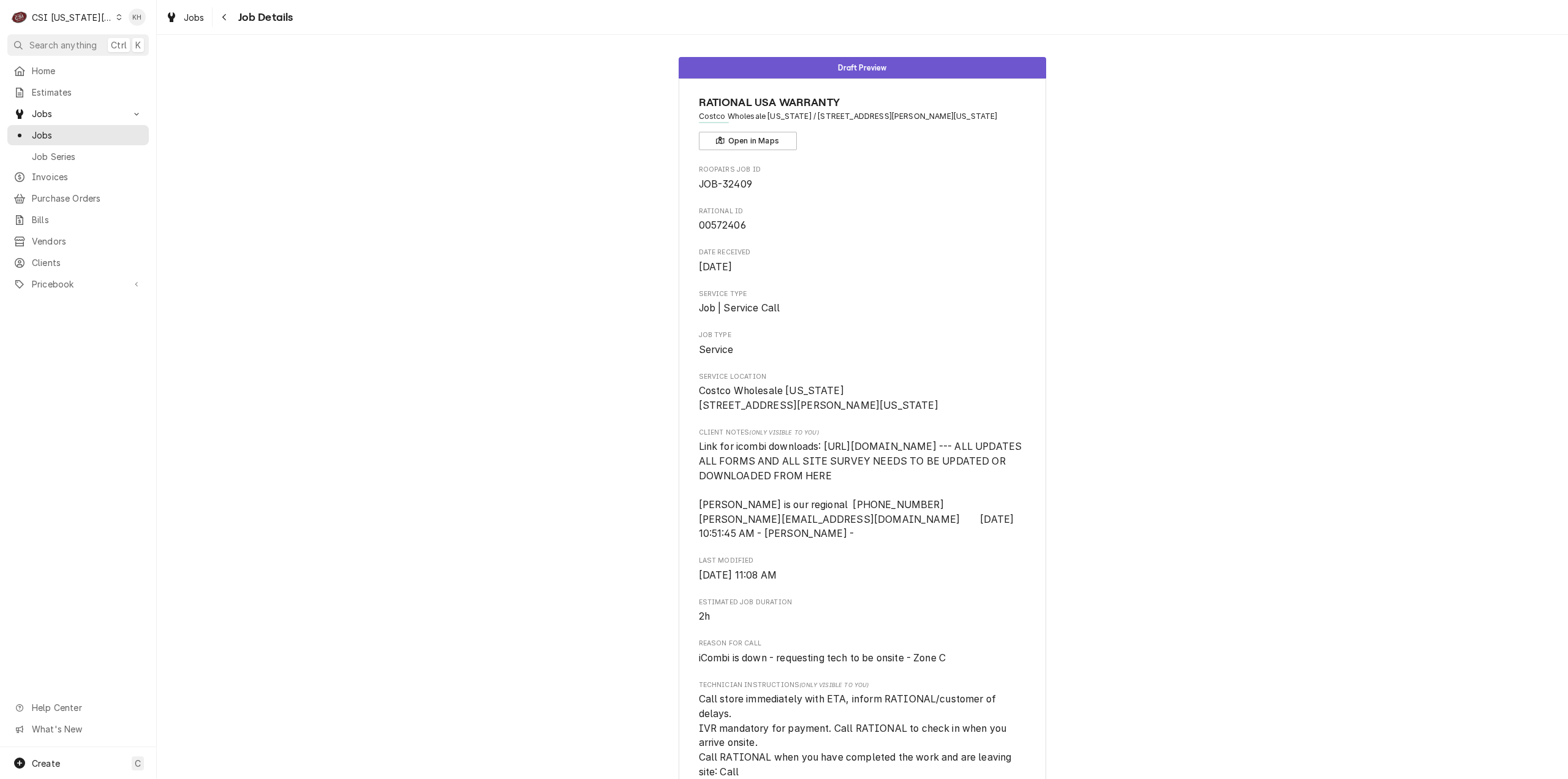
drag, startPoint x: 615, startPoint y: 41, endPoint x: 605, endPoint y: 58, distance: 19.7
click at [606, 58] on div "Draft Preview RATIONAL USA WARRANTY Costco Wholesale Kansas / 241 E Linwood Blv…" at bounding box center [862, 407] width 1411 height 744
click at [296, 243] on div "Draft Preview RATIONAL USA WARRANTY Costco Wholesale Kansas / 241 E Linwood Blv…" at bounding box center [862, 636] width 1411 height 1177
click at [59, 13] on div "CSI [US_STATE][GEOGRAPHIC_DATA]" at bounding box center [72, 17] width 81 height 13
click at [452, 161] on html "C CSI Kansas City KH Search anything Ctrl K Home Estimates Jobs Jobs Job Series…" at bounding box center [784, 389] width 1568 height 779
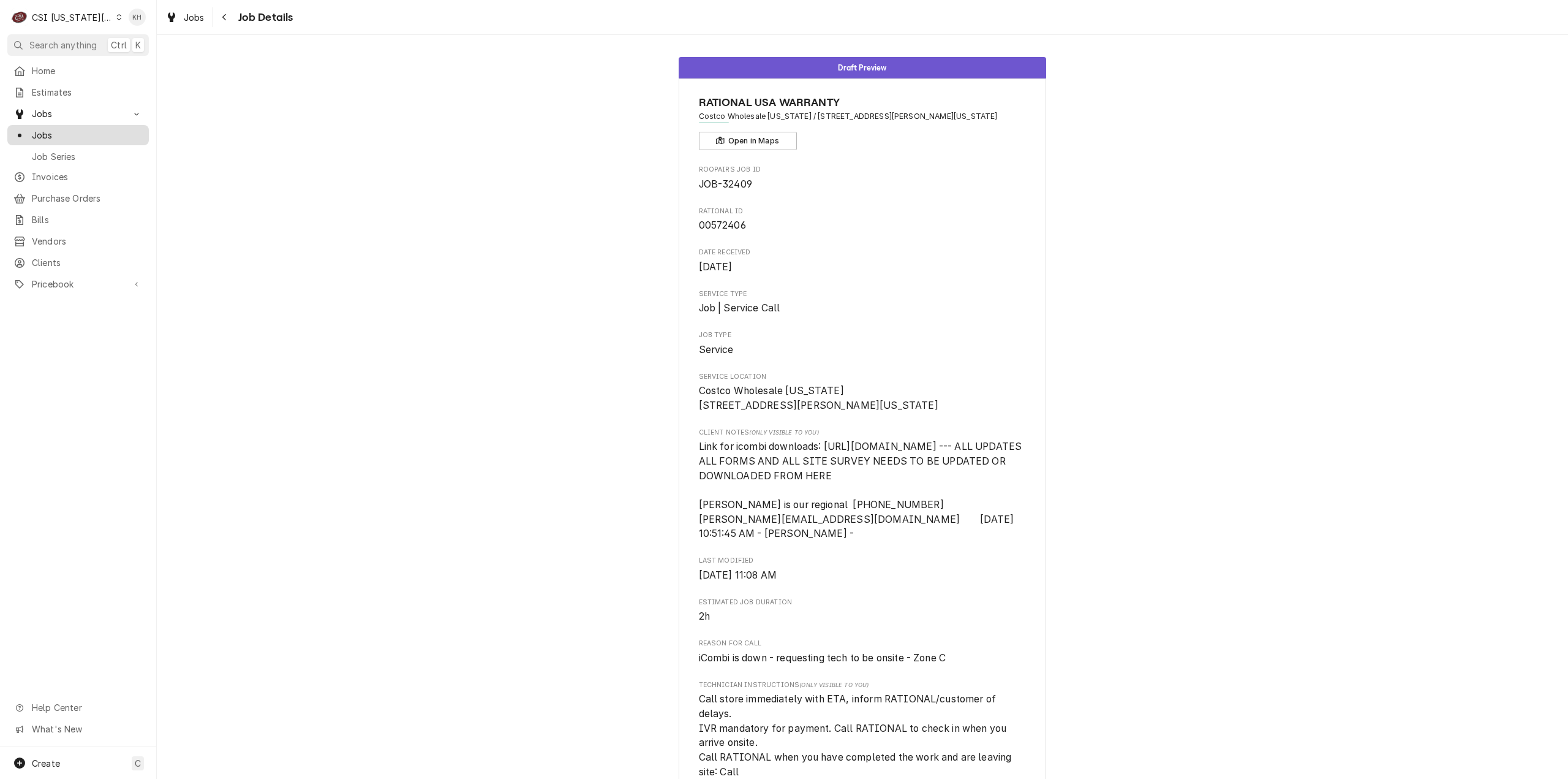
click at [93, 128] on span "Jobs" at bounding box center [87, 134] width 111 height 13
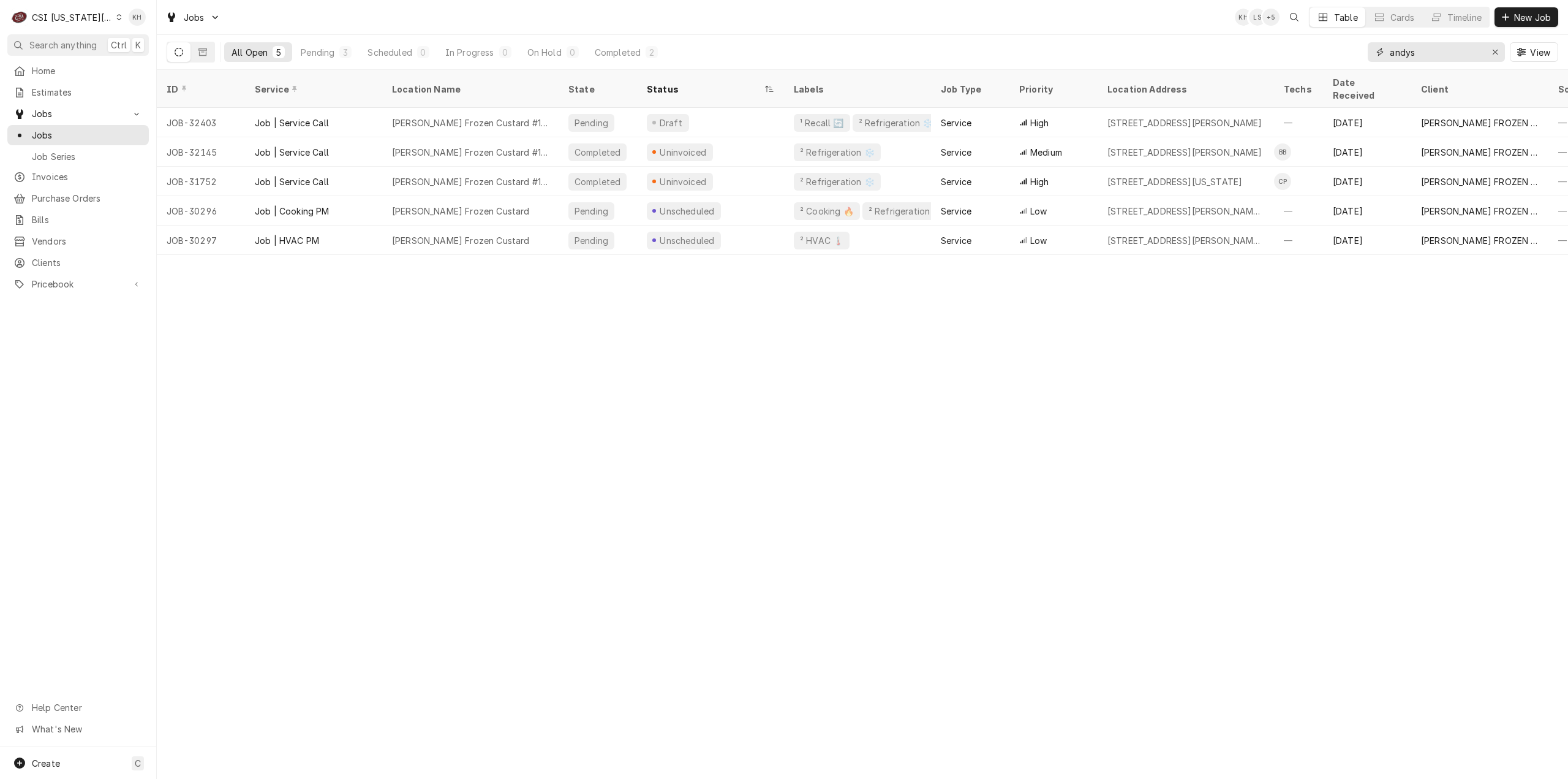
click at [1442, 53] on input "andys" at bounding box center [1436, 52] width 92 height 20
click at [1253, 318] on div "ID Service Location Name State Status Labels Job Type Priority Location Address…" at bounding box center [862, 424] width 1411 height 709
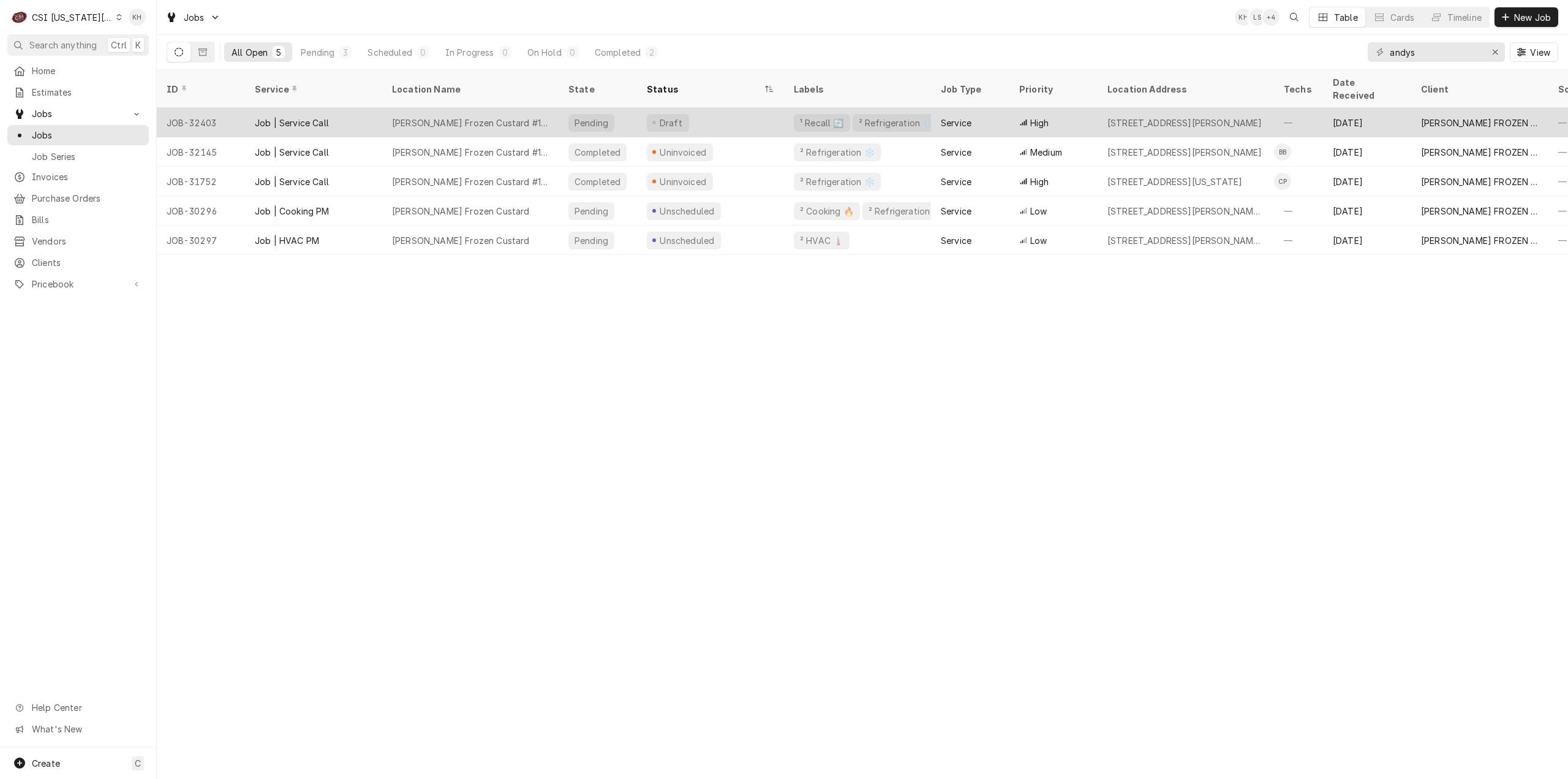
click at [723, 108] on div "Draft" at bounding box center [710, 123] width 147 height 30
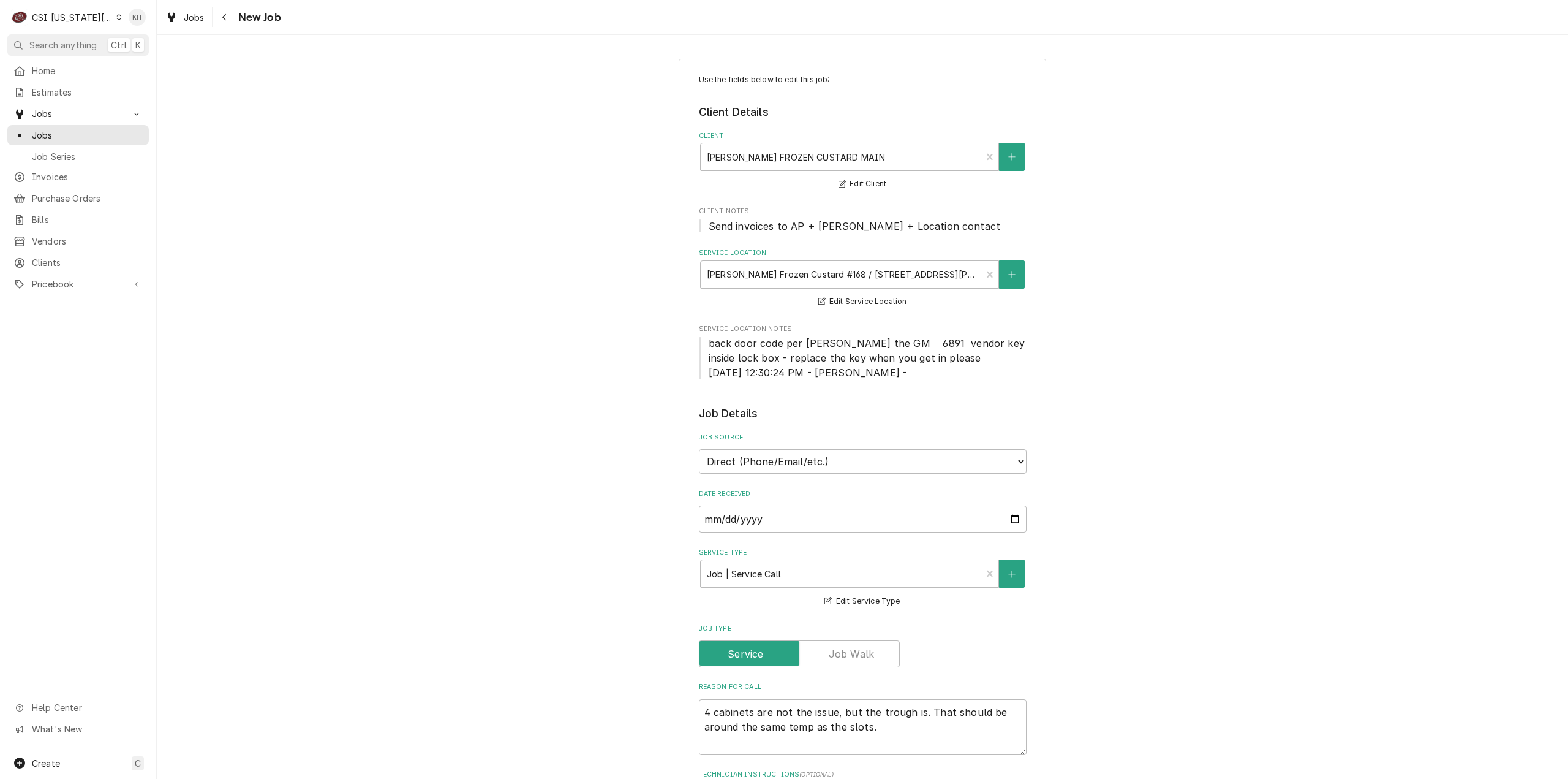
type textarea "x"
drag, startPoint x: 226, startPoint y: 14, endPoint x: 221, endPoint y: 57, distance: 43.3
click at [226, 18] on icon "Navigate back" at bounding box center [224, 17] width 5 height 9
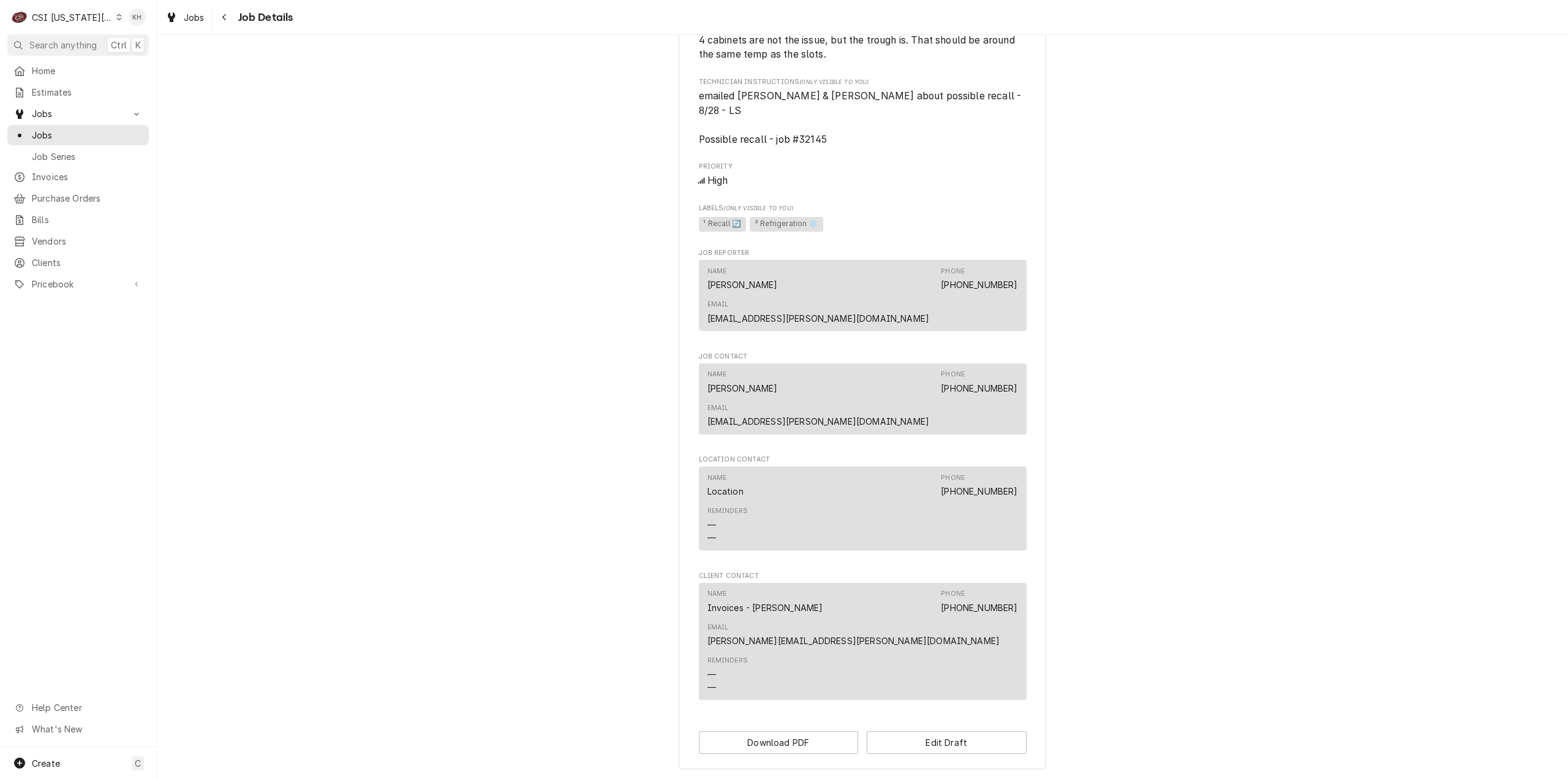
scroll to position [534, 0]
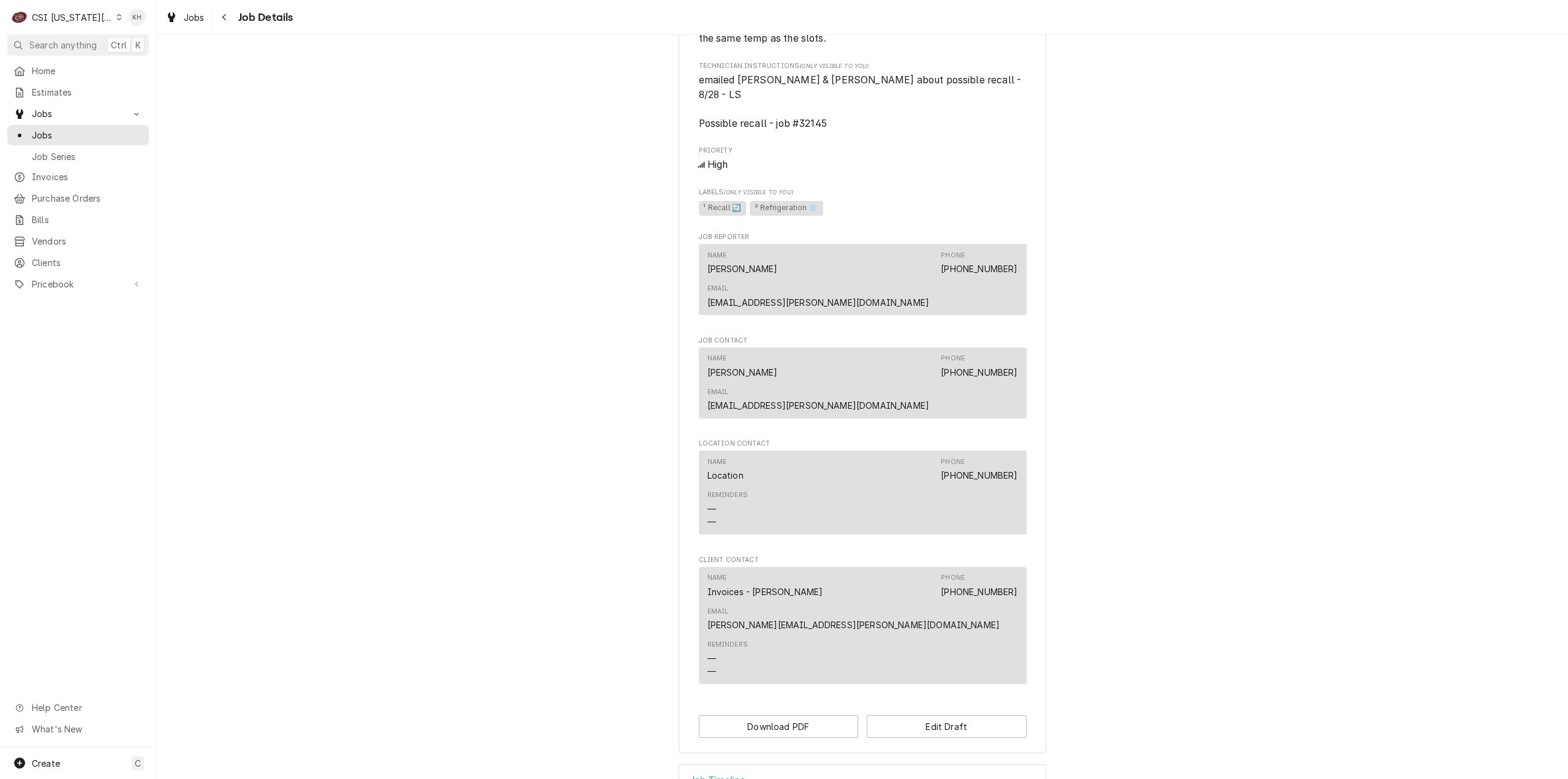
click at [758, 765] on div "Job Timeline" at bounding box center [862, 782] width 366 height 34
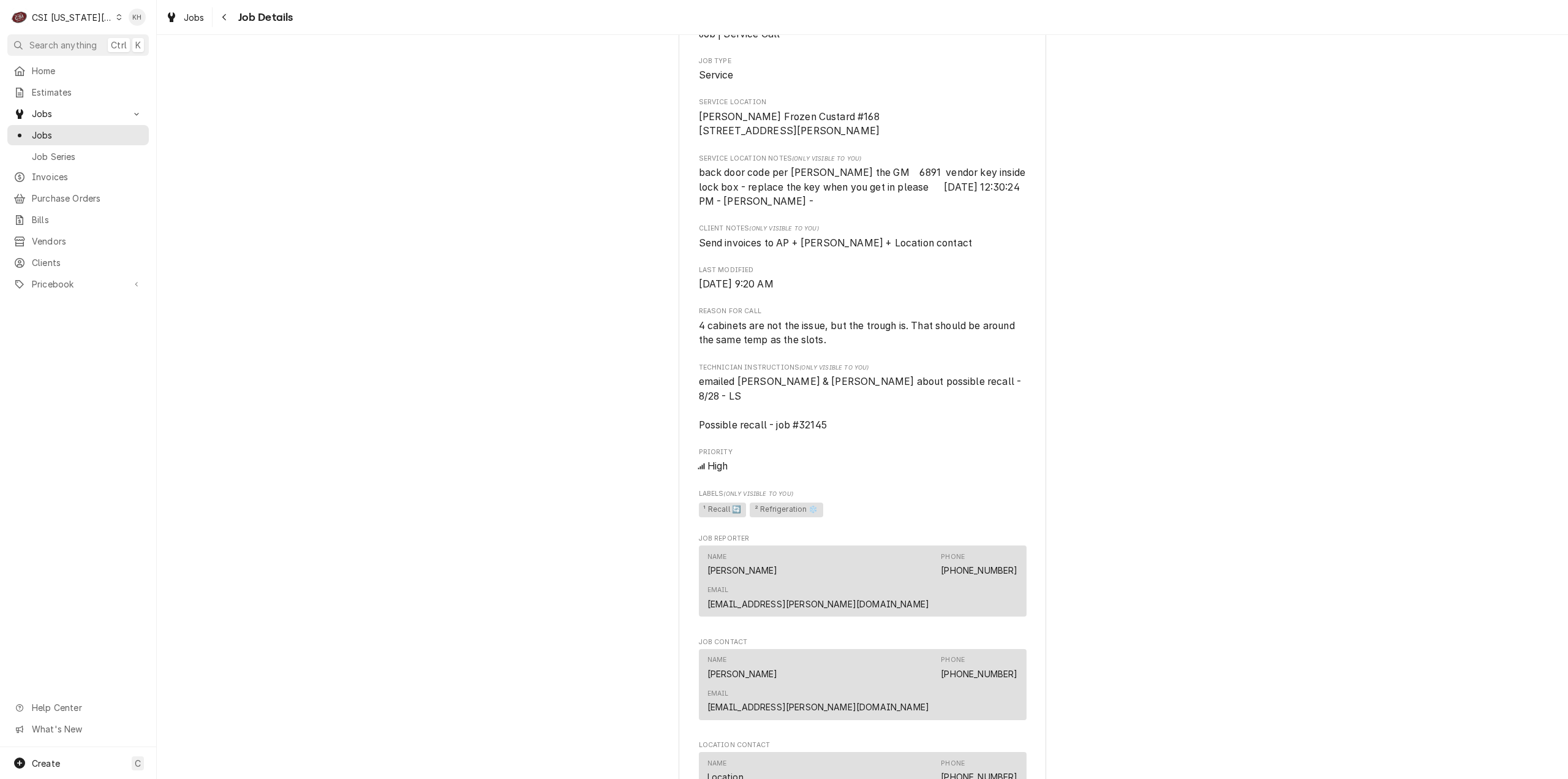
scroll to position [662, 0]
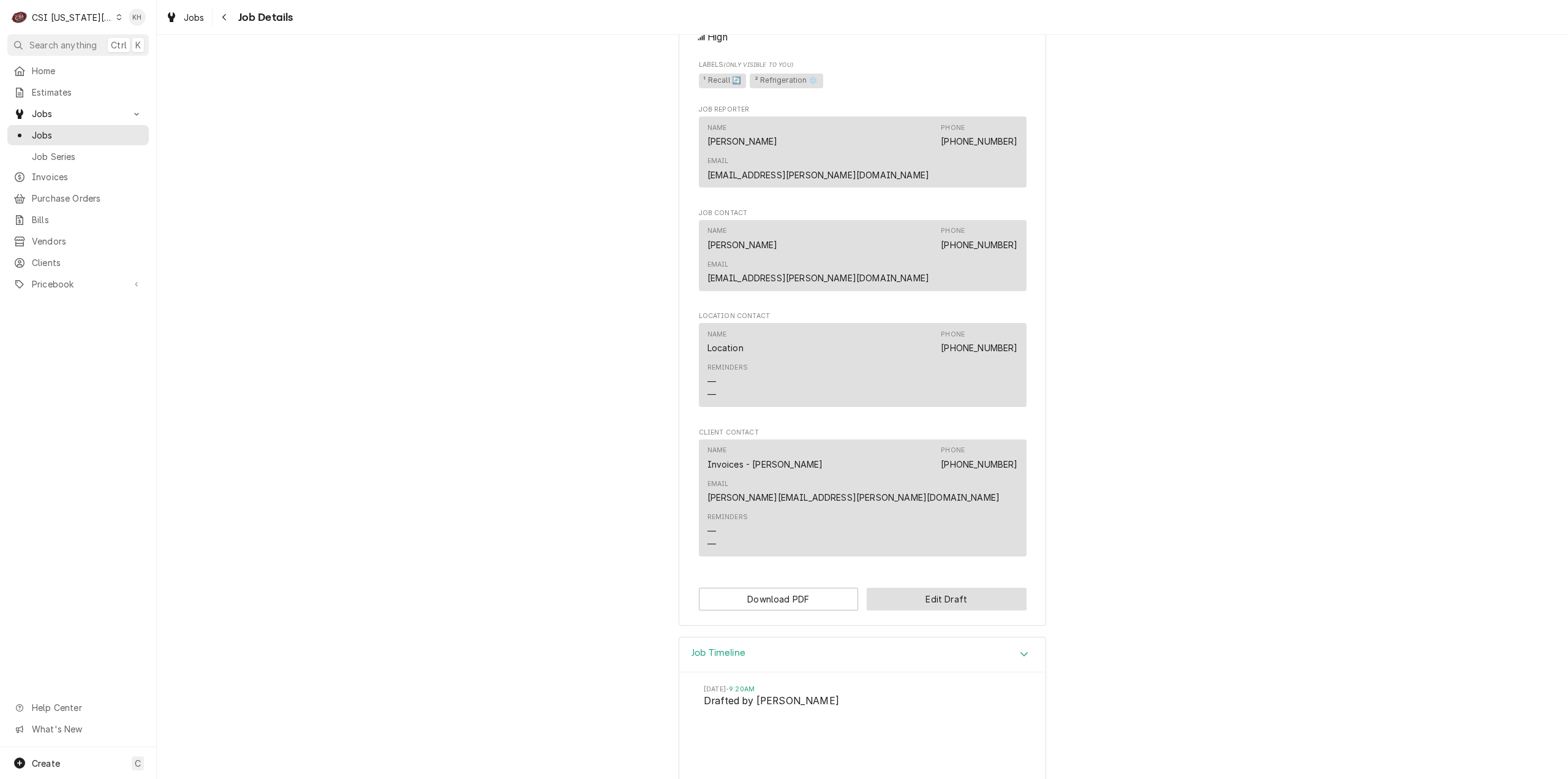
click at [974, 588] on button "Edit Draft" at bounding box center [946, 599] width 160 height 23
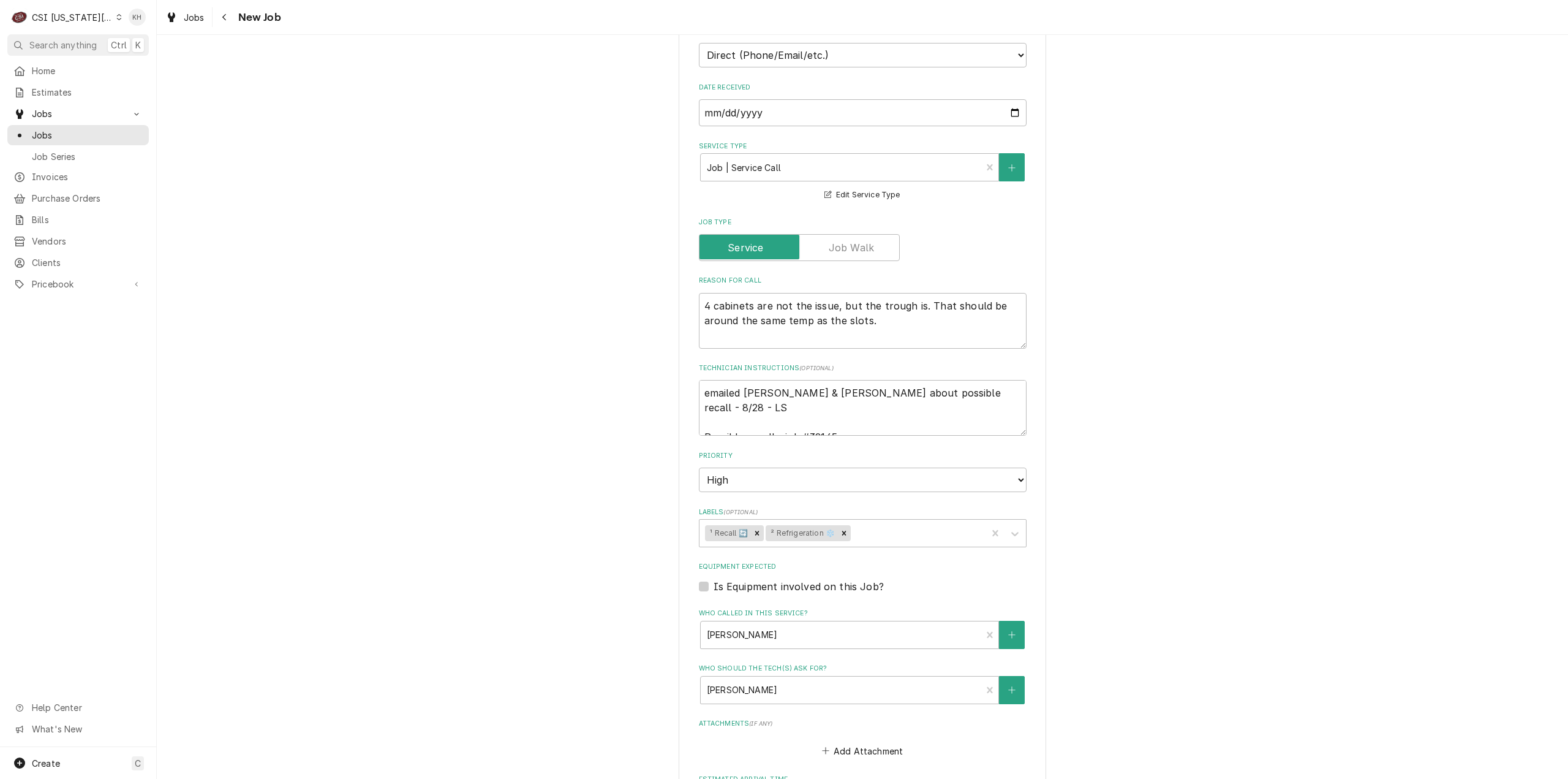
scroll to position [429, 0]
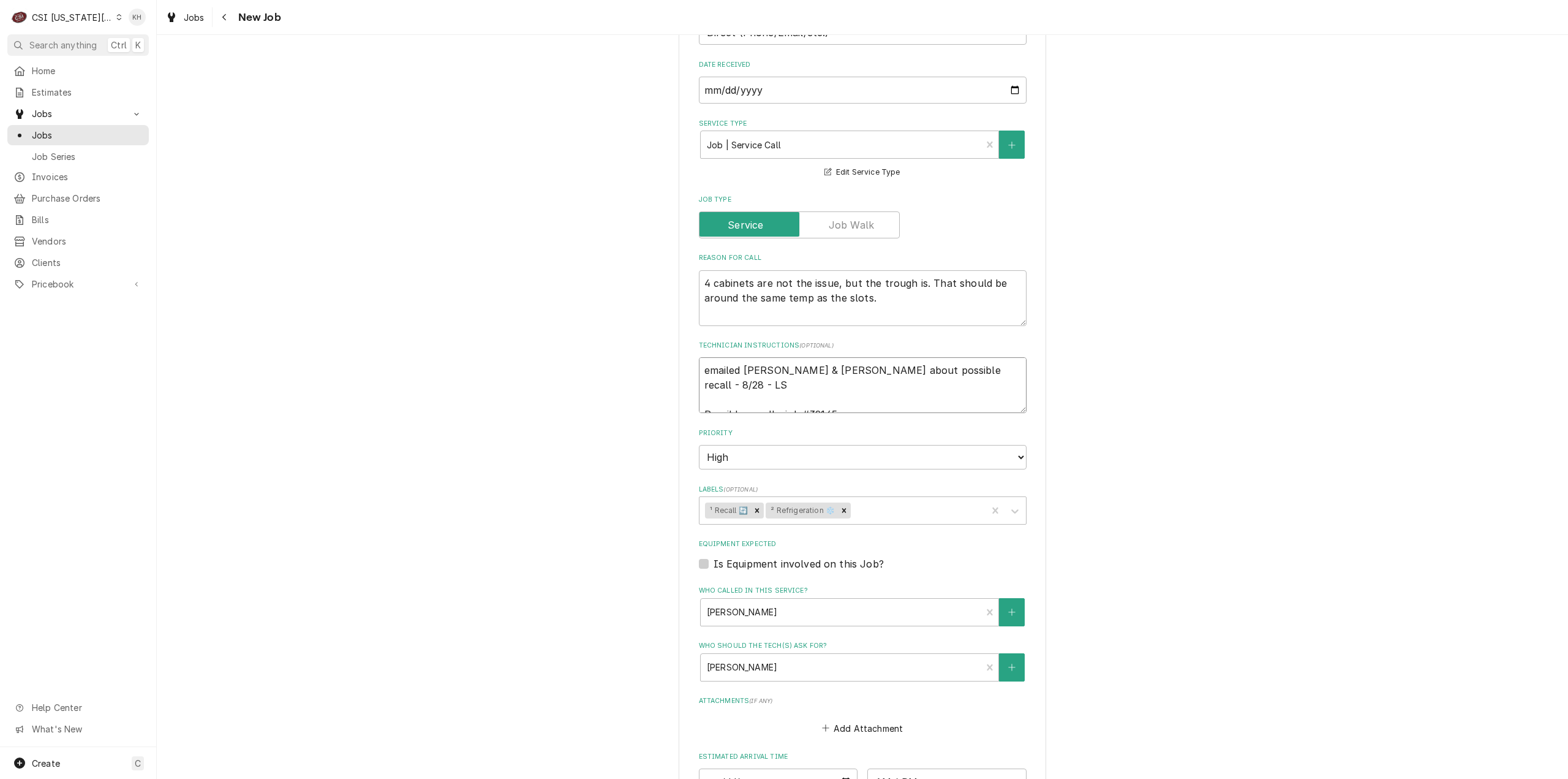
click at [891, 403] on textarea "emailed [PERSON_NAME] & [PERSON_NAME] about possible recall - 8/28 - LS Possibl…" at bounding box center [862, 385] width 328 height 56
type textarea "x"
type textarea "emailed [PERSON_NAME] & [PERSON_NAME] about possible recall - 8/28 - LS Possibl…"
type textarea "x"
type textarea "emailed [PERSON_NAME] & [PERSON_NAME] about possible recall - 8/28 - LS Possibl…"
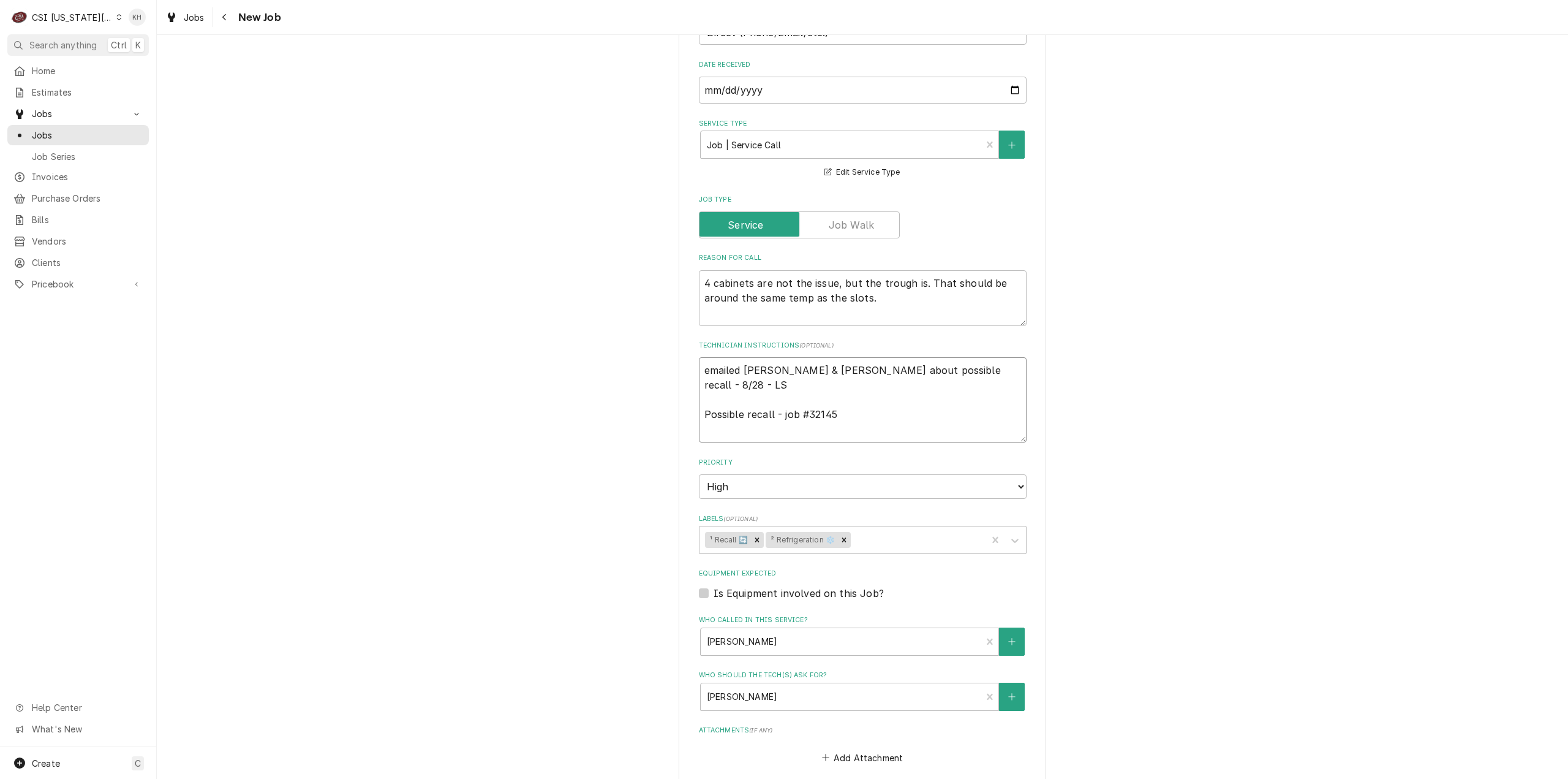
type textarea "x"
type textarea "emailed [PERSON_NAME] & [PERSON_NAME] about possible recall - 8/28 - LS Possibl…"
type textarea "x"
type textarea "emailed [PERSON_NAME] & [PERSON_NAME] about possible recall - 8/28 - LS Possibl…"
type textarea "x"
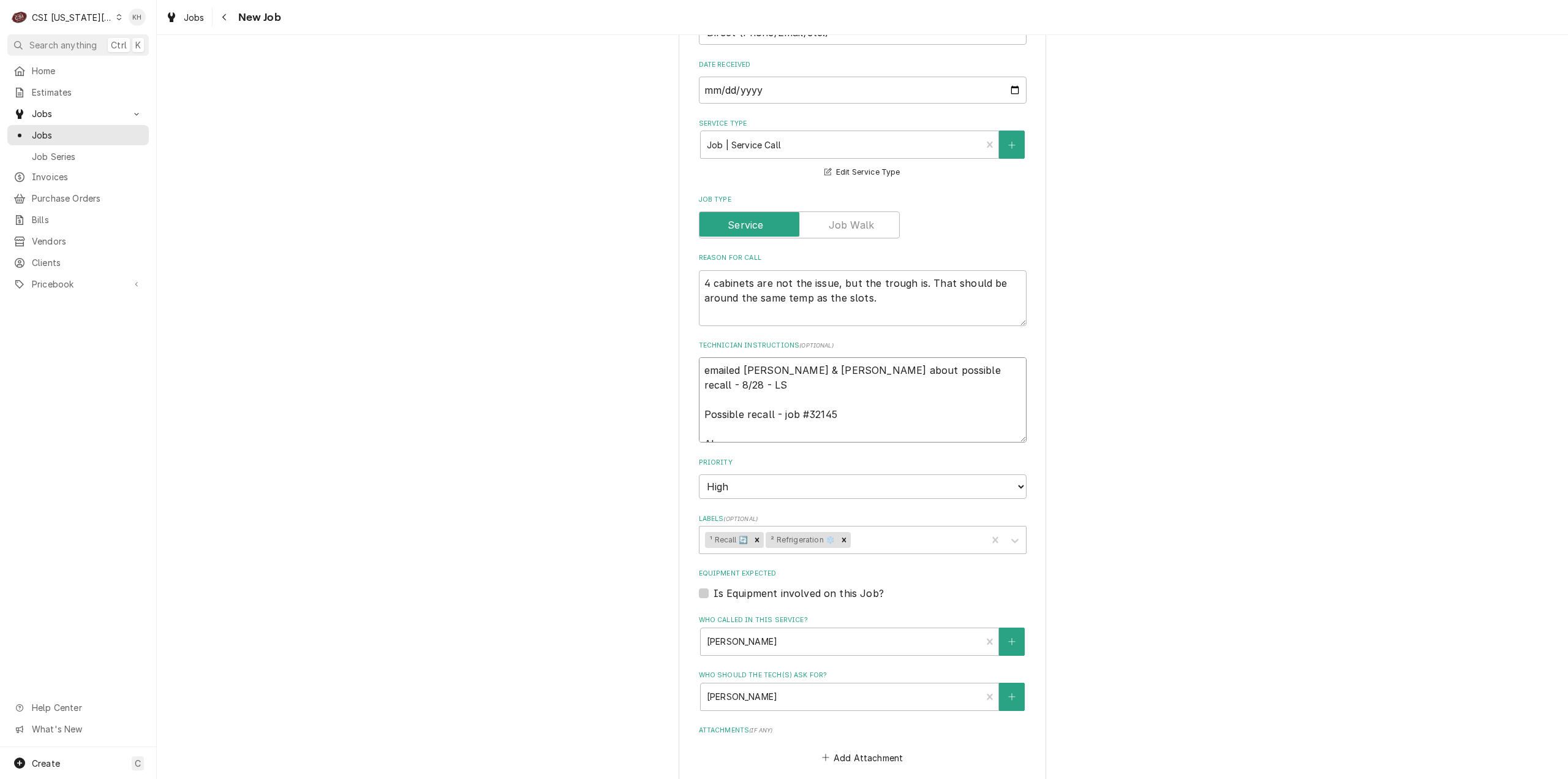
type textarea "emailed [PERSON_NAME] & [PERSON_NAME] about possible recall - 8/28 - LS Possibl…"
type textarea "x"
type textarea "emailed [PERSON_NAME] & [PERSON_NAME] about possible recall - 8/28 - LS Possibl…"
type textarea "x"
type textarea "emailed [PERSON_NAME] & [PERSON_NAME] about possible recall - 8/28 - LS Possibl…"
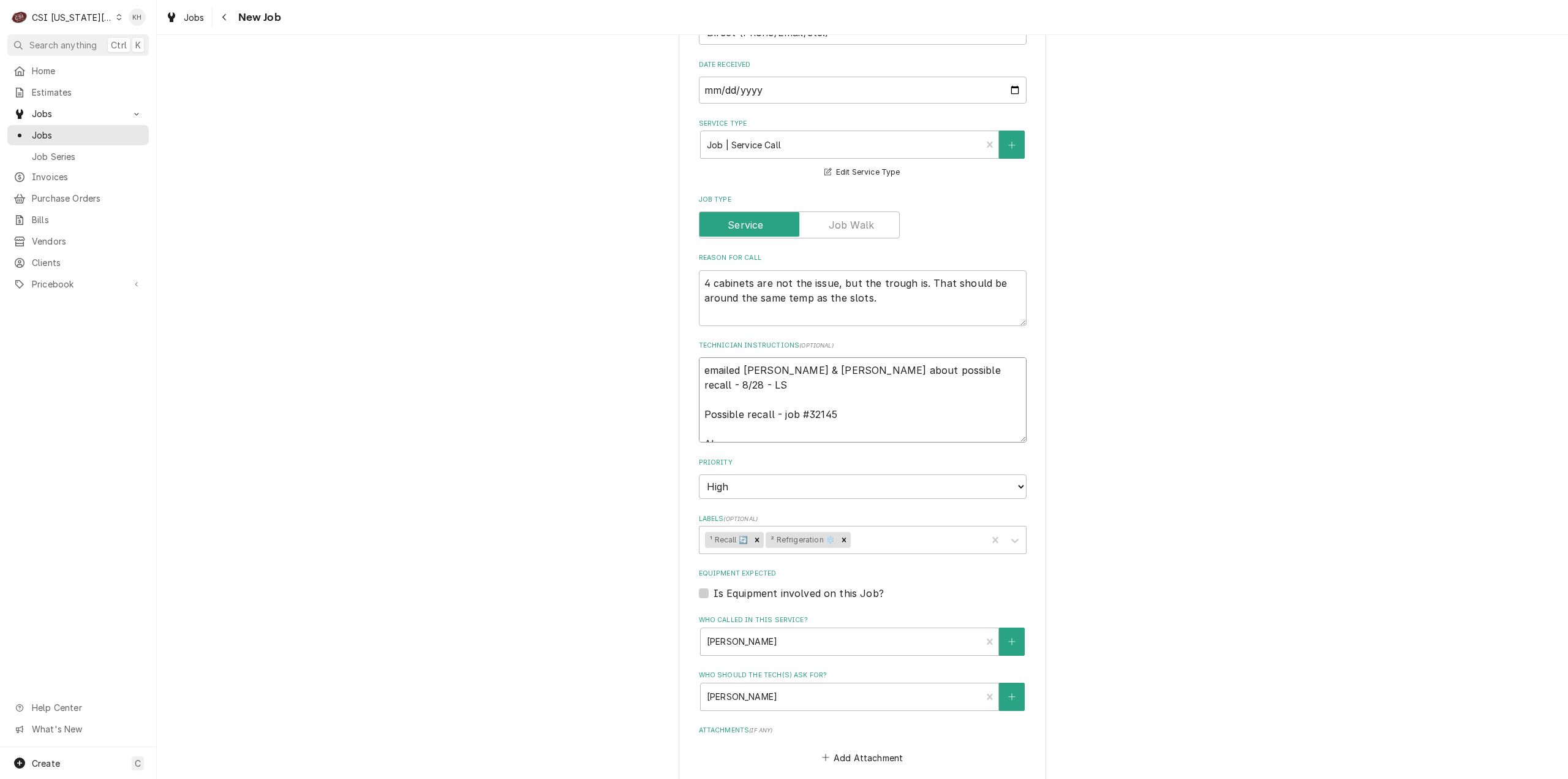
type textarea "x"
type textarea "emailed [PERSON_NAME] & [PERSON_NAME] about possible recall - 8/28 - LS Possibl…"
type textarea "x"
type textarea "emailed [PERSON_NAME] & [PERSON_NAME] about possible recall - 8/28 - LS Possibl…"
type textarea "x"
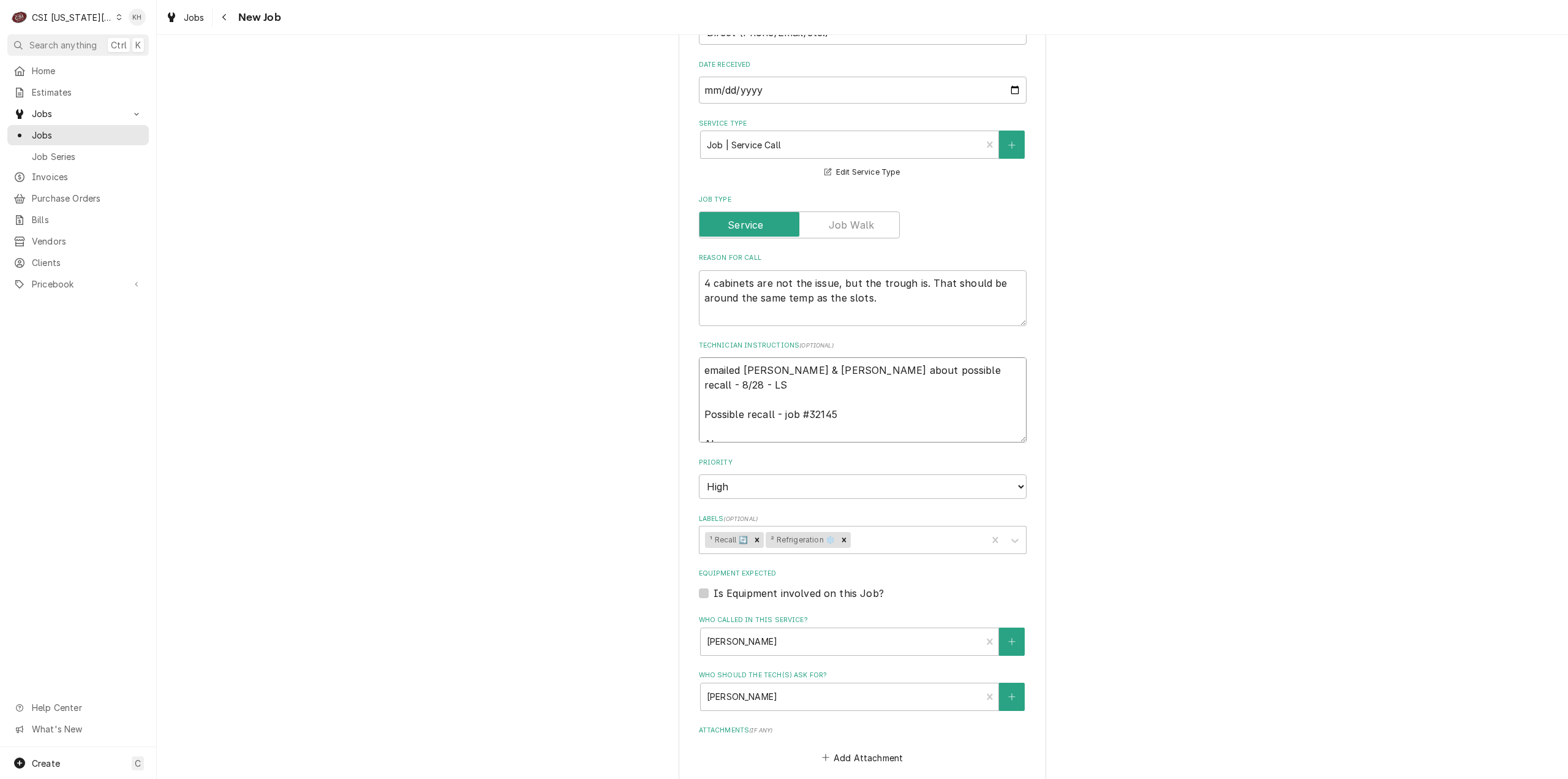
type textarea "emailed [PERSON_NAME] & [PERSON_NAME] about possible recall - 8/28 - LS Possibl…"
type textarea "x"
type textarea "emailed [PERSON_NAME] & [PERSON_NAME] about possible recall - 8/28 - LS Possibl…"
type textarea "x"
type textarea "emailed david & lindy about possible recall - 8/28 - LS Possible recall - job #…"
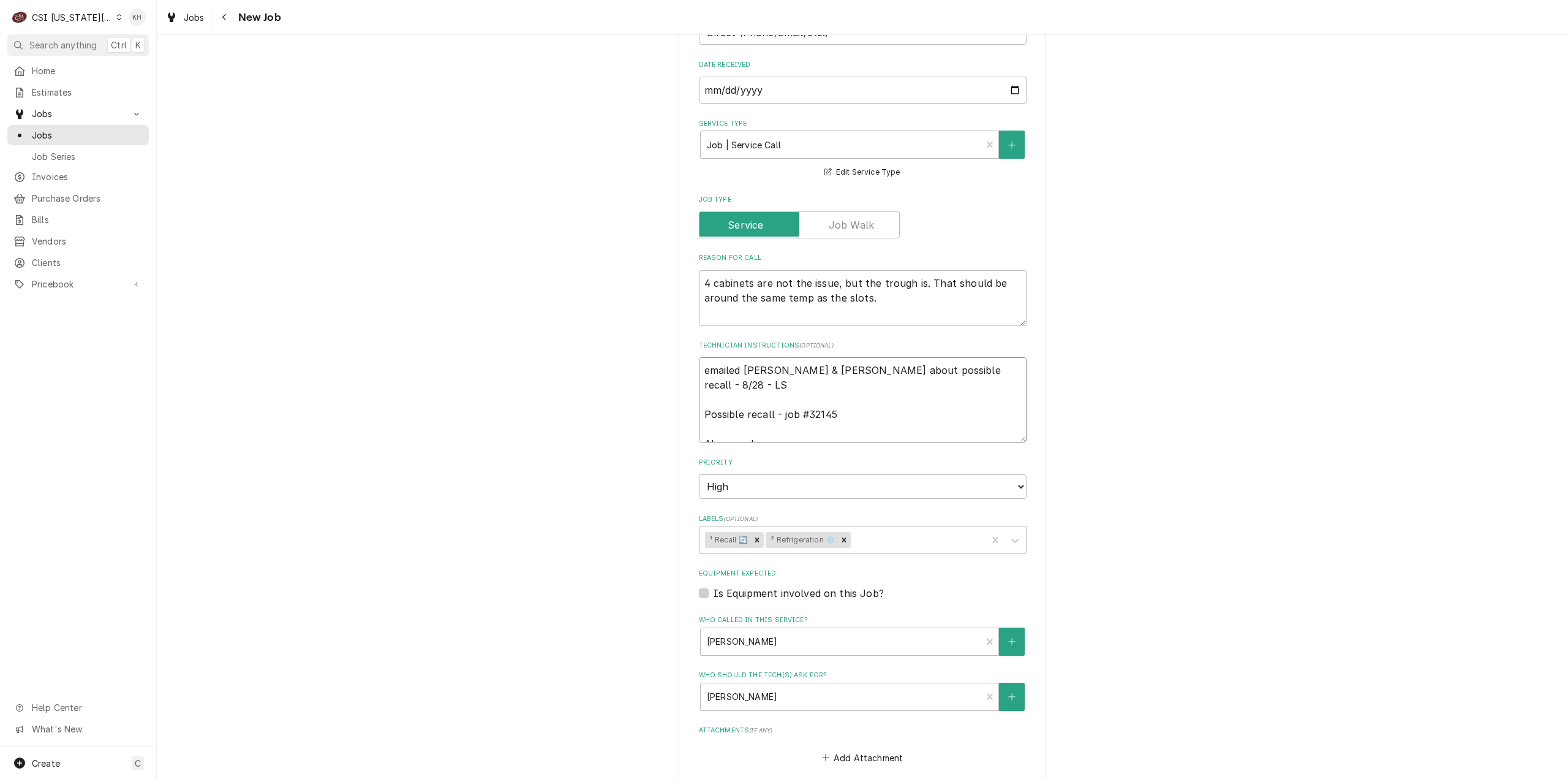
type textarea "x"
type textarea "emailed david & lindy about possible recall - 8/28 - LS Possible recall - job #…"
type textarea "x"
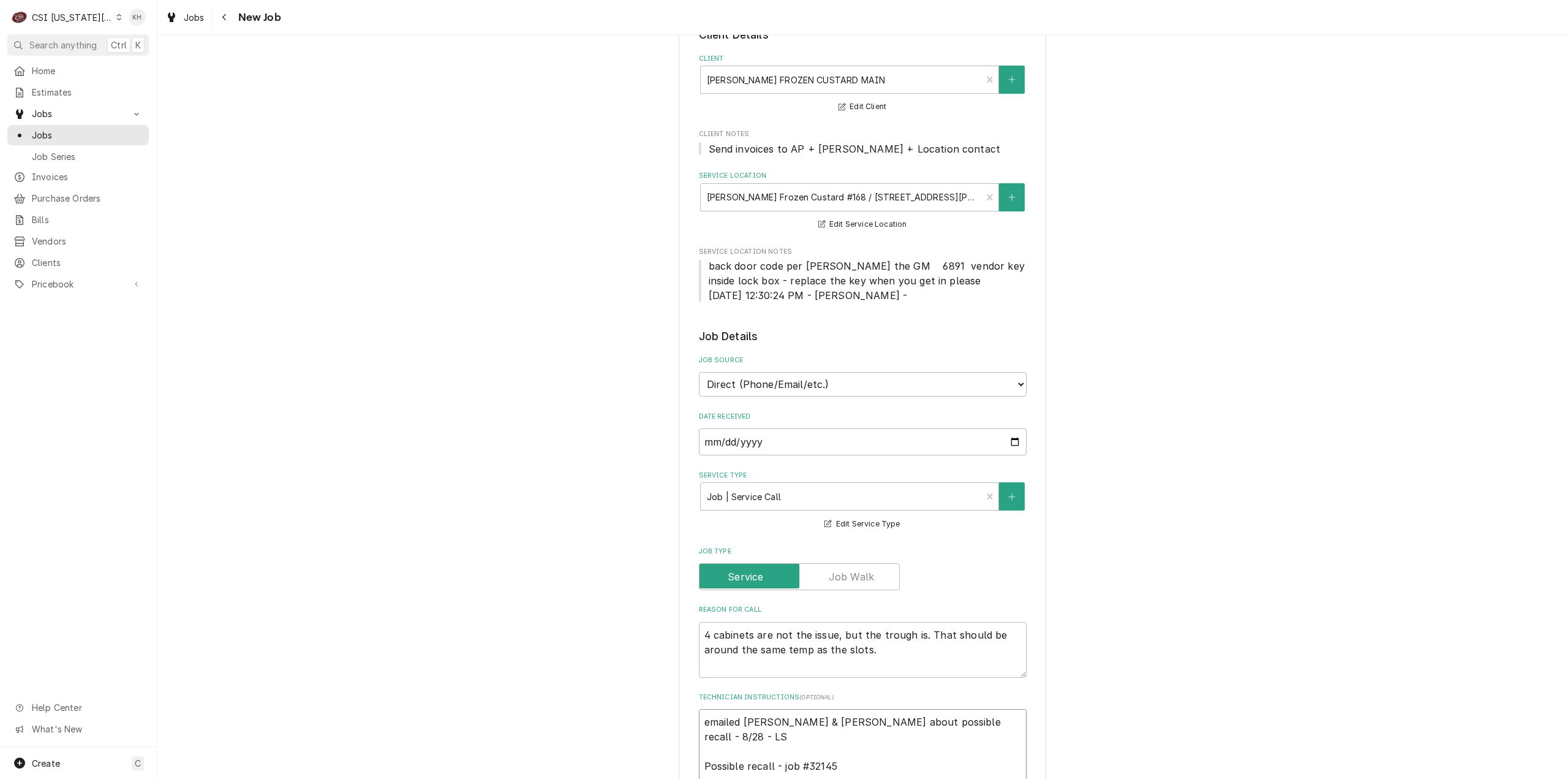
scroll to position [61, 0]
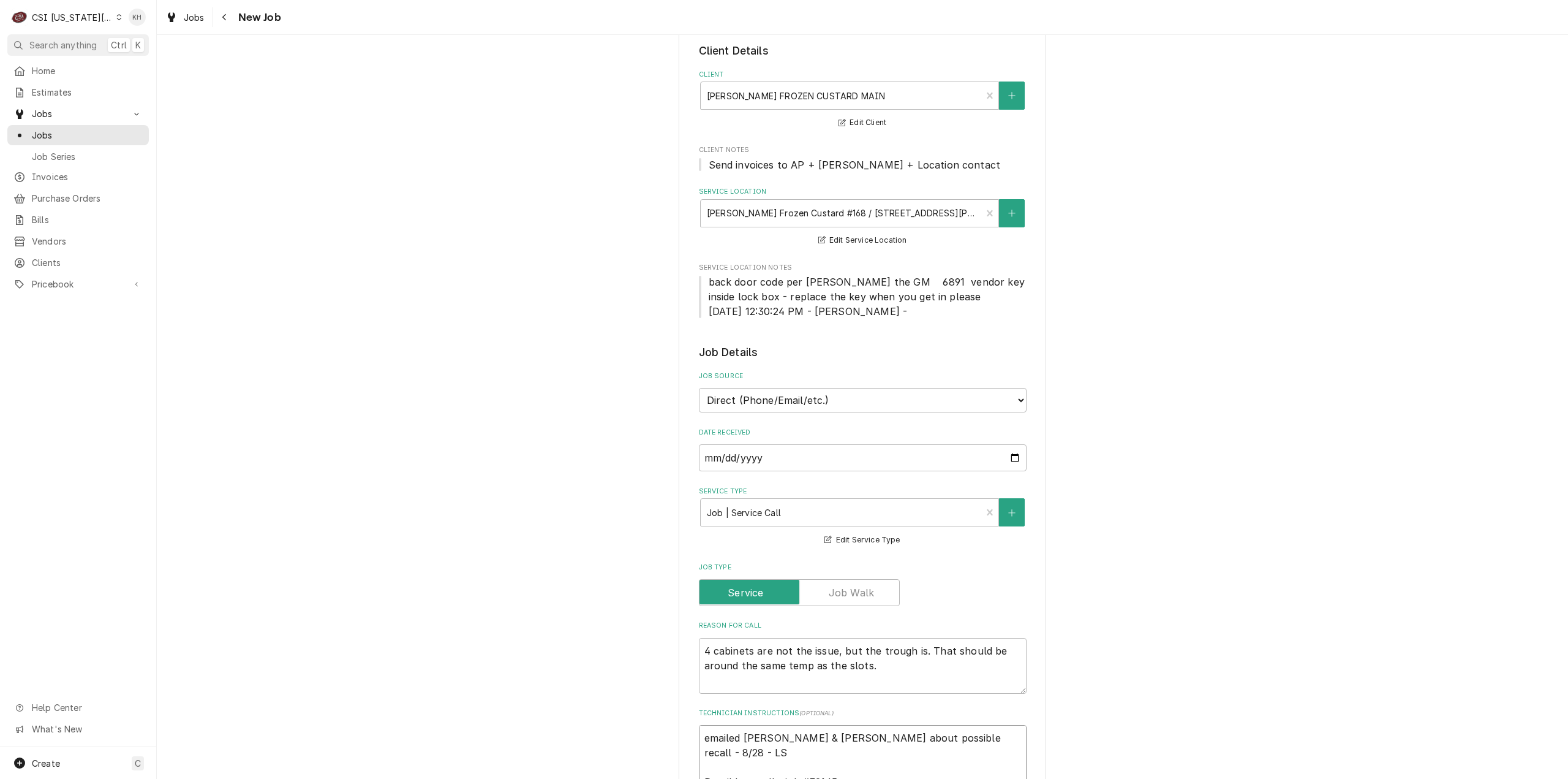
type textarea "emailed david & lindy about possible recall - 8/28 - LS Possible recall - job #…"
drag, startPoint x: 704, startPoint y: 282, endPoint x: 921, endPoint y: 300, distance: 217.7
click at [921, 300] on span "back door code per Riley the GM 6891 vendor key inside lock box - replace the k…" at bounding box center [868, 297] width 319 height 42
copy span "back door code per Riley the GM 6891 vendor key inside lock box - replace the k…"
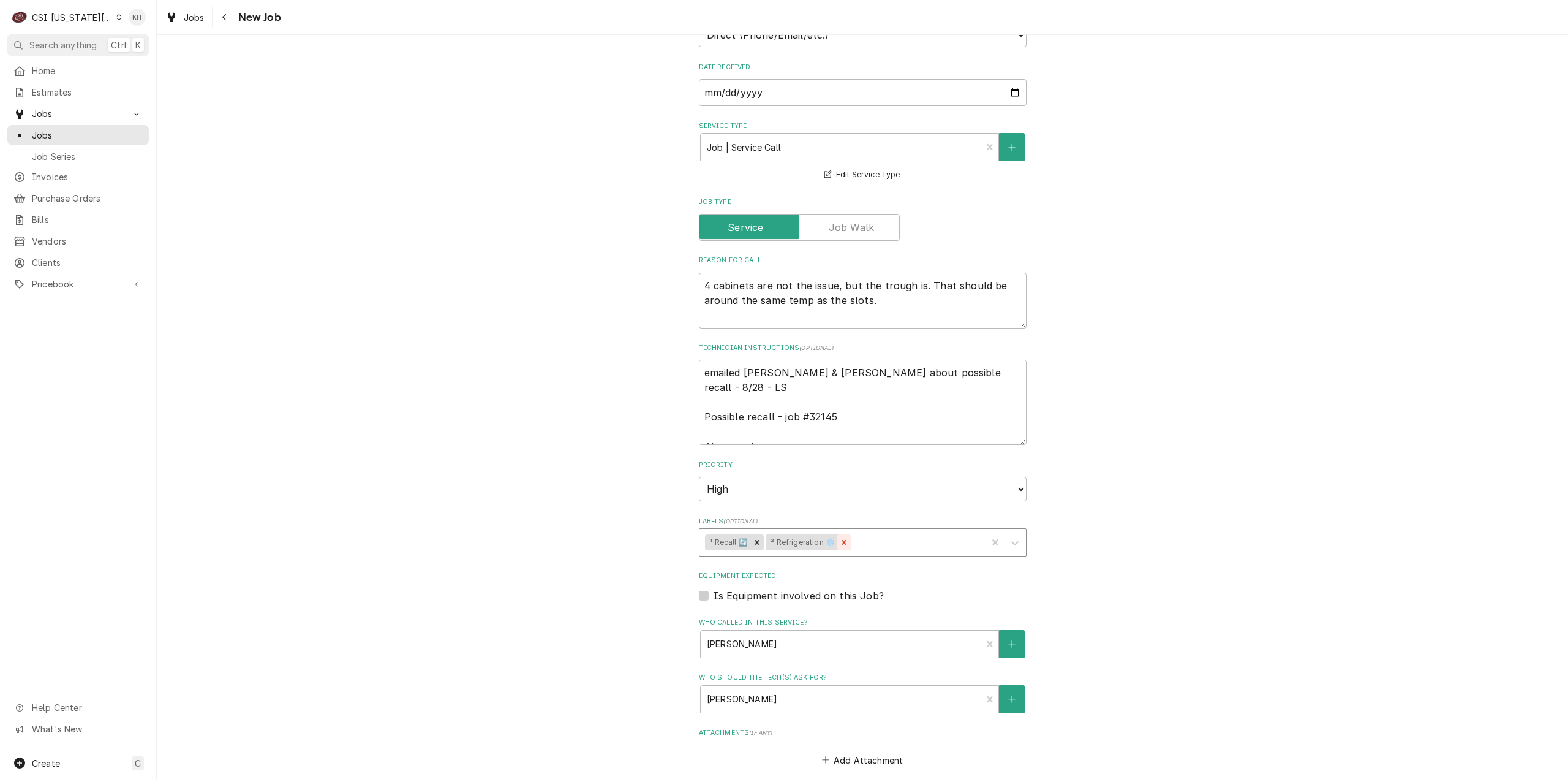
scroll to position [429, 0]
drag, startPoint x: 793, startPoint y: 436, endPoint x: 683, endPoint y: 432, distance: 110.1
click at [683, 432] on div "Use the fields below to edit this job: Client Details Client ANDYS FROZEN CUSTA…" at bounding box center [862, 347] width 367 height 1436
paste textarea "back door code per Riley the GM 6891 vendor key inside lock box - replace the k…"
type textarea "x"
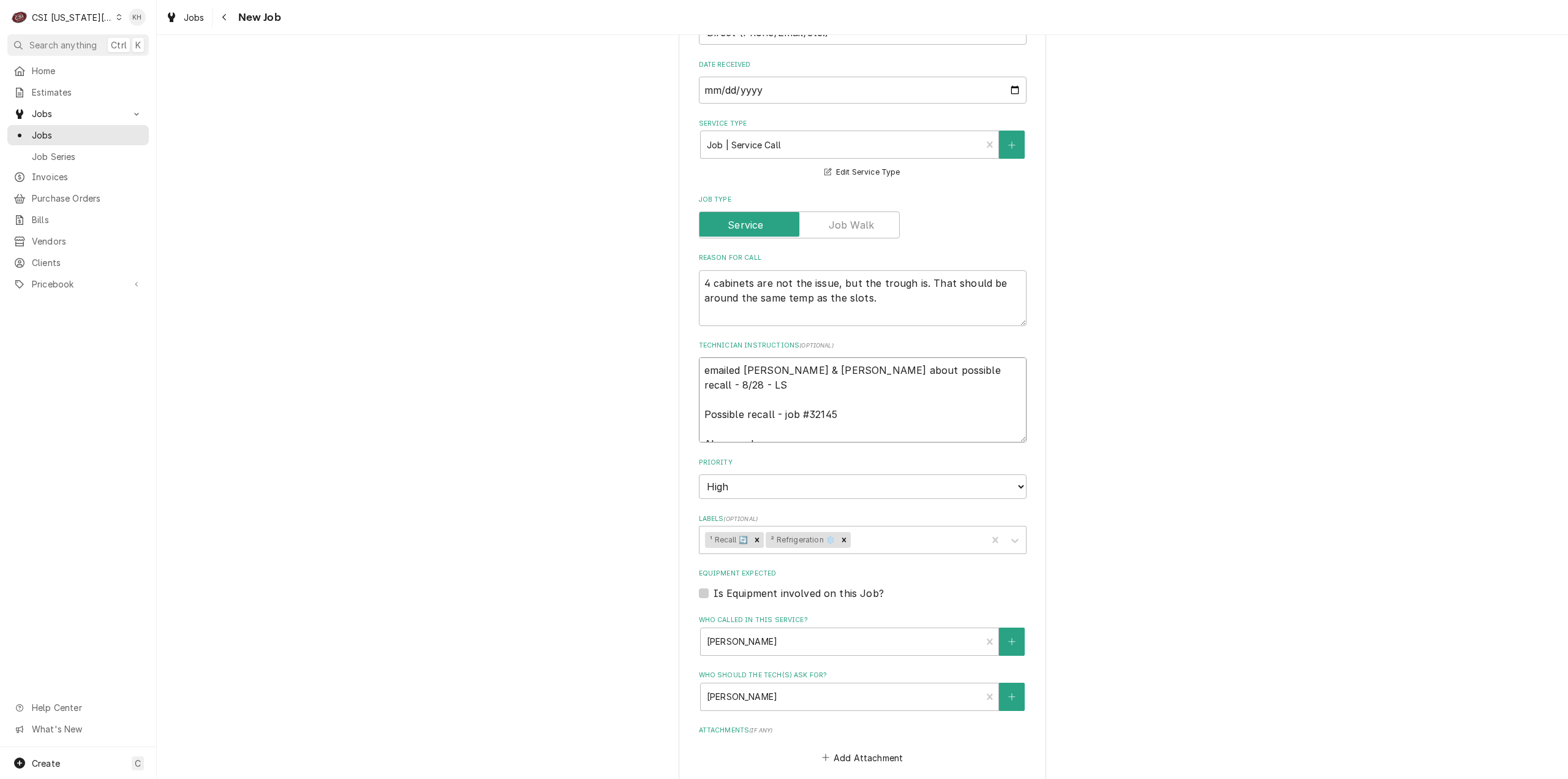
type textarea "emailed david & lindy about possible recall - 8/28 - LS Possible recall - job #…"
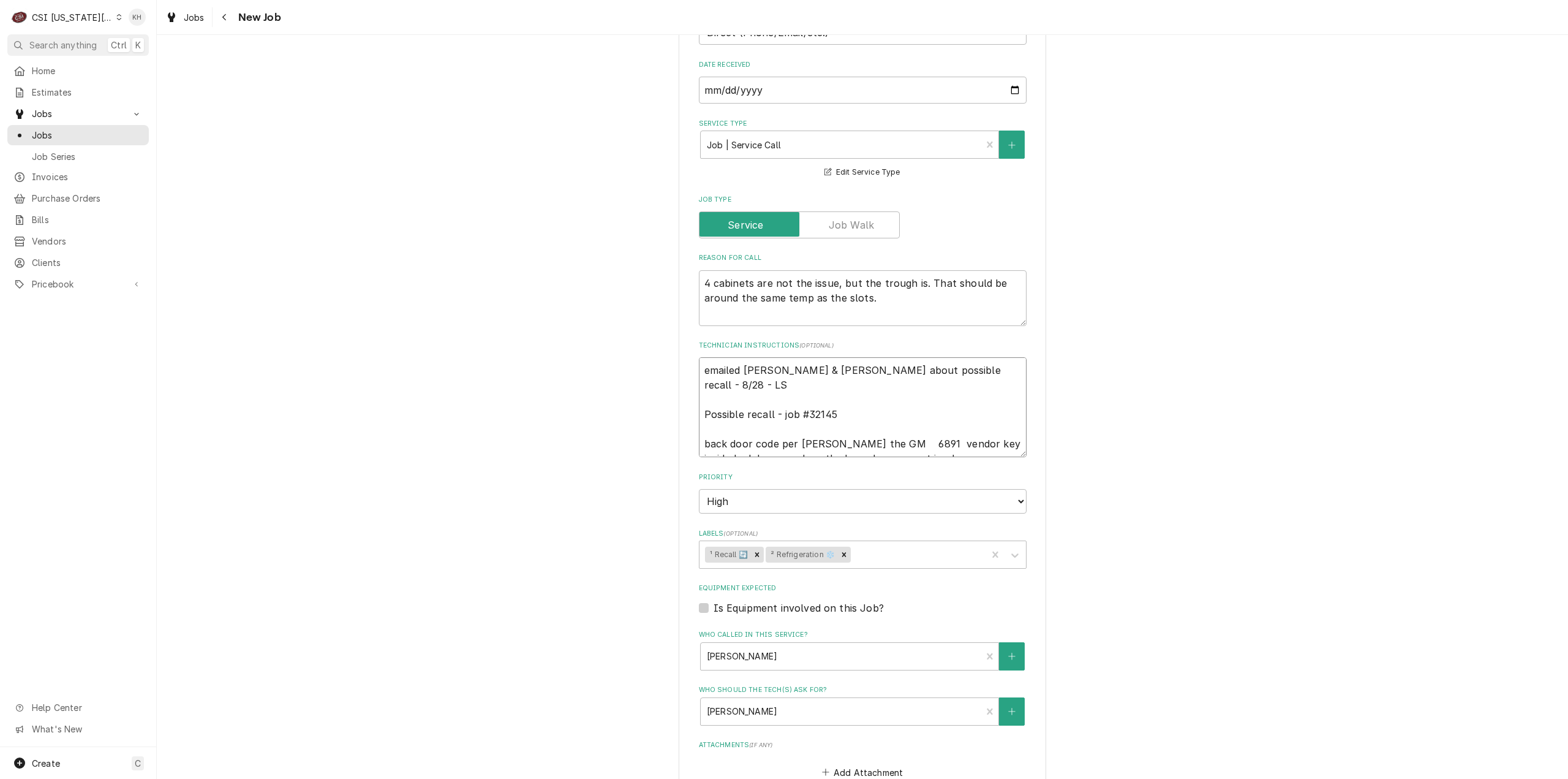
click at [850, 401] on textarea "emailed david & lindy about possible recall - 8/28 - LS Possible recall - job #…" at bounding box center [862, 407] width 328 height 100
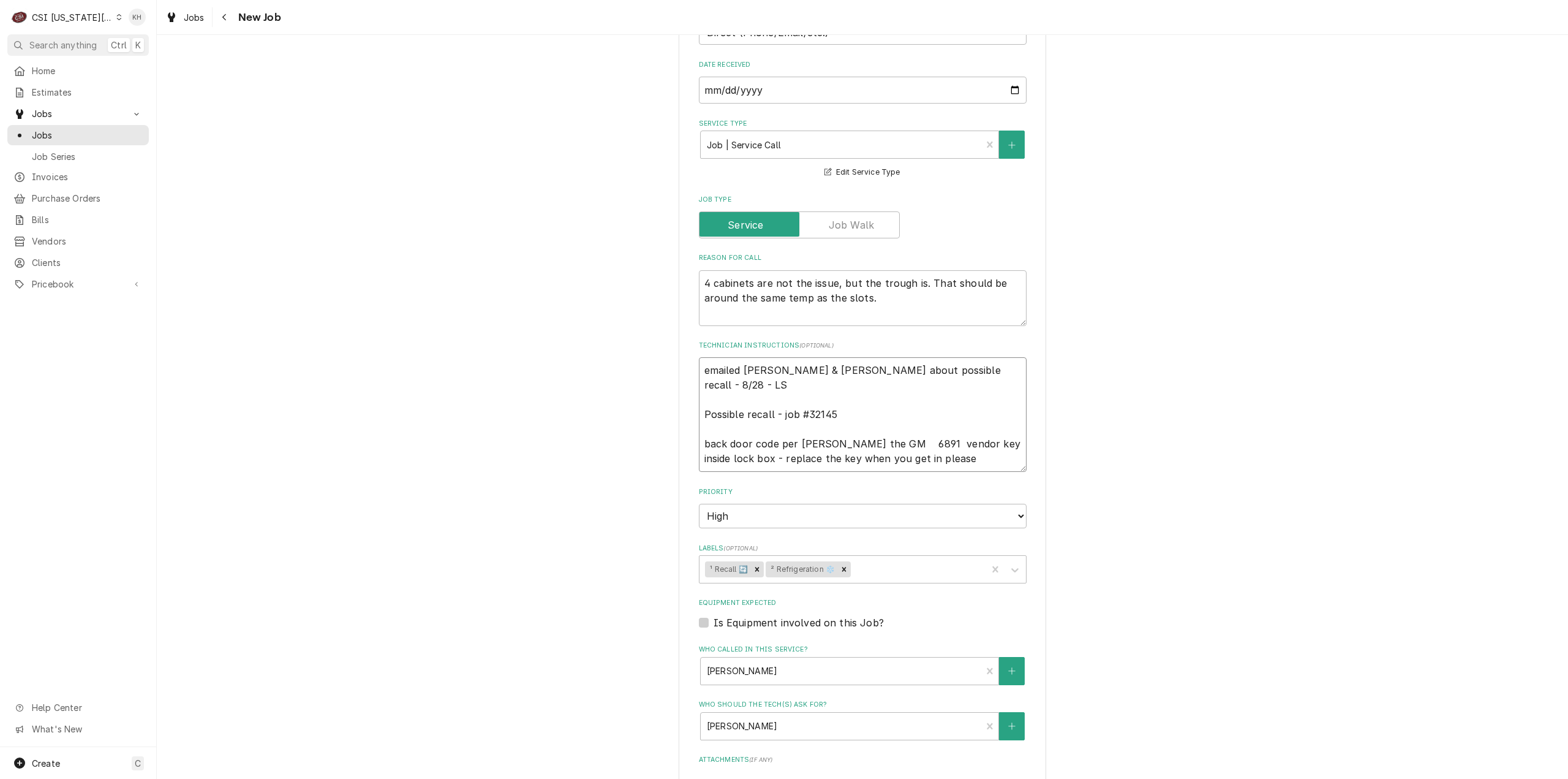
type textarea "x"
type textarea "emailed david & lindy about possible recall - 8/28 - LS Possible recall - job #…"
type textarea "x"
type textarea "emailed david & lindy about possible recall - 8/28 - LS Possible recall - job #…"
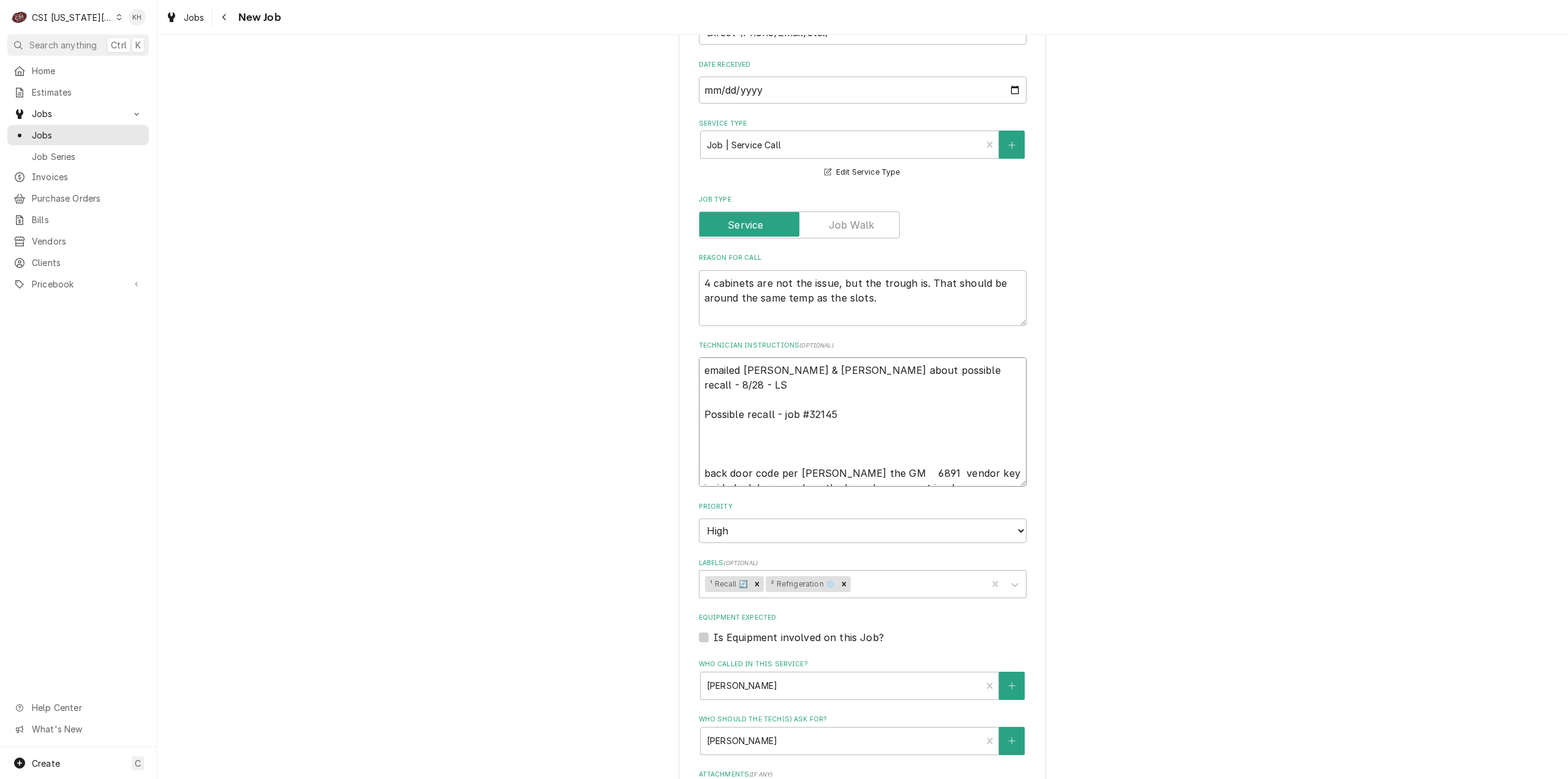
type textarea "x"
type textarea "emailed david & lindy about possible recall - 8/28 - LS Possible recall - job #…"
type textarea "x"
type textarea "emailed david & lindy about possible recall - 8/28 - LS Possible recall - job #…"
type textarea "x"
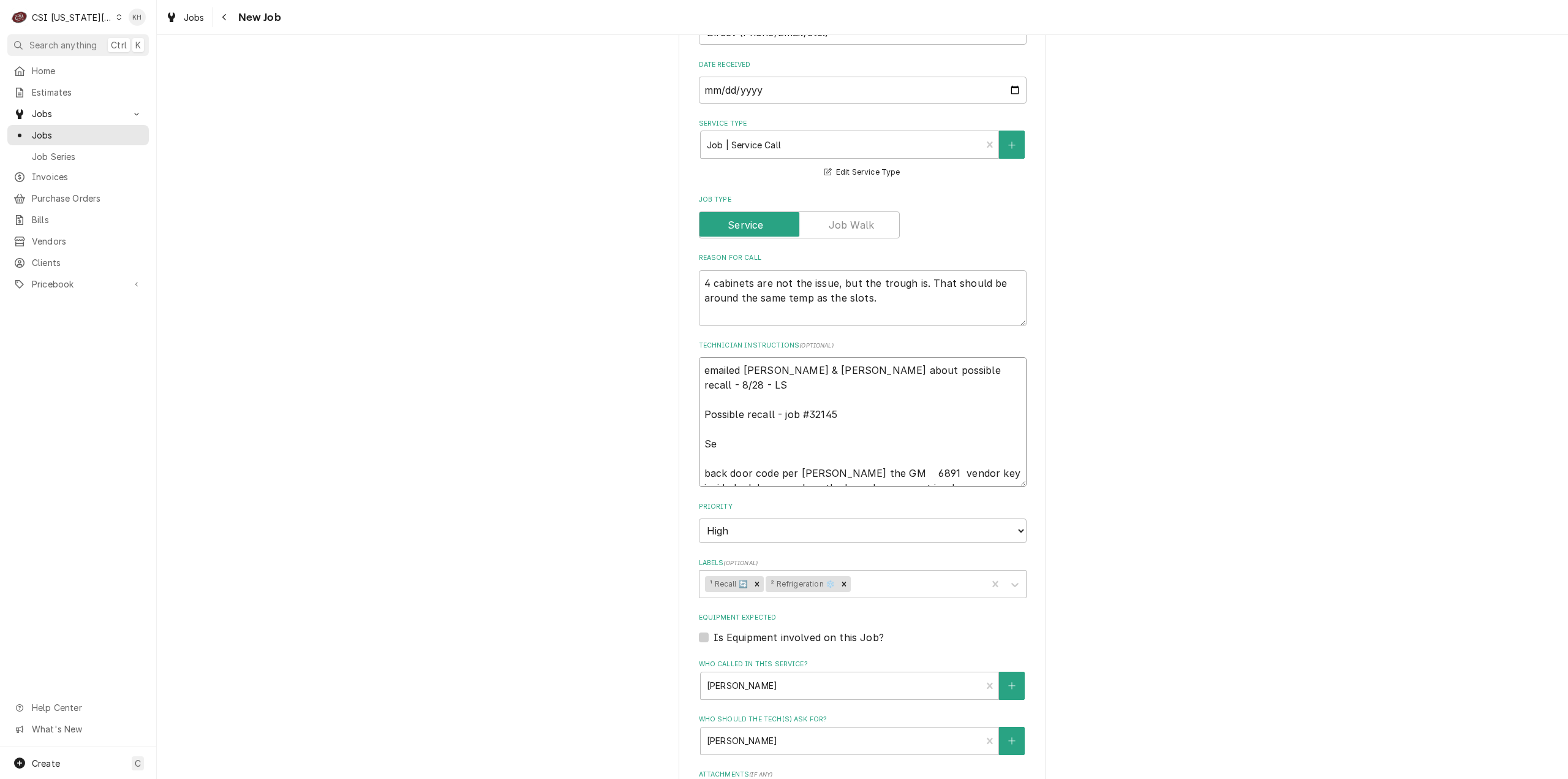
type textarea "emailed david & lindy about possible recall - 8/28 - LS Possible recall - job #…"
type textarea "x"
type textarea "emailed david & lindy about possible recall - 8/28 - LS Possible recall - job #…"
type textarea "x"
type textarea "emailed david & lindy about possible recall - 8/28 - LS Possible recall - job #…"
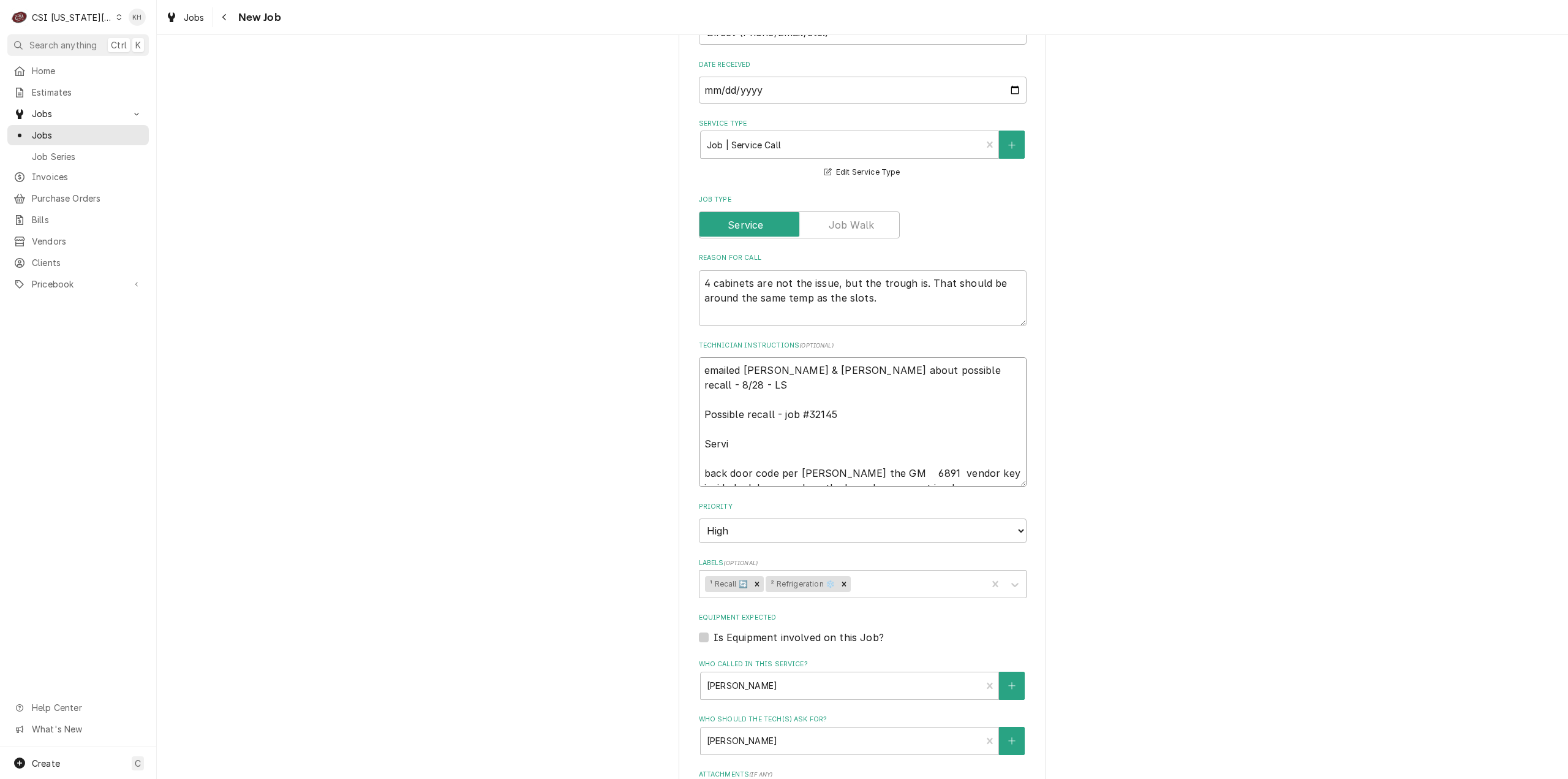
type textarea "x"
type textarea "emailed david & lindy about possible recall - 8/28 - LS Possible recall - job #…"
type textarea "x"
type textarea "emailed david & lindy about possible recall - 8/28 - LS Possible recall - job #…"
type textarea "x"
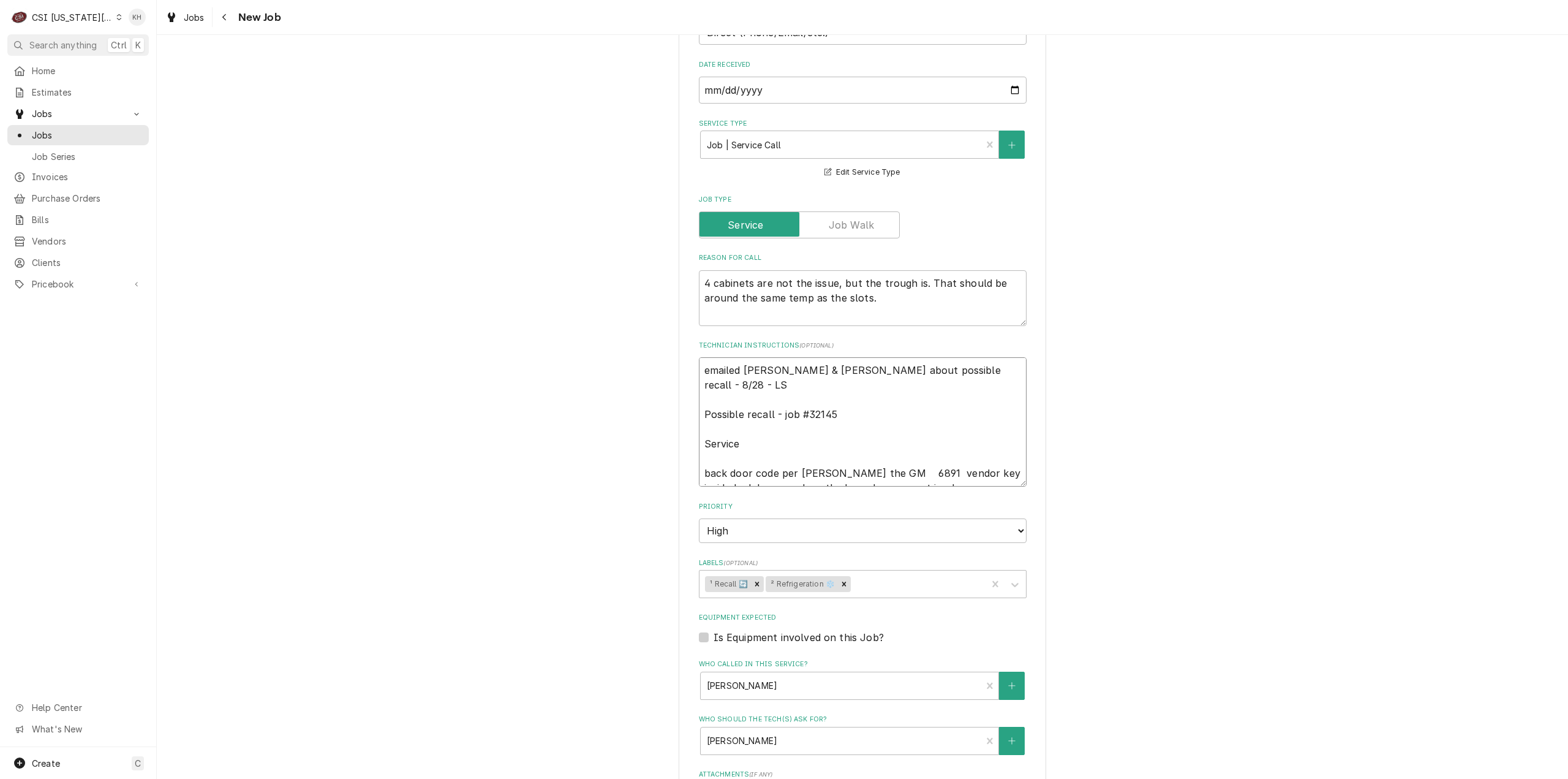
type textarea "emailed david & lindy about possible recall - 8/28 - LS Possible recall - job #…"
type textarea "x"
type textarea "emailed david & lindy about possible recall - 8/28 - LS Possible recall - job #…"
type textarea "x"
type textarea "emailed david & lindy about possible recall - 8/28 - LS Possible recall - job #…"
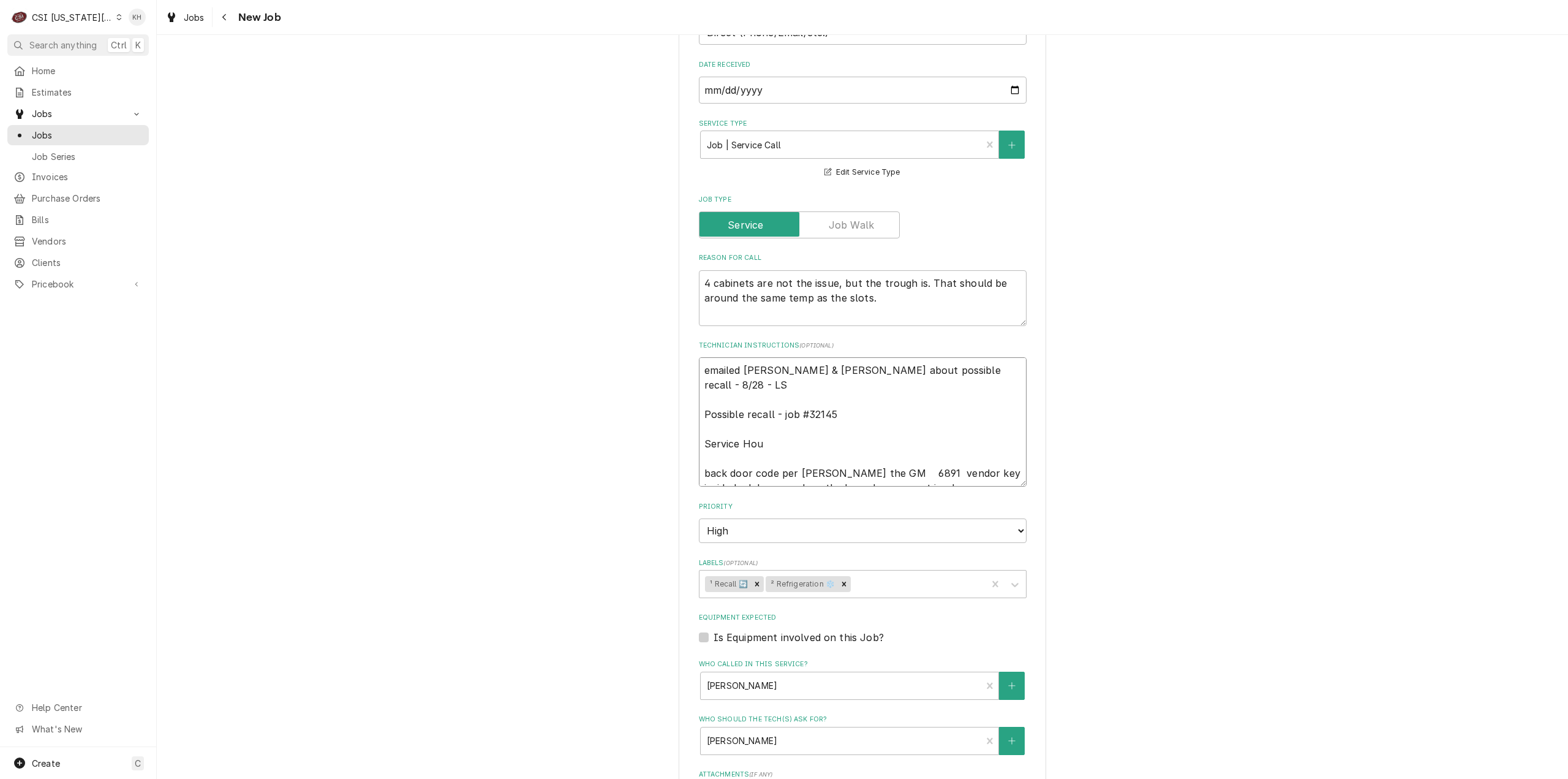
type textarea "x"
type textarea "emailed david & lindy about possible recall - 8/28 - LS Possible recall - job #…"
type textarea "x"
type textarea "emailed david & lindy about possible recall - 8/28 - LS Possible recall - job #…"
type textarea "x"
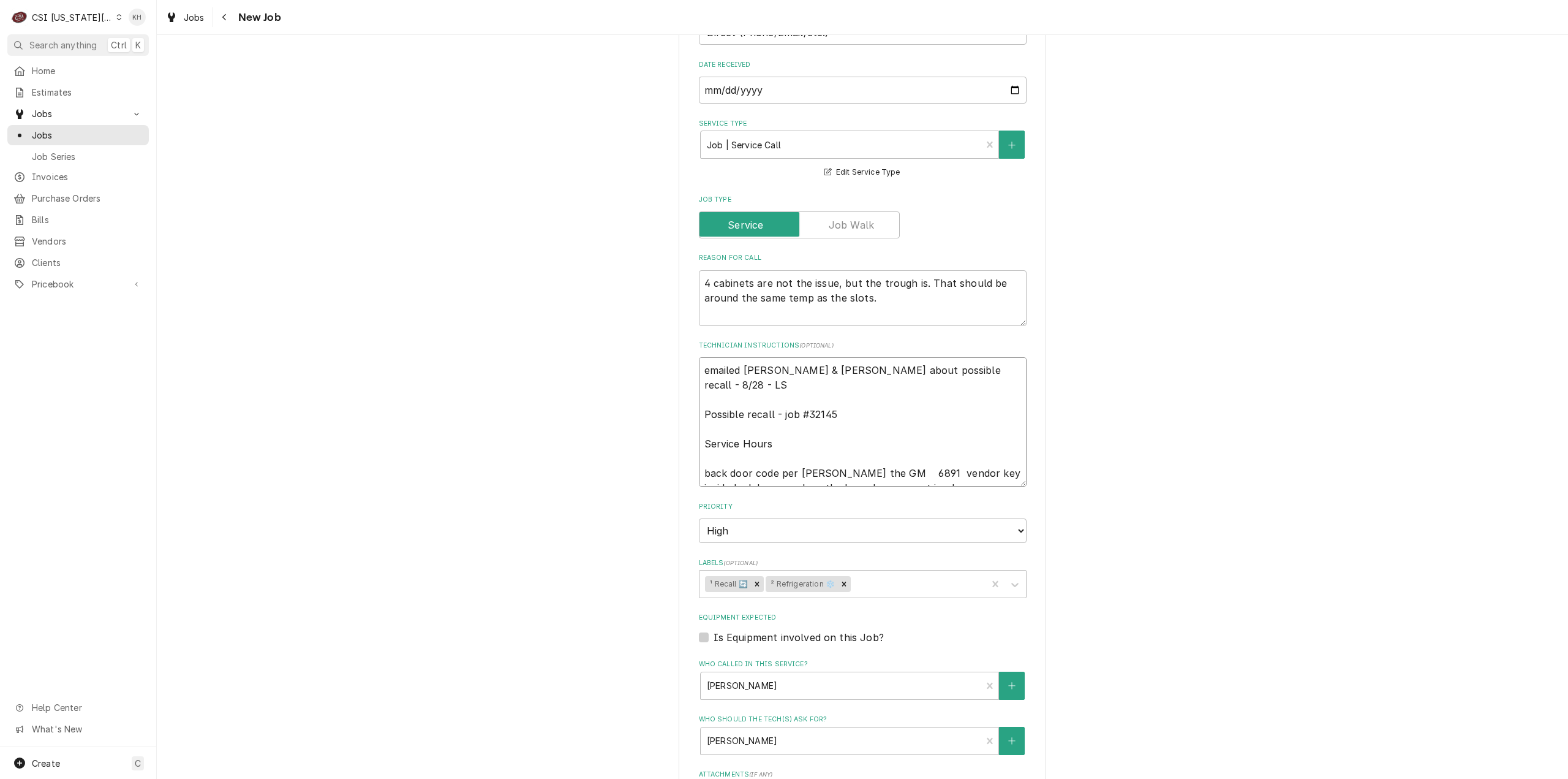
type textarea "emailed david & lindy about possible recall - 8/28 - LS Possible recall - job #…"
type textarea "x"
type textarea "emailed david & lindy about possible recall - 8/28 - LS Possible recall - job #…"
type textarea "x"
type textarea "emailed david & lindy about possible recall - 8/28 - LS Possible recall - job #…"
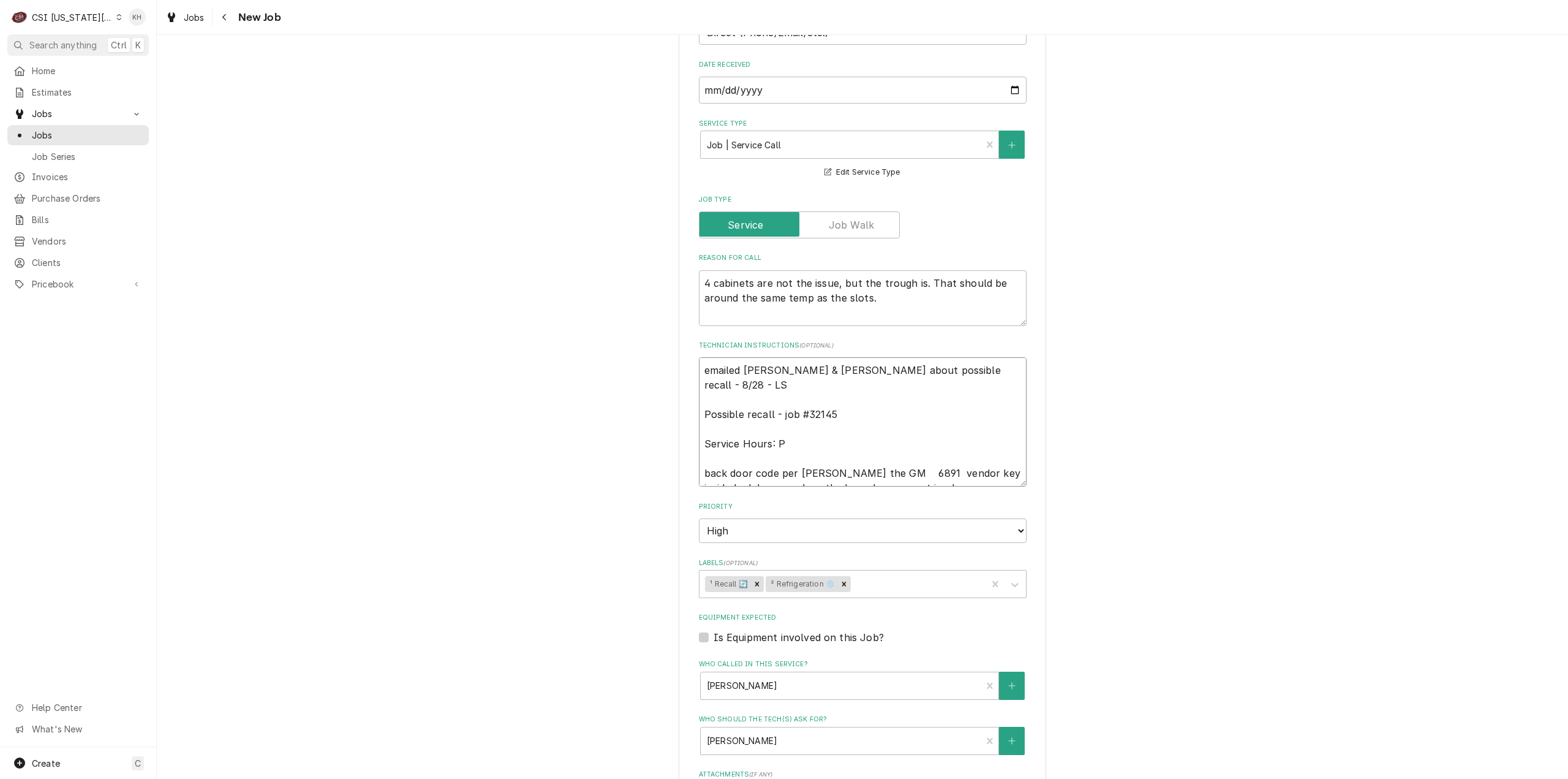
type textarea "x"
type textarea "emailed david & lindy about possible recall - 8/28 - LS Possible recall - job #…"
type textarea "x"
type textarea "emailed david & lindy about possible recall - 8/28 - LS Possible recall - job #…"
type textarea "x"
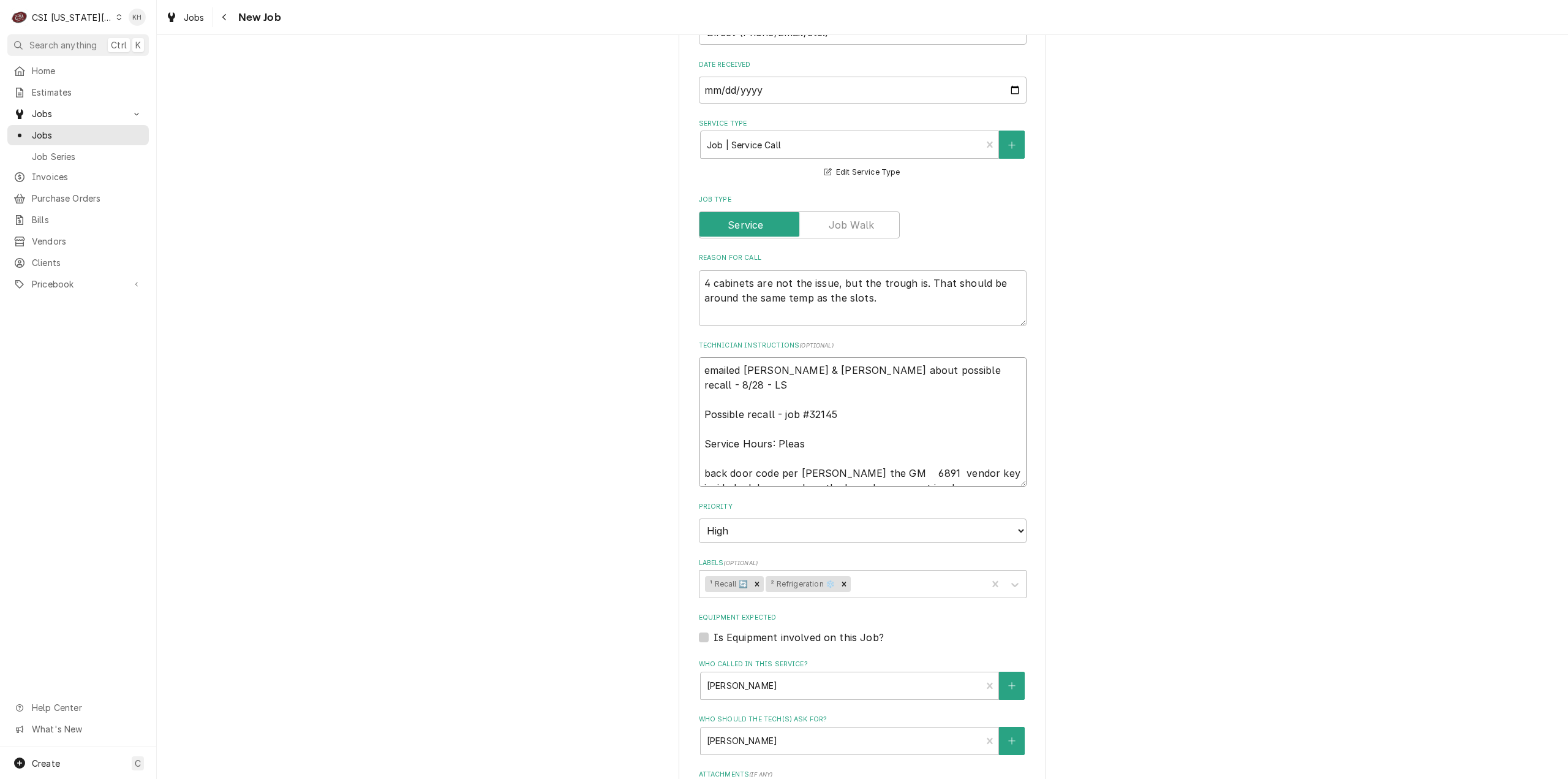
type textarea "emailed david & lindy about possible recall - 8/28 - LS Possible recall - job #…"
type textarea "x"
type textarea "emailed david & lindy about possible recall - 8/28 - LS Possible recall - job #…"
type textarea "x"
type textarea "emailed david & lindy about possible recall - 8/28 - LS Possible recall - job #…"
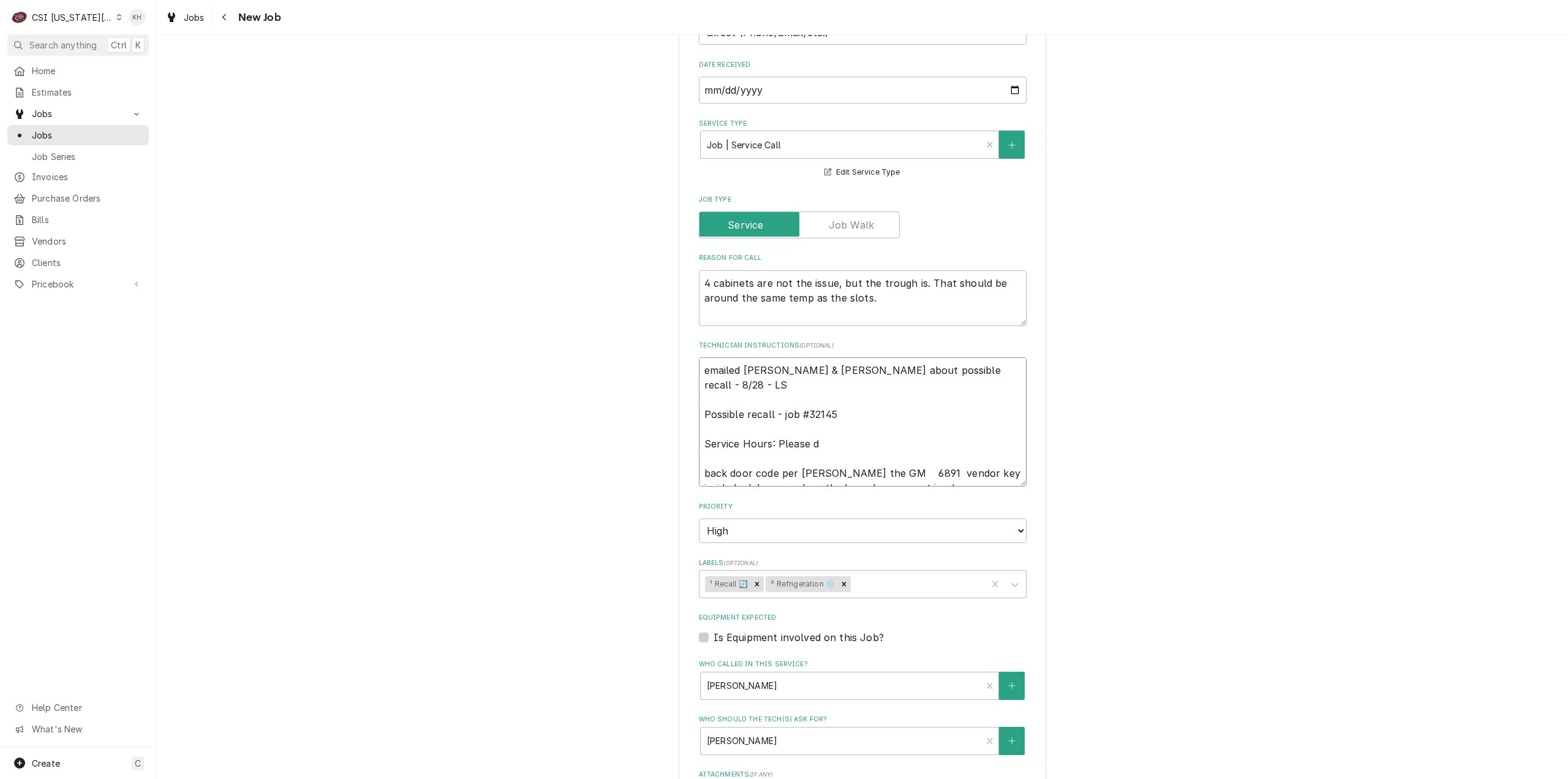
type textarea "x"
type textarea "emailed david & lindy about possible recall - 8/28 - LS Possible recall - job #…"
type textarea "x"
type textarea "emailed david & lindy about possible recall - 8/28 - LS Possible recall - job #…"
type textarea "x"
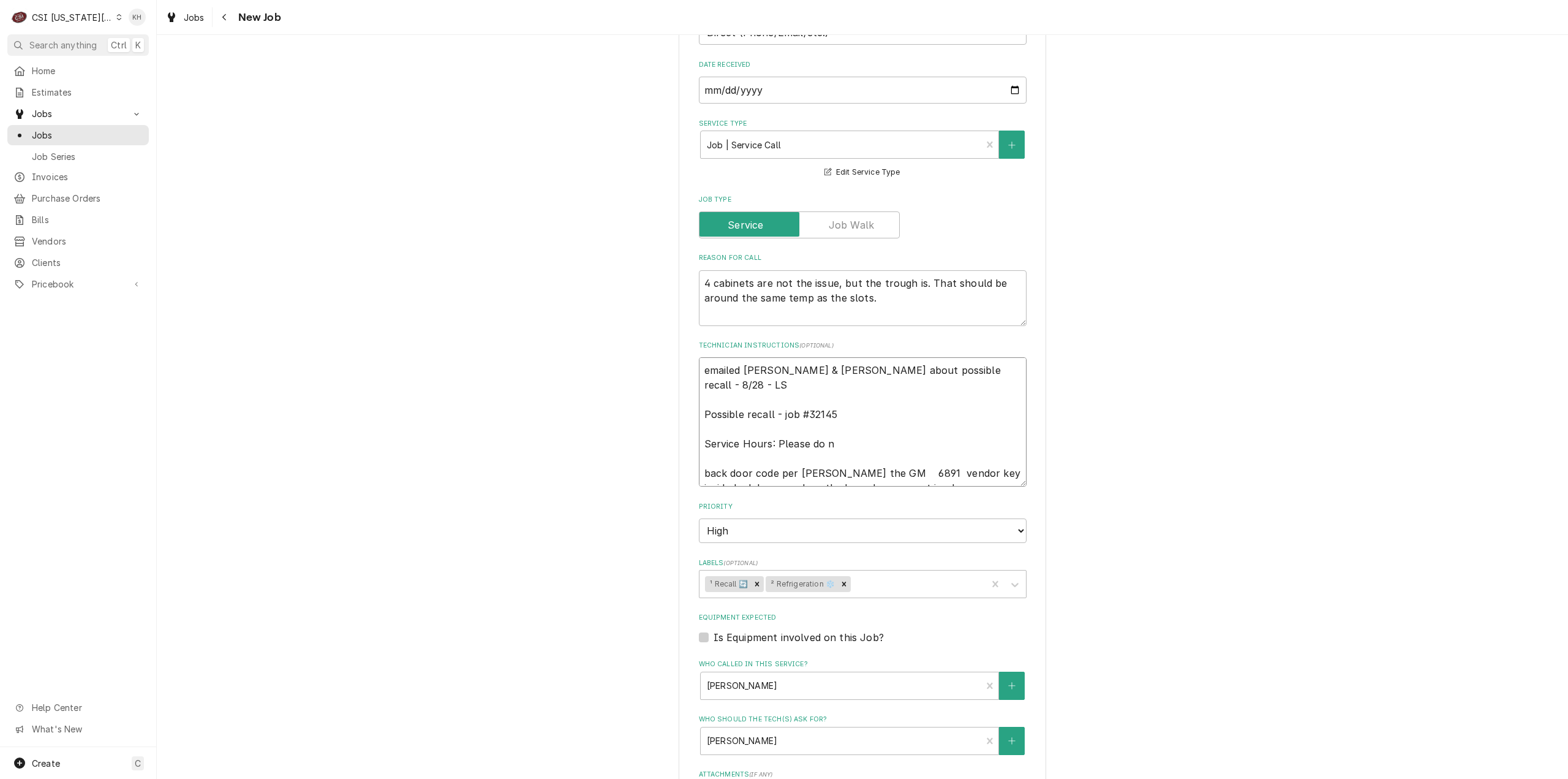
type textarea "emailed david & lindy about possible recall - 8/28 - LS Possible recall - job #…"
type textarea "x"
type textarea "emailed david & lindy about possible recall - 8/28 - LS Possible recall - job #…"
type textarea "x"
type textarea "emailed david & lindy about possible recall - 8/28 - LS Possible recall - job #…"
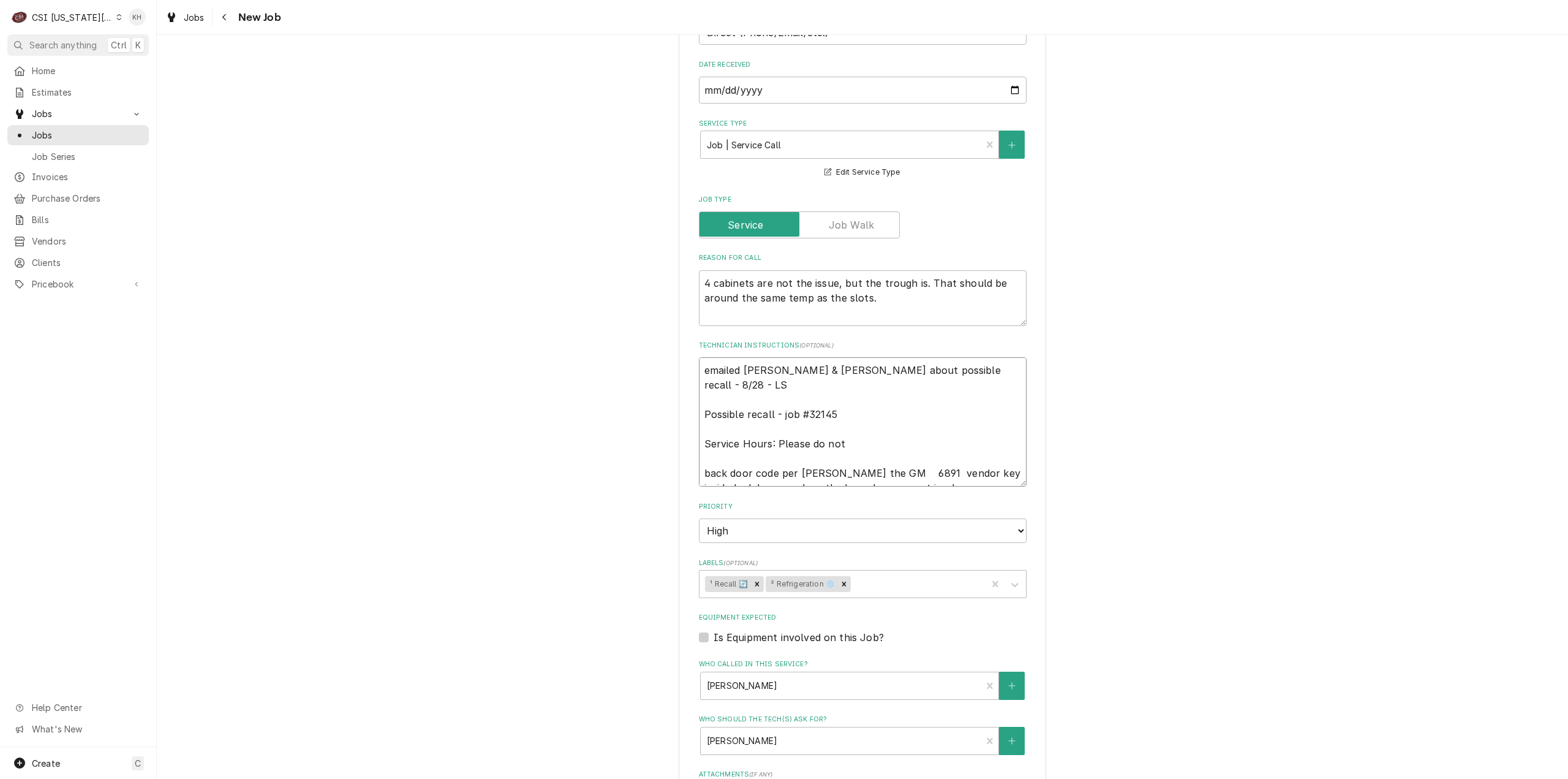
type textarea "x"
type textarea "emailed david & lindy about possible recall - 8/28 - LS Possible recall - job #…"
type textarea "x"
type textarea "emailed david & lindy about possible recall - 8/28 - LS Possible recall - job #…"
type textarea "x"
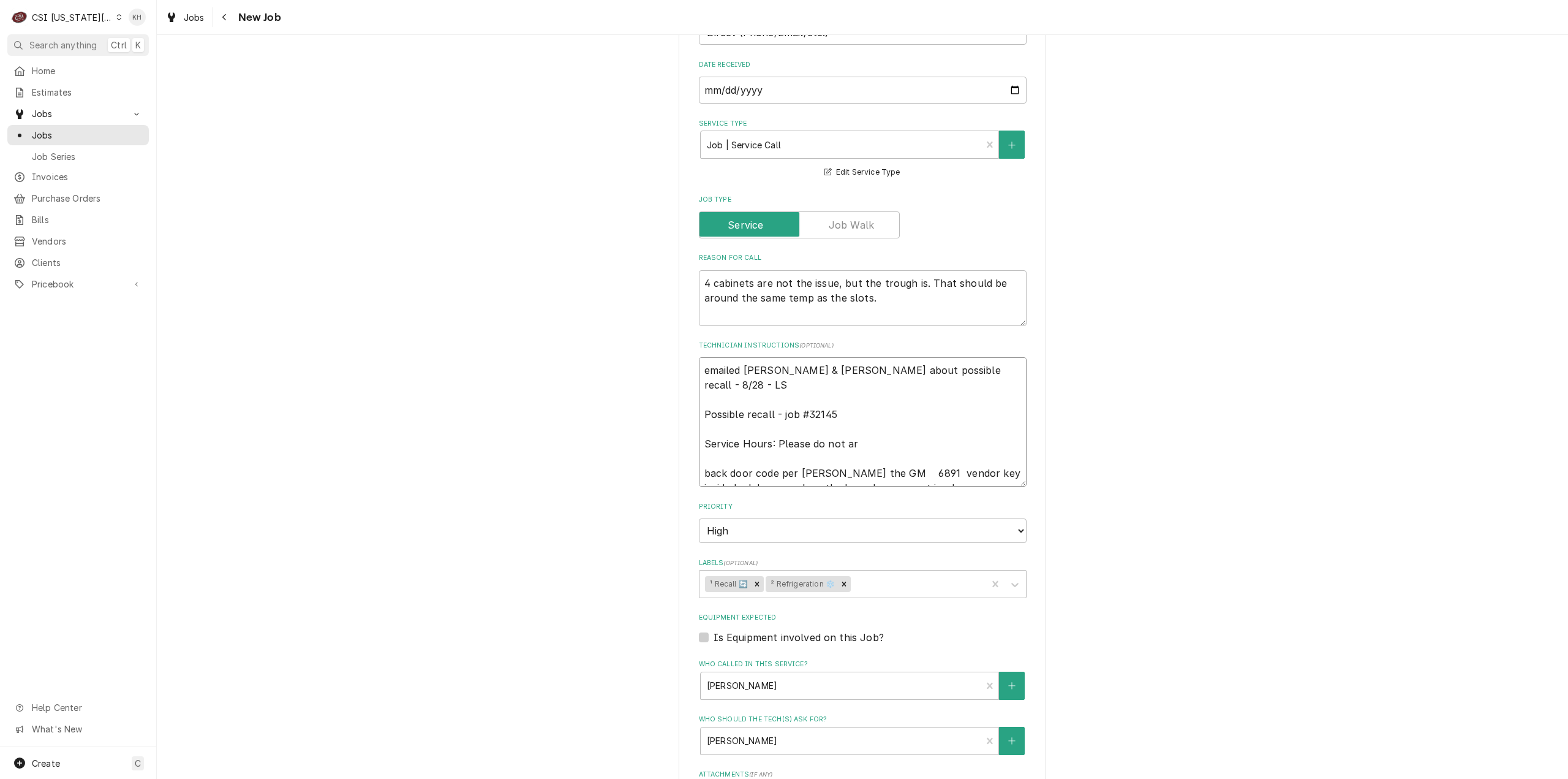
type textarea "emailed david & lindy about possible recall - 8/28 - LS Possible recall - job #…"
type textarea "x"
type textarea "emailed david & lindy about possible recall - 8/28 - LS Possible recall - job #…"
type textarea "x"
type textarea "emailed david & lindy about possible recall - 8/28 - LS Possible recall - job #…"
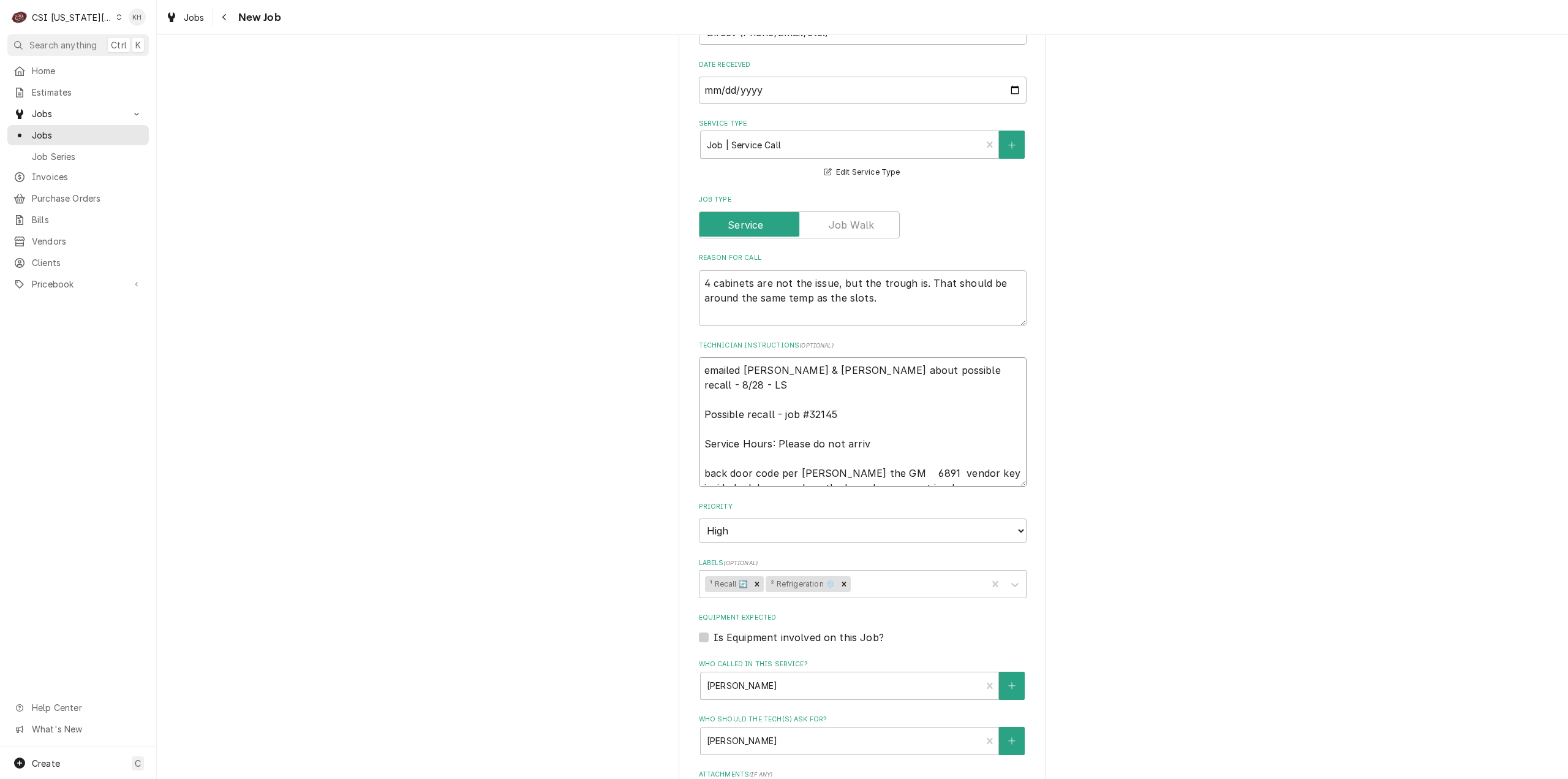
type textarea "x"
type textarea "emailed david & lindy about possible recall - 8/28 - LS Possible recall - job #…"
type textarea "x"
type textarea "emailed david & lindy about possible recall - 8/28 - LS Possible recall - job #…"
type textarea "x"
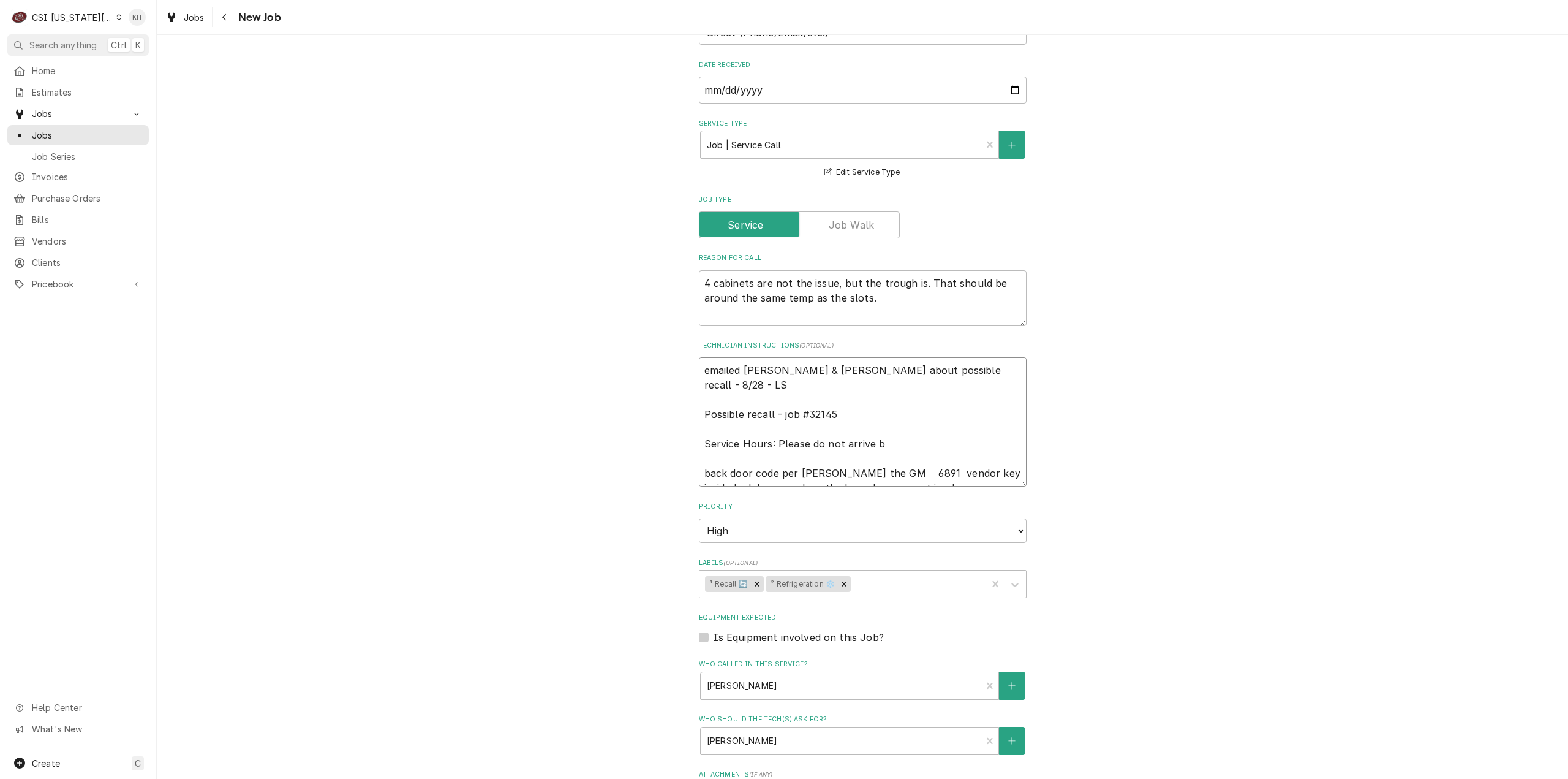
type textarea "emailed david & lindy about possible recall - 8/28 - LS Possible recall - job #…"
type textarea "x"
type textarea "emailed david & lindy about possible recall - 8/28 - LS Possible recall - job #…"
type textarea "x"
type textarea "emailed david & lindy about possible recall - 8/28 - LS Possible recall - job #…"
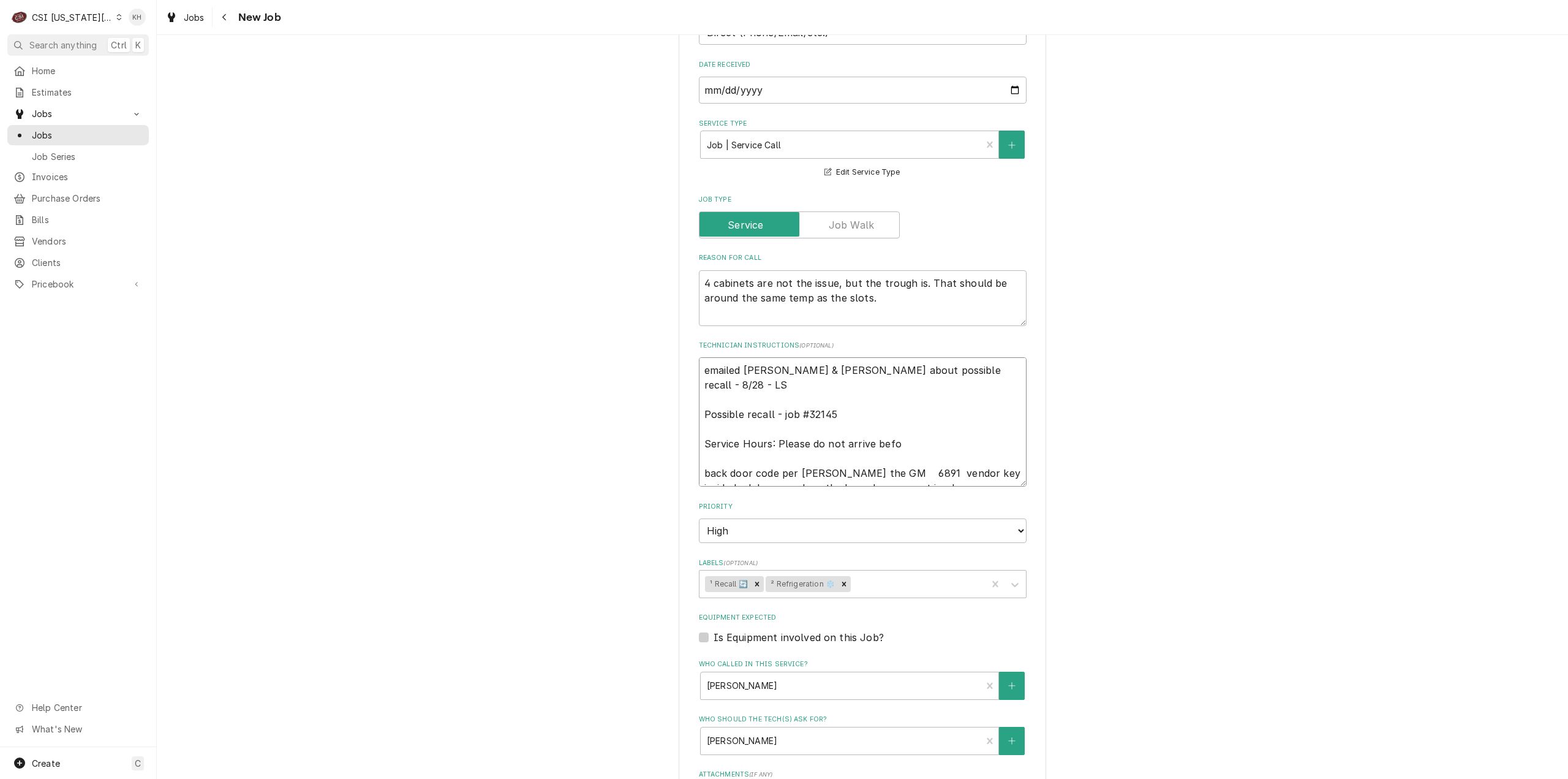
type textarea "x"
type textarea "emailed david & lindy about possible recall - 8/28 - LS Possible recall - job #…"
type textarea "x"
type textarea "emailed david & lindy about possible recall - 8/28 - LS Possible recall - job #…"
type textarea "x"
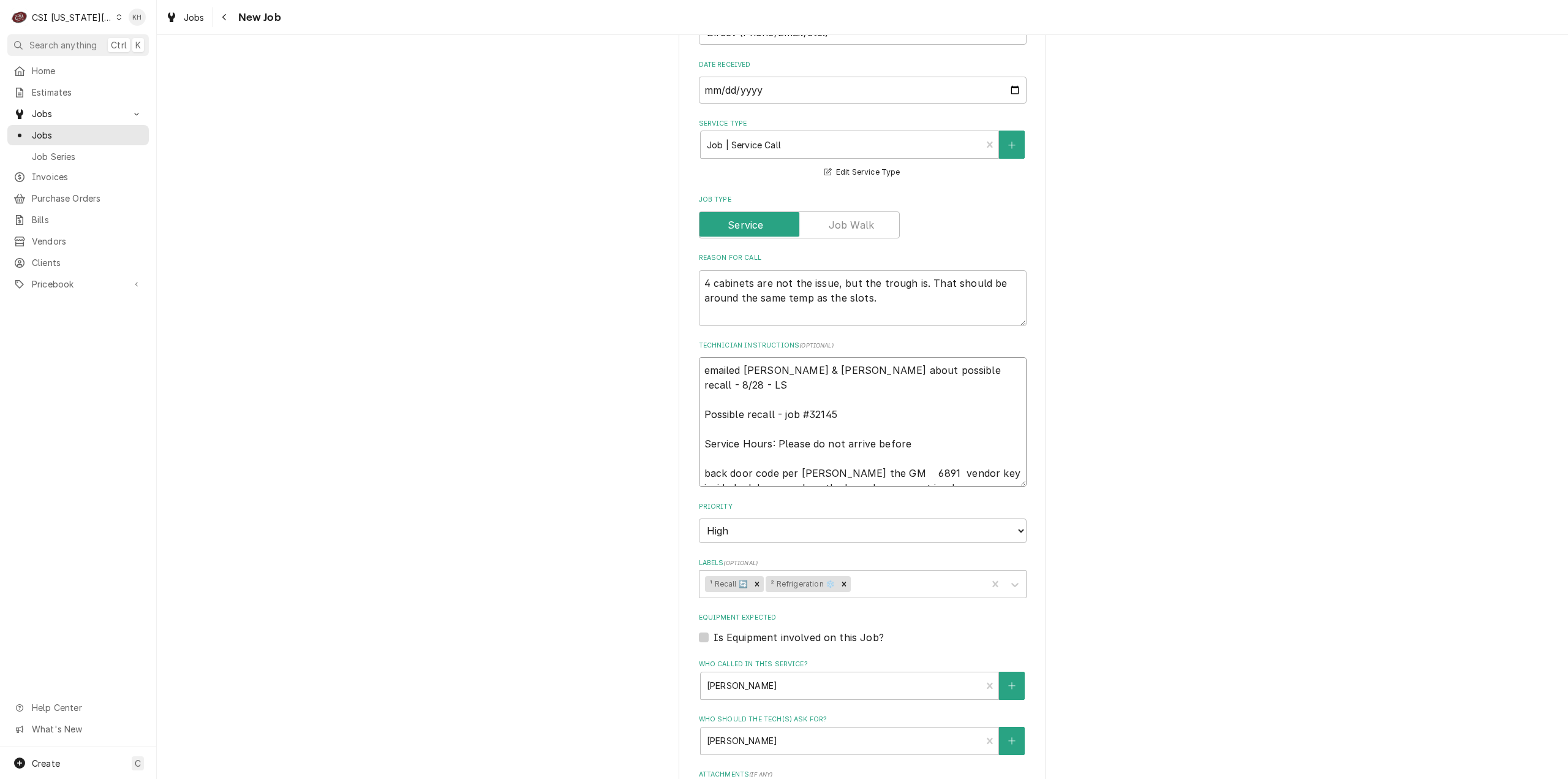
type textarea "emailed david & lindy about possible recall - 8/28 - LS Possible recall - job #…"
type textarea "x"
type textarea "emailed david & lindy about possible recall - 8/28 - LS Possible recall - job #…"
type textarea "x"
type textarea "emailed david & lindy about possible recall - 8/28 - LS Possible recall - job #…"
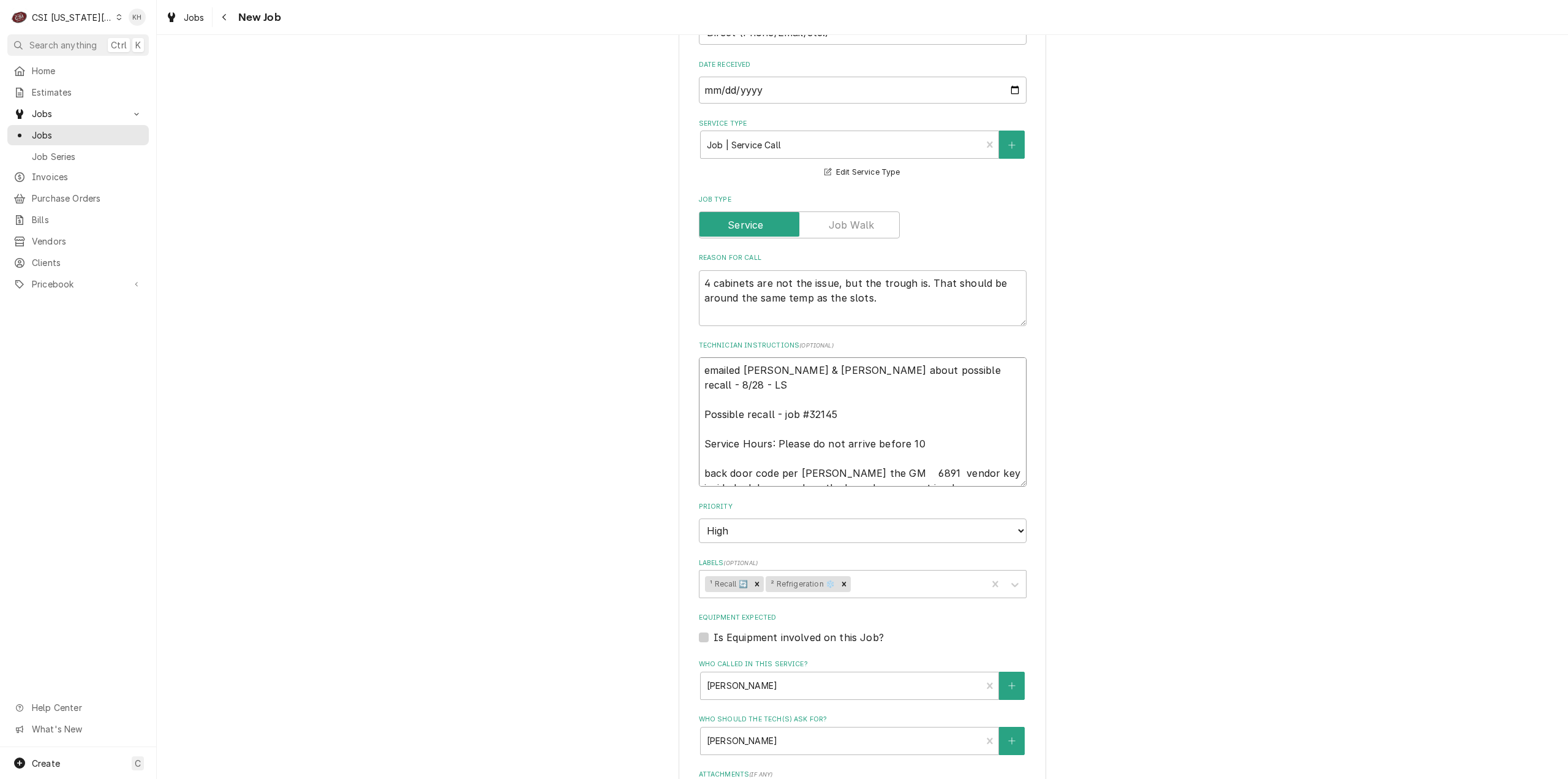
type textarea "x"
type textarea "emailed david & lindy about possible recall - 8/28 - LS Possible recall - job #…"
type textarea "x"
type textarea "emailed david & lindy about possible recall - 8/28 - LS Possible recall - job #…"
type textarea "x"
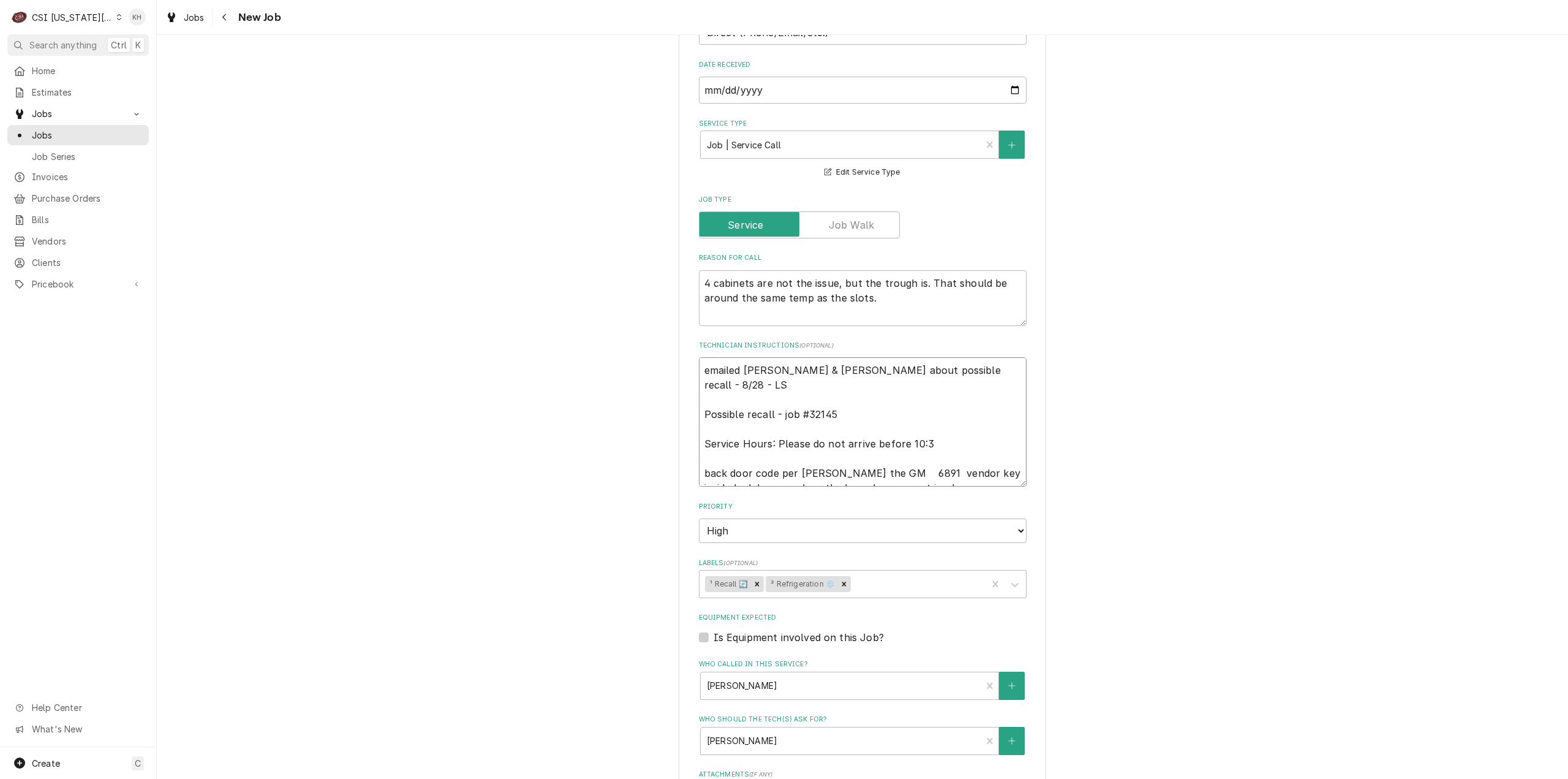
type textarea "emailed david & lindy about possible recall - 8/28 - LS Possible recall - job #…"
type textarea "x"
type textarea "emailed david & lindy about possible recall - 8/28 - LS Possible recall - job #…"
type textarea "x"
type textarea "emailed david & lindy about possible recall - 8/28 - LS Possible recall - job #…"
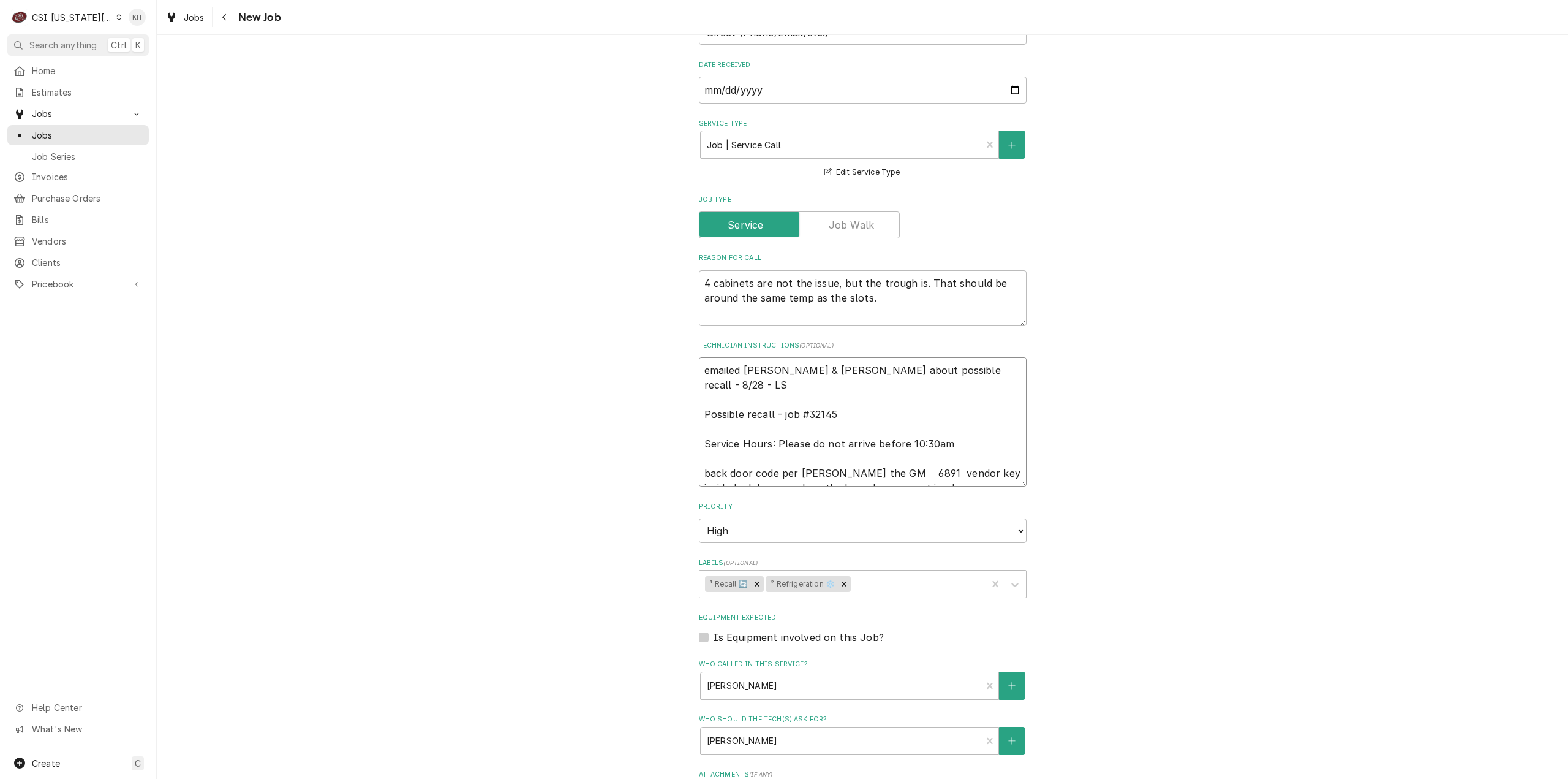
type textarea "x"
click at [982, 433] on textarea "emailed david & lindy about possible recall - 8/28 - LS Possible recall - job #…" at bounding box center [862, 422] width 328 height 129
click at [978, 457] on textarea "emailed david & lindy about possible recall - 8/28 - LS Possible recall - job #…" at bounding box center [862, 422] width 328 height 129
click at [918, 472] on textarea "emailed david & lindy about possible recall - 8/28 - LS Possible recall - job #…" at bounding box center [862, 422] width 328 height 129
type textarea "emailed david & lindy about possible recall - 8/28 - LS Possible recall - job #…"
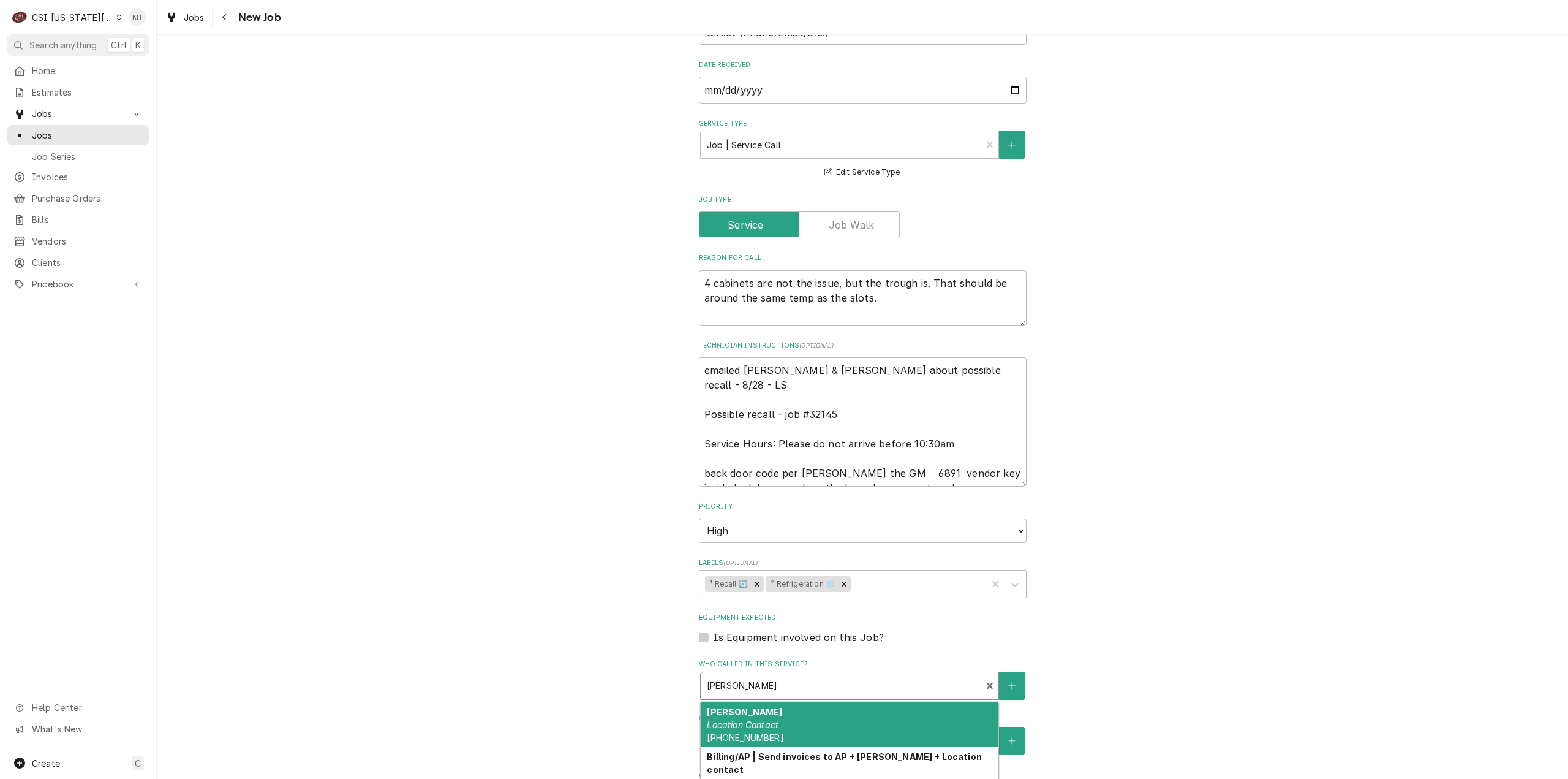
click at [897, 673] on div "Peyton Greene Contact (913) 963-0887 peyton.greene@eatandys.com" at bounding box center [841, 686] width 281 height 27
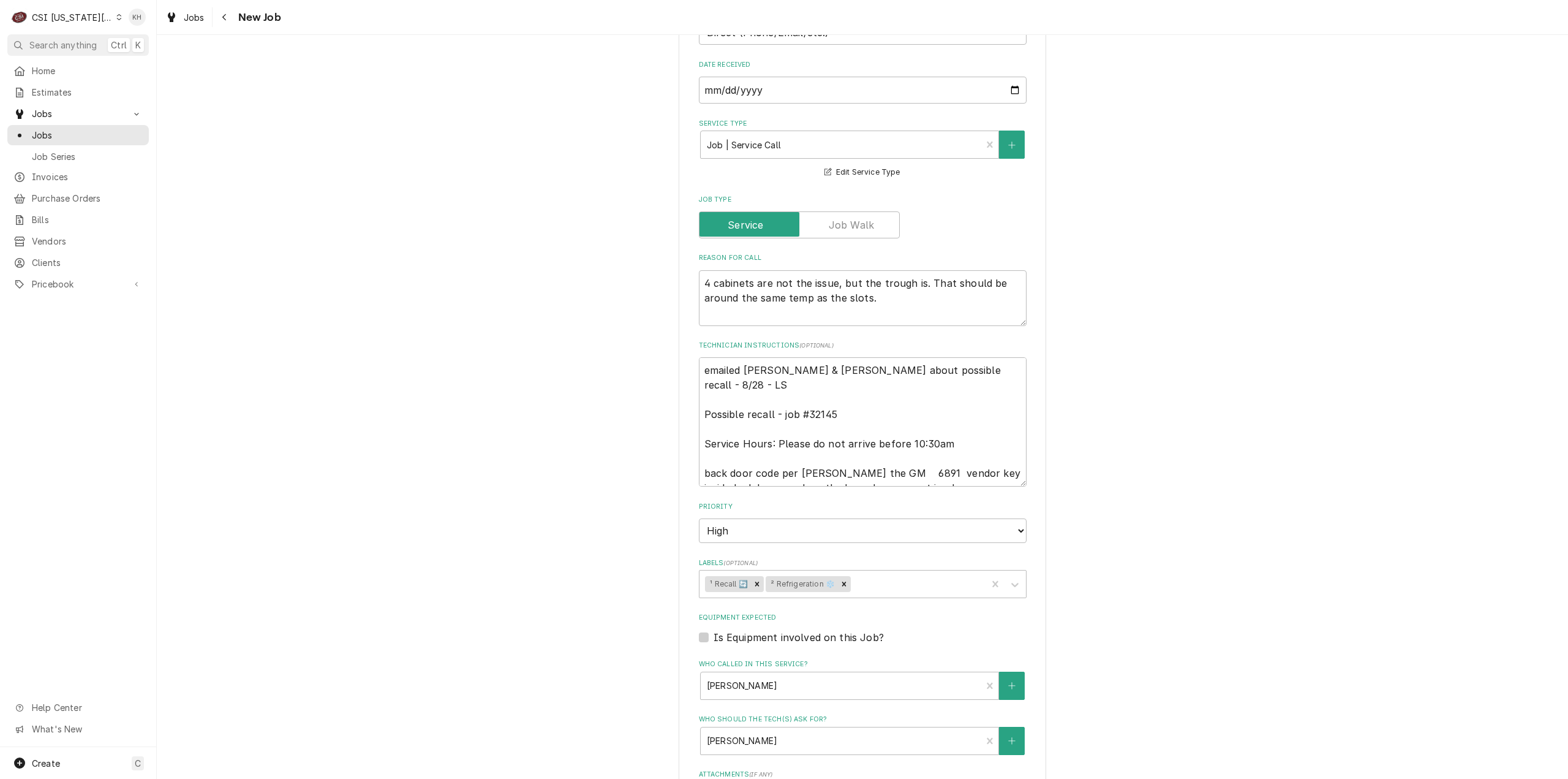
click at [567, 599] on div "Use the fields below to edit this job: Client Details Client ANDYS FROZEN CUSTA…" at bounding box center [862, 370] width 1411 height 1501
drag, startPoint x: 924, startPoint y: 474, endPoint x: 647, endPoint y: 451, distance: 278.0
click at [647, 451] on div "Use the fields below to edit this job: Client Details Client ANDYS FROZEN CUSTA…" at bounding box center [862, 370] width 1411 height 1501
type textarea "x"
type textarea "emailed david & lindy about possible recall - 8/28 - LS Possible recall - job #…"
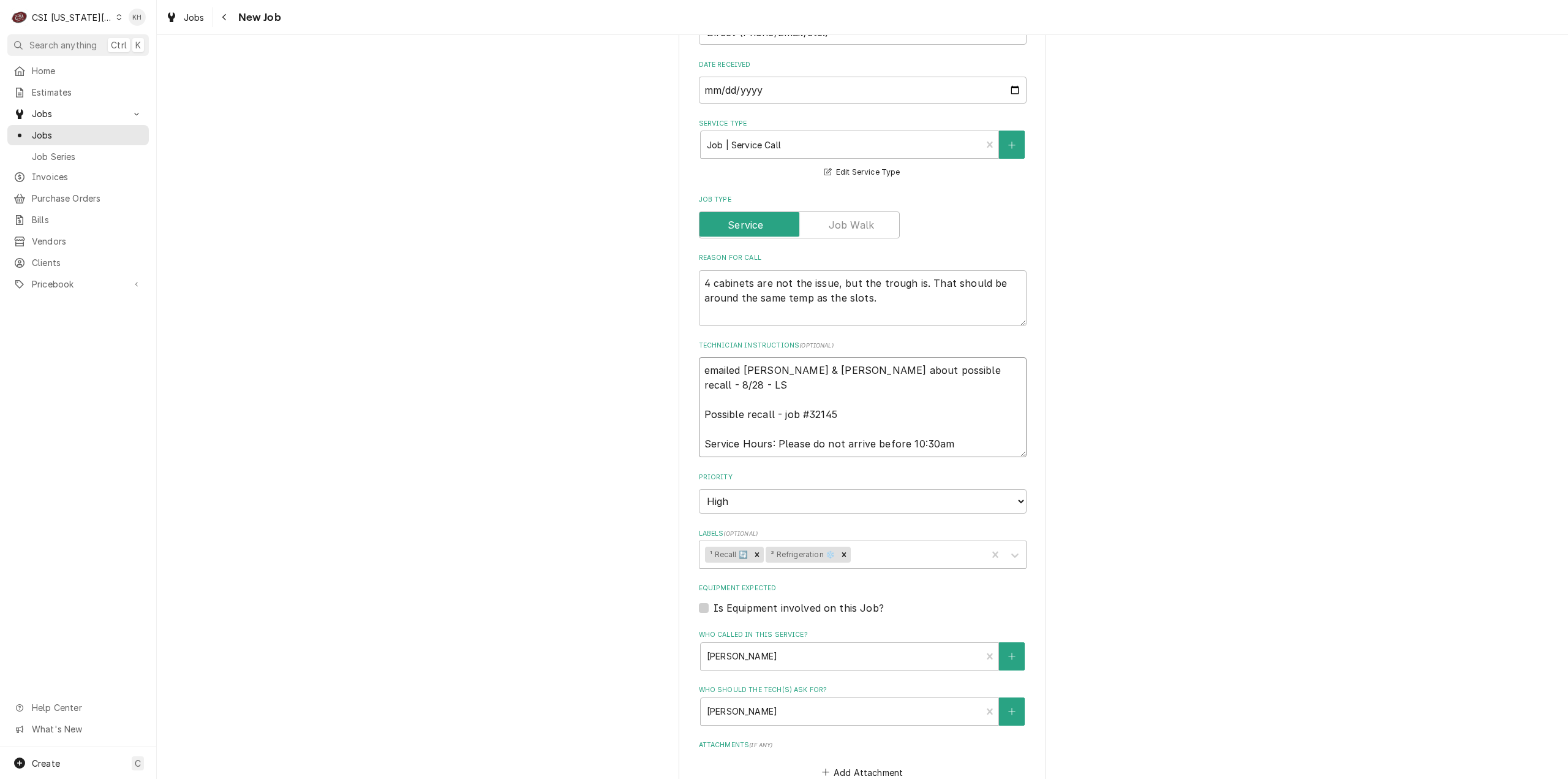
type textarea "x"
type textarea "emailed david & lindy about possible recall - 8/28 - LS Possible recall - job #…"
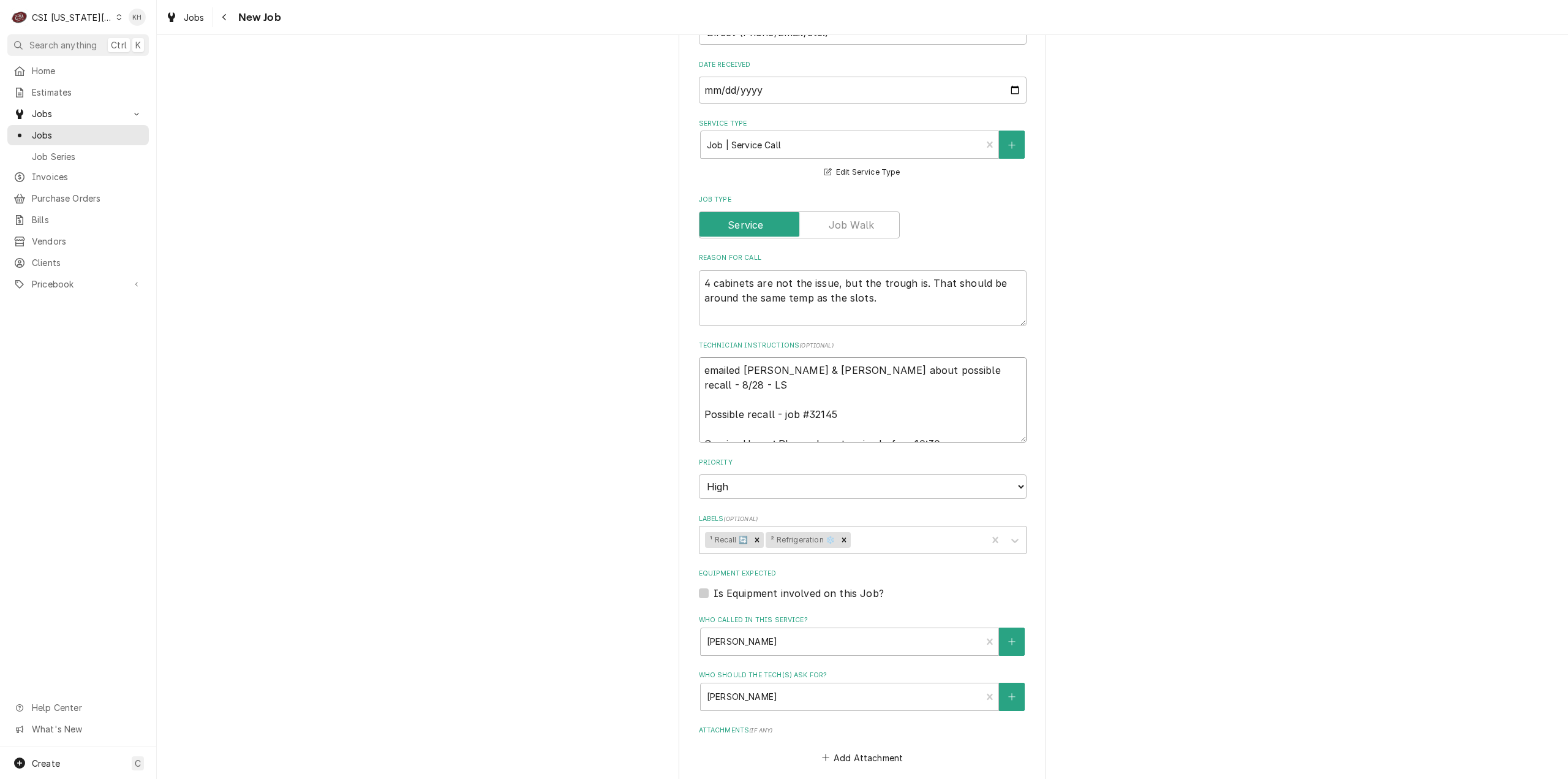
type textarea "x"
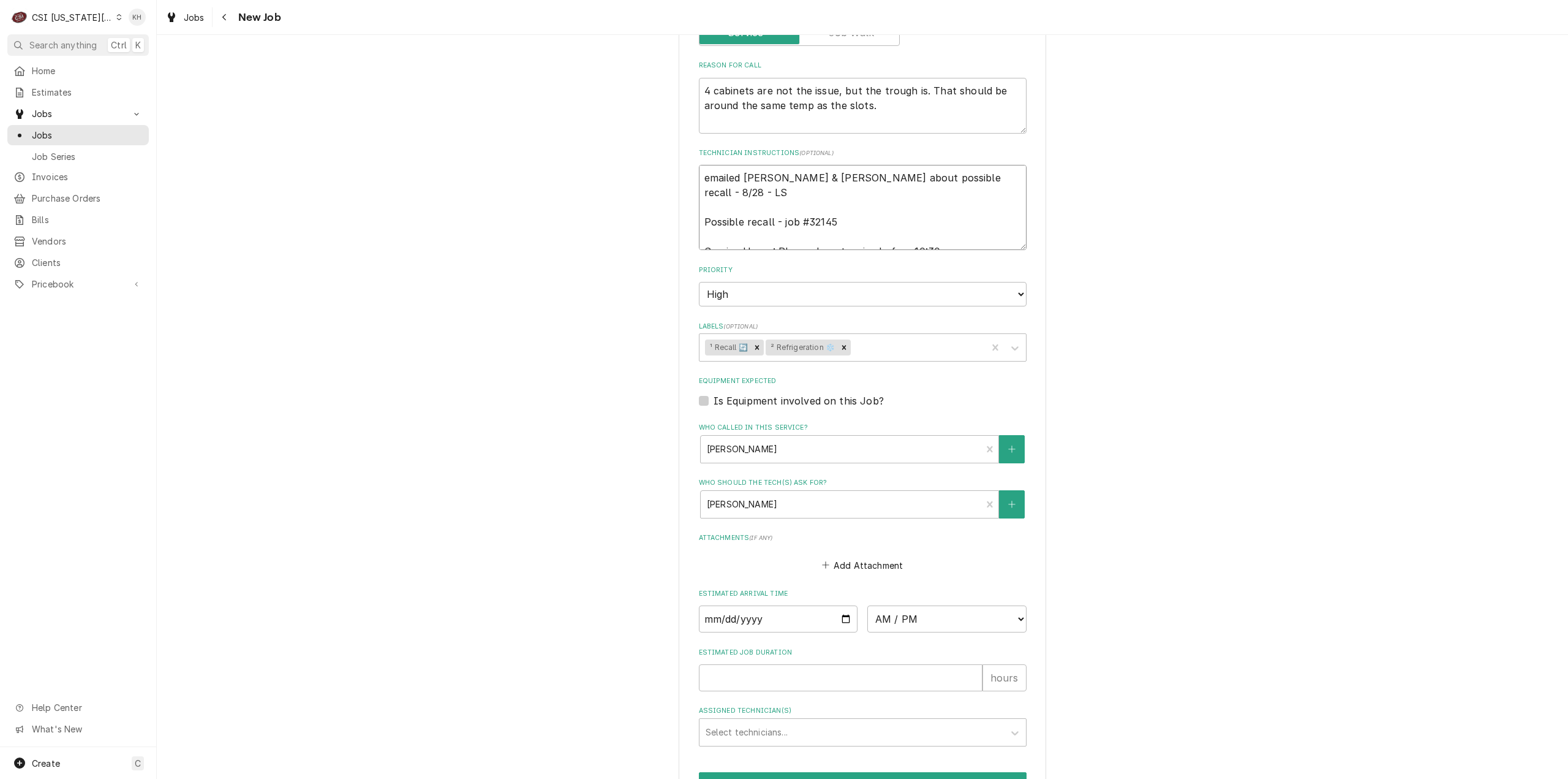
scroll to position [728, 0]
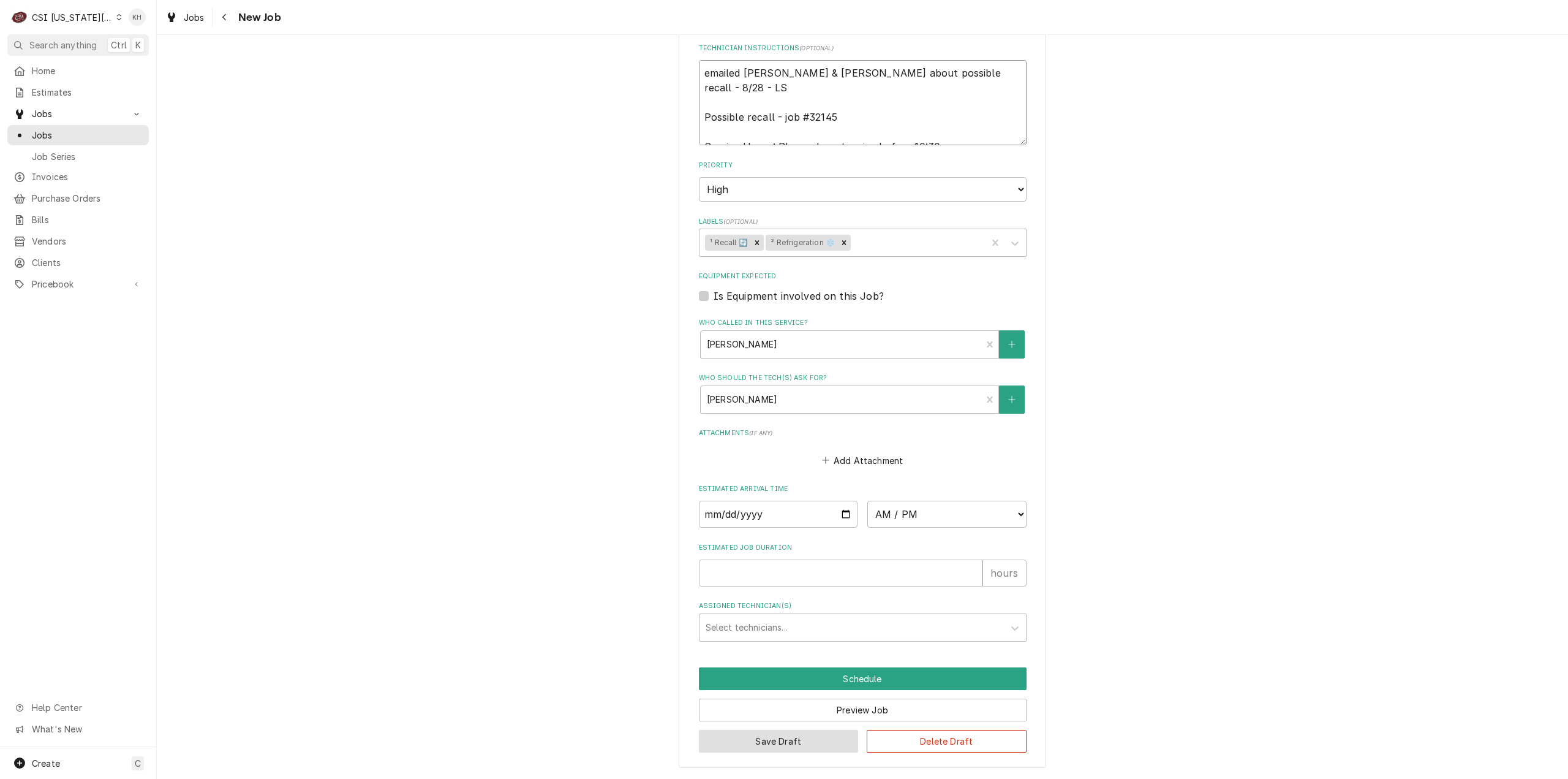
type textarea "emailed david & lindy about possible recall - 8/28 - LS Possible recall - job #…"
click at [833, 736] on button "Save Draft" at bounding box center [779, 741] width 160 height 23
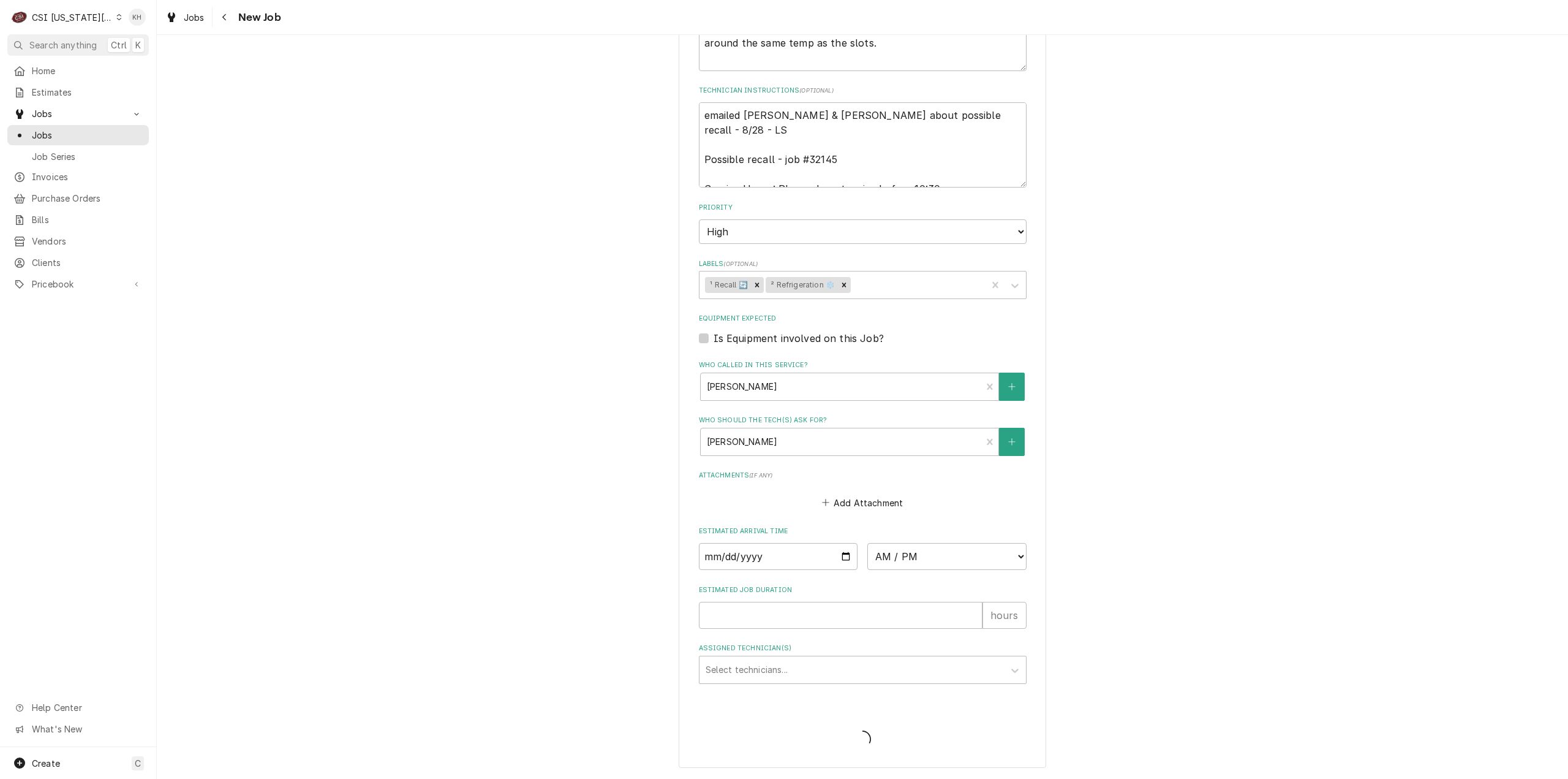
scroll to position [685, 0]
type textarea "x"
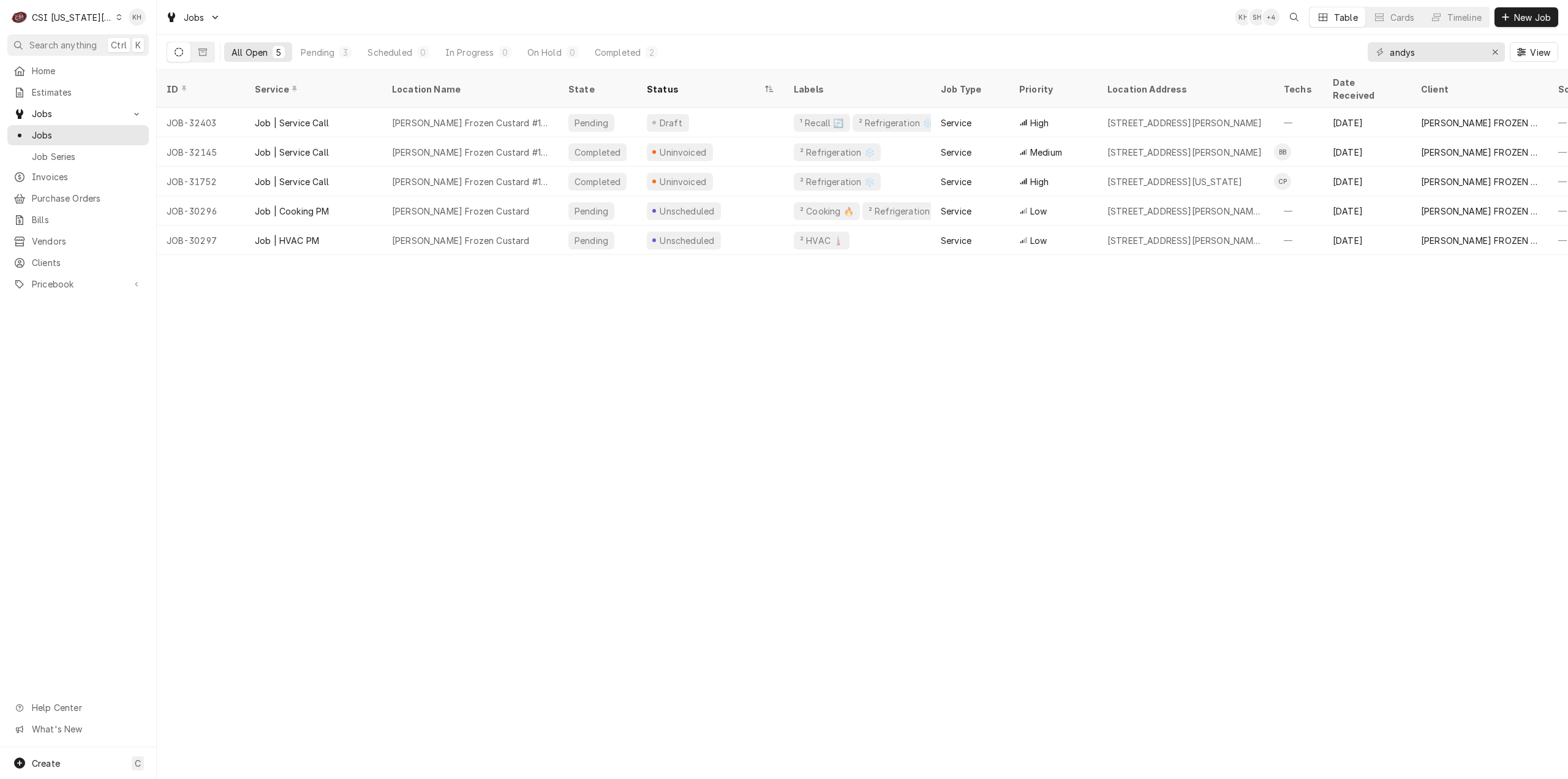
click at [298, 407] on div "ID Service Location Name State Status Labels Job Type Priority Location Address…" at bounding box center [862, 424] width 1411 height 709
drag, startPoint x: 889, startPoint y: 609, endPoint x: 928, endPoint y: 724, distance: 121.4
click at [896, 628] on div "ID Service Location Name State Status Labels Job Type Priority Location Address…" at bounding box center [862, 424] width 1411 height 709
click at [1413, 466] on div "ID Service Location Name State Status Labels Job Type Priority Location Address…" at bounding box center [862, 424] width 1411 height 709
click at [1049, 484] on div "ID Service Location Name State Status Labels Job Type Priority Location Address…" at bounding box center [862, 424] width 1411 height 709
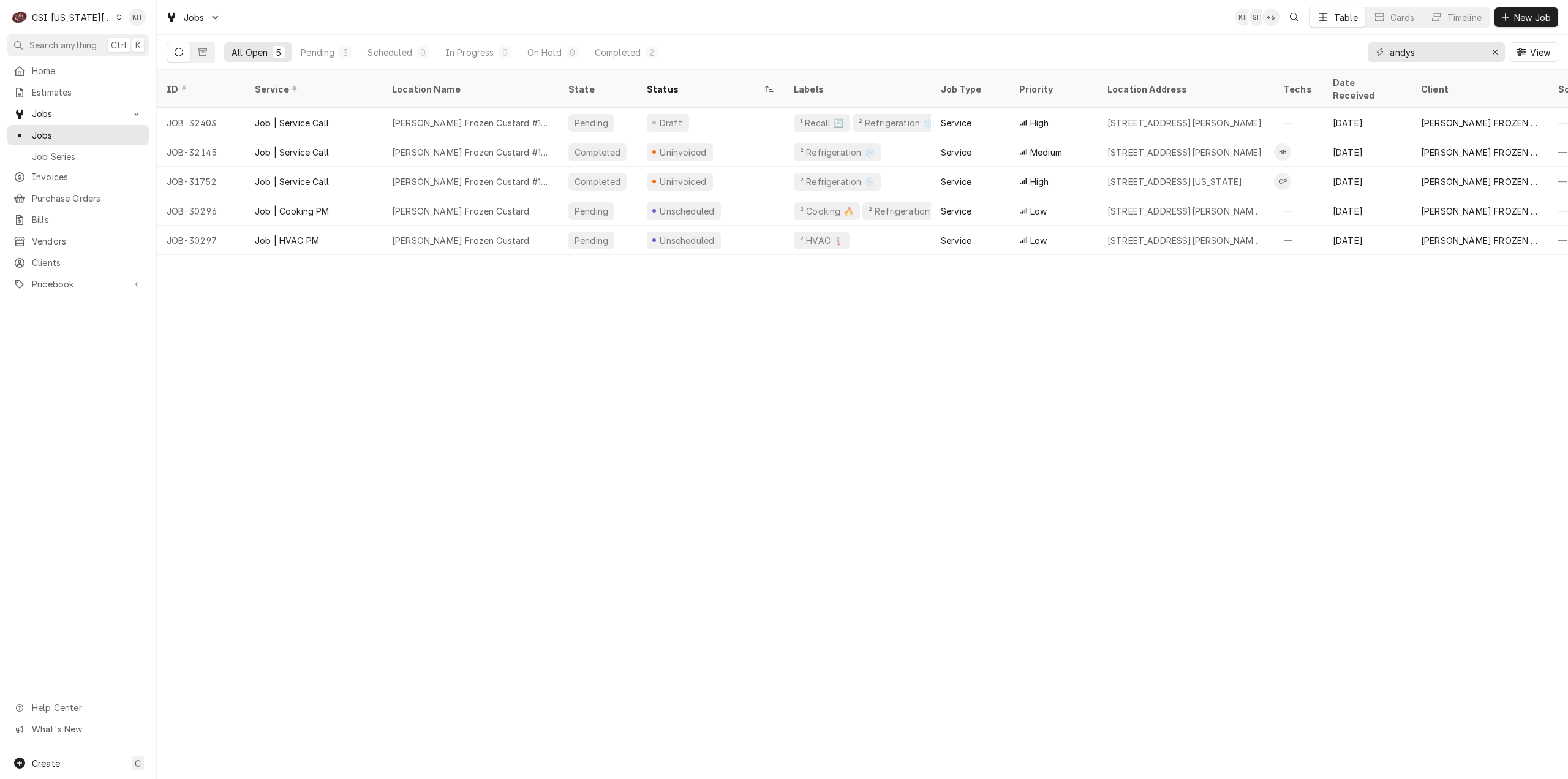
click at [309, 422] on div "ID Service Location Name State Status Labels Job Type Priority Location Address…" at bounding box center [862, 424] width 1411 height 709
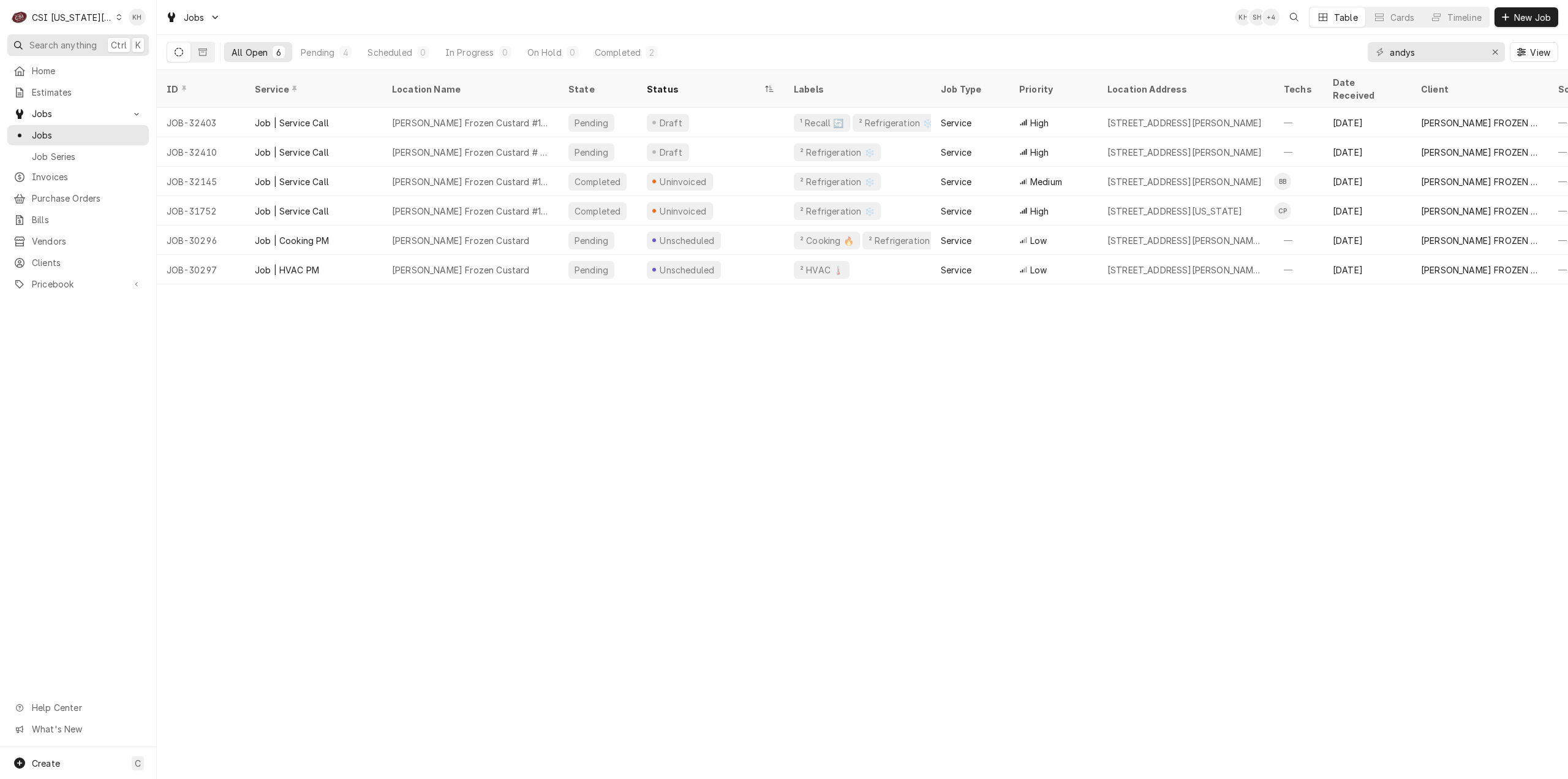
click at [70, 36] on button "Search anything Ctrl K" at bounding box center [78, 45] width 142 height 22
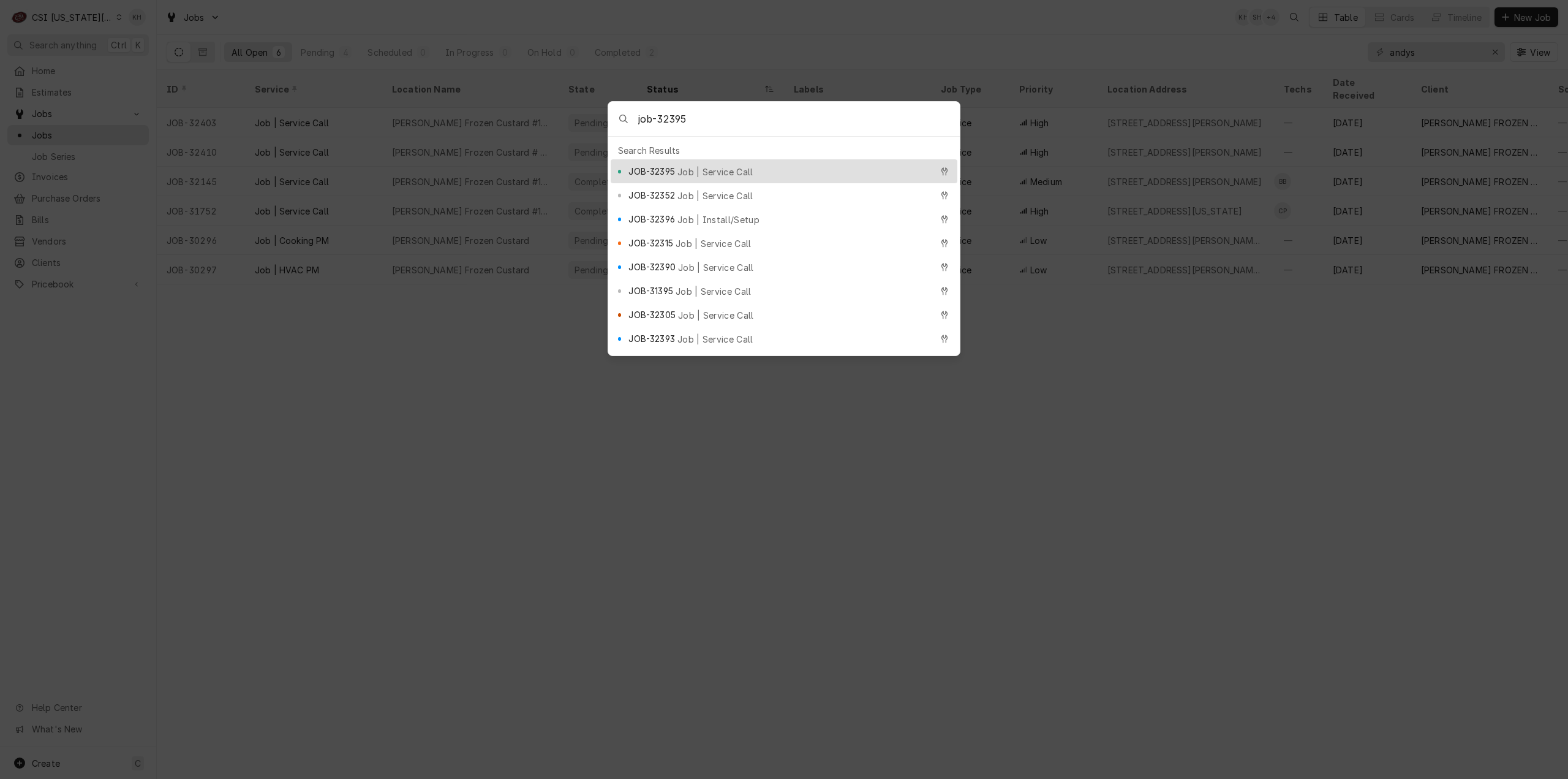
type input "job-32395"
click at [700, 166] on span "Job | Service Call" at bounding box center [715, 172] width 76 height 13
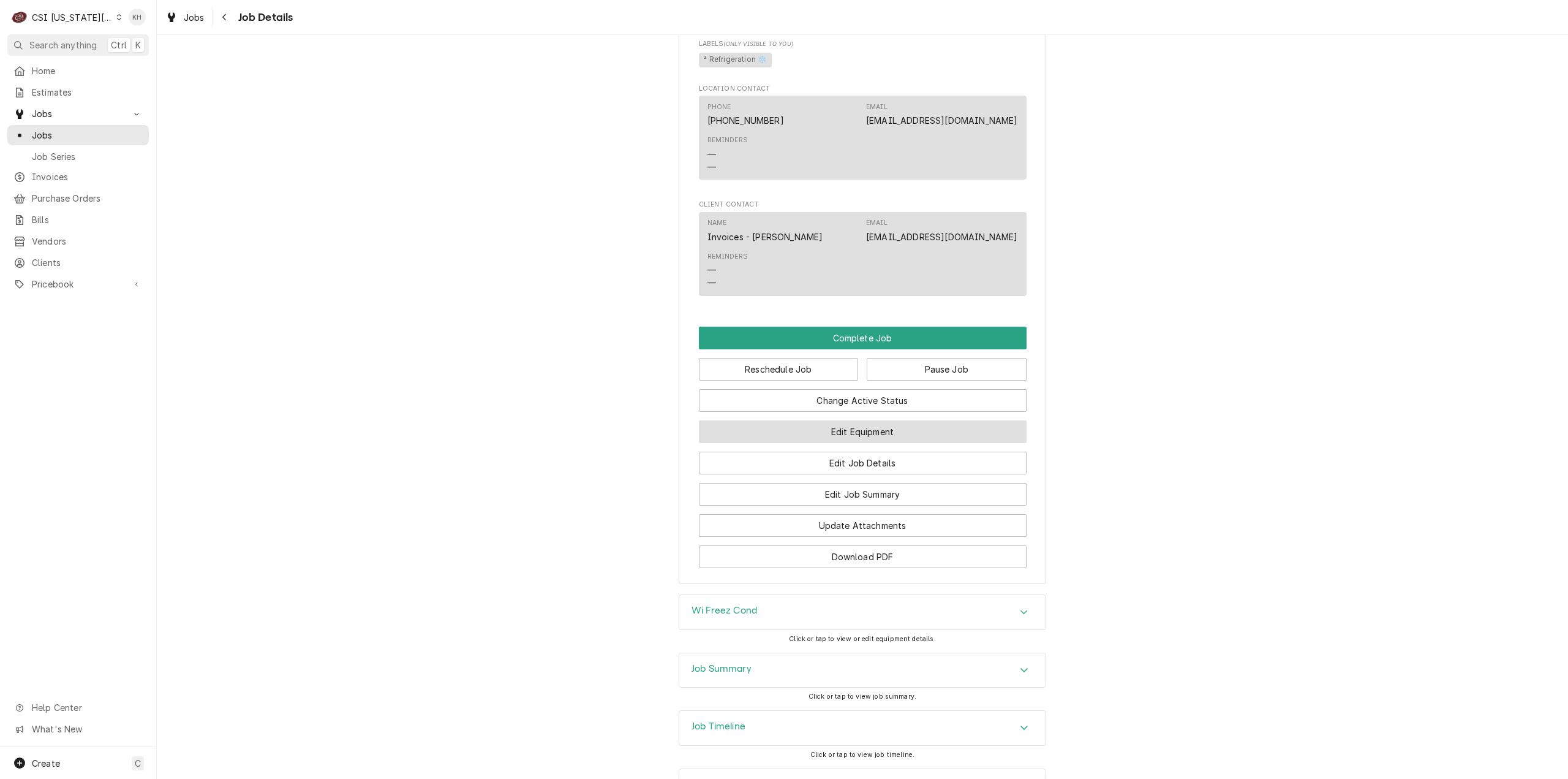
scroll to position [1672, 0]
